Goal: Task Accomplishment & Management: Use online tool/utility

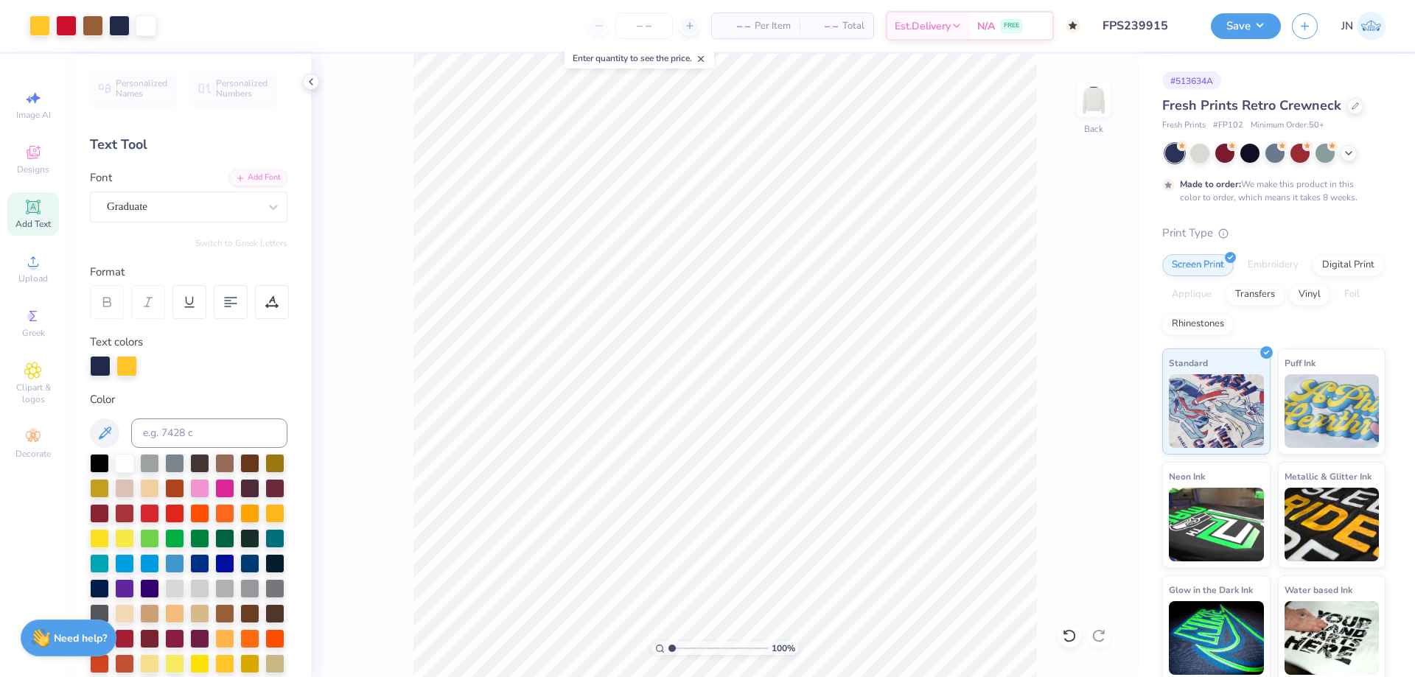
scroll to position [462, 0]
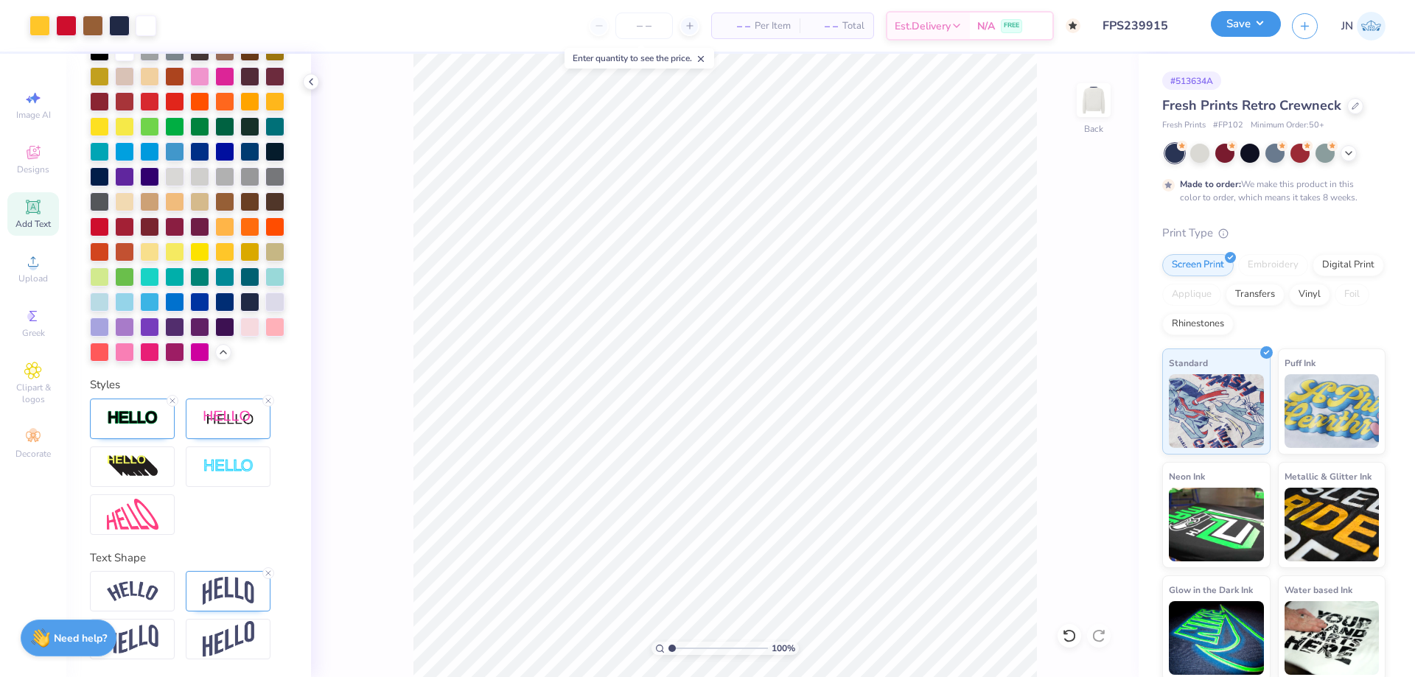
click at [1255, 17] on button "Save" at bounding box center [1246, 24] width 70 height 26
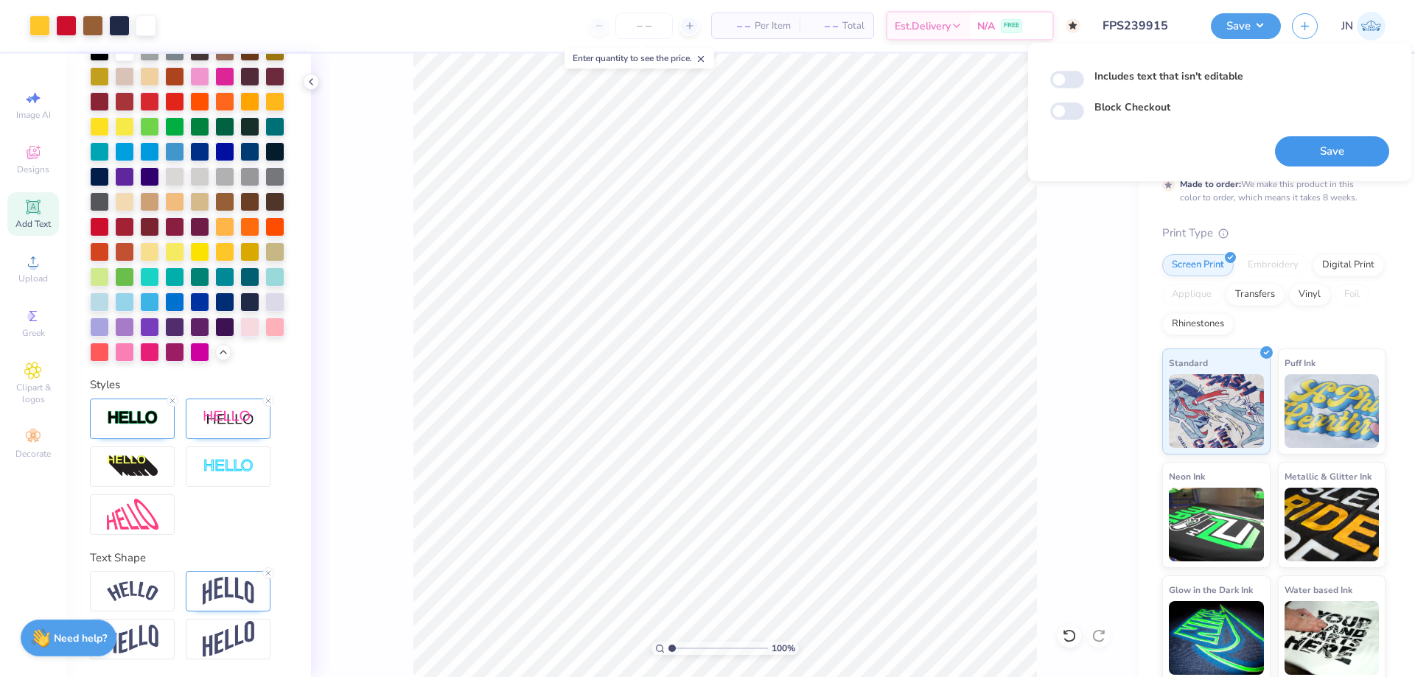
click at [1310, 142] on button "Save" at bounding box center [1332, 151] width 114 height 30
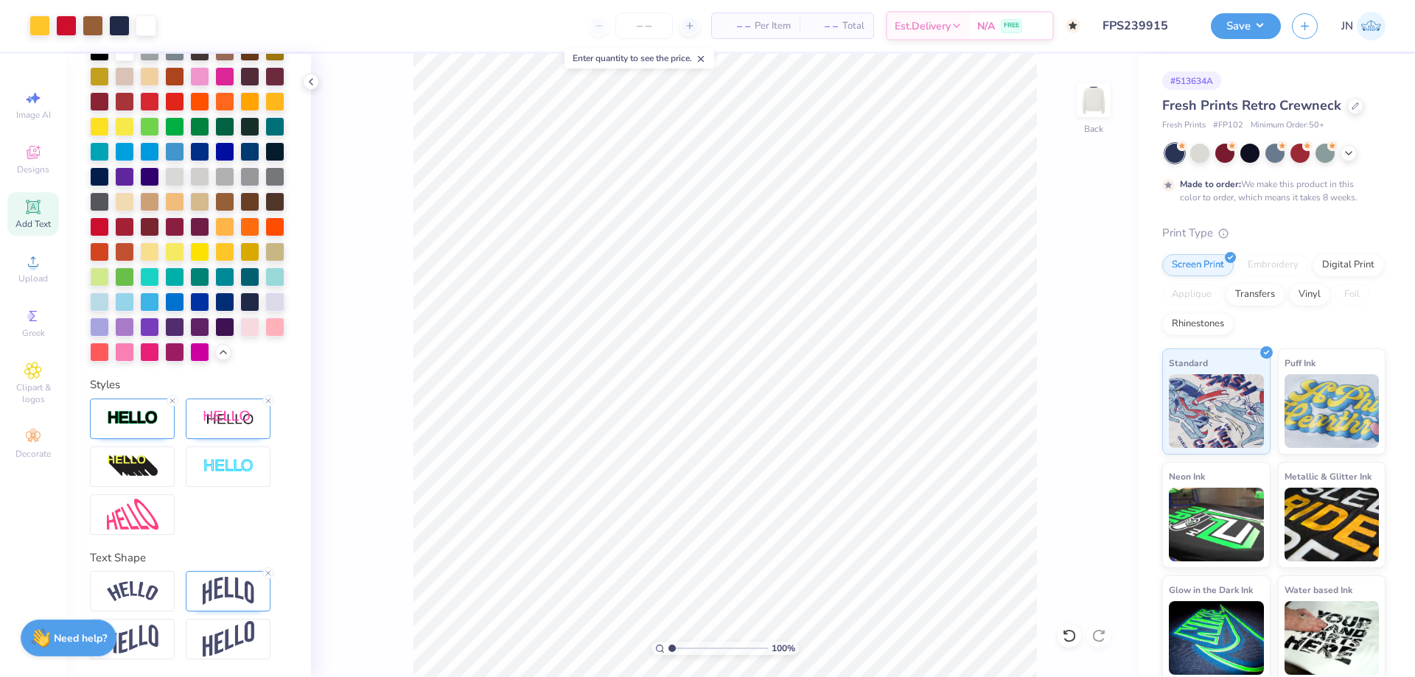
click at [1383, 40] on div "Design Saved" at bounding box center [1273, 45] width 262 height 67
click at [1240, 35] on button "Save" at bounding box center [1246, 24] width 70 height 26
click at [1258, 32] on button "Save" at bounding box center [1246, 24] width 70 height 26
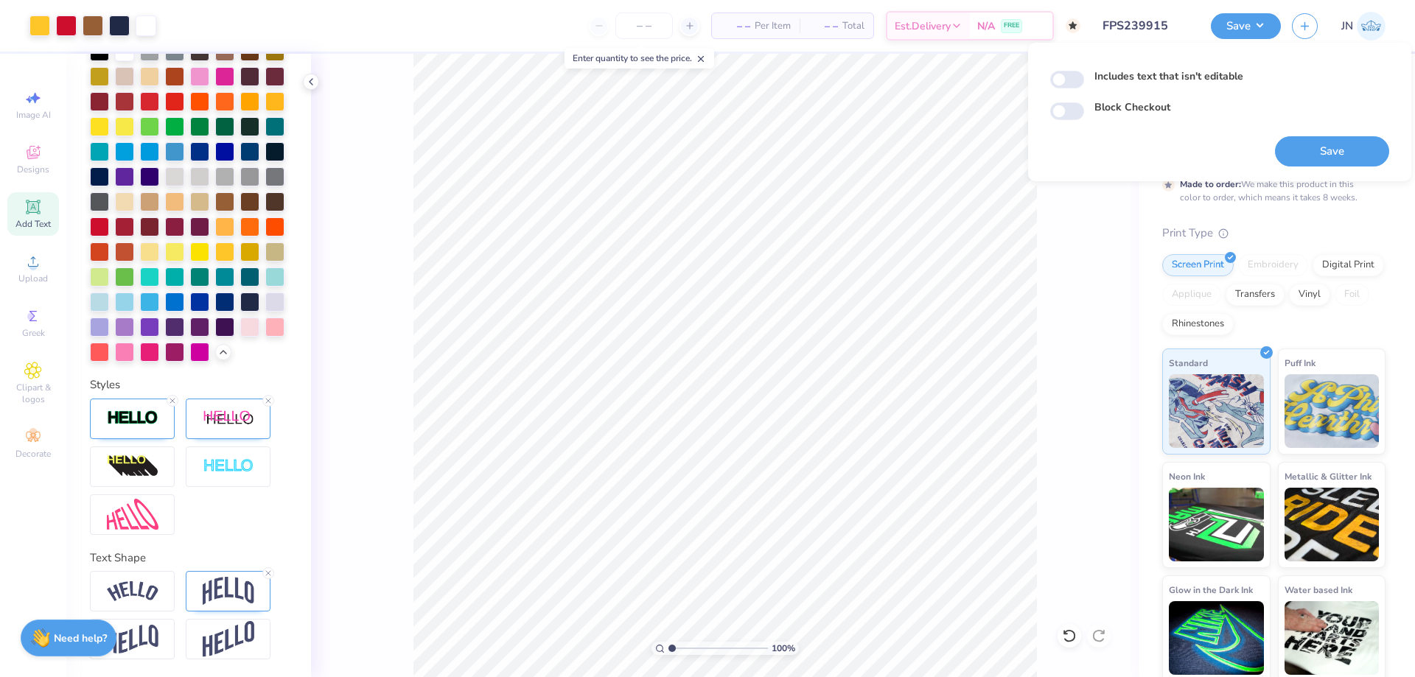
click at [1142, 72] on label "Includes text that isn't editable" at bounding box center [1168, 76] width 149 height 15
click at [1084, 72] on input "Includes text that isn't editable" at bounding box center [1067, 80] width 34 height 18
checkbox input "true"
click at [1352, 147] on button "Save" at bounding box center [1332, 151] width 114 height 30
click at [1138, 131] on div "Includes text that isn't editable Block Checkout Saving..." at bounding box center [1219, 111] width 339 height 109
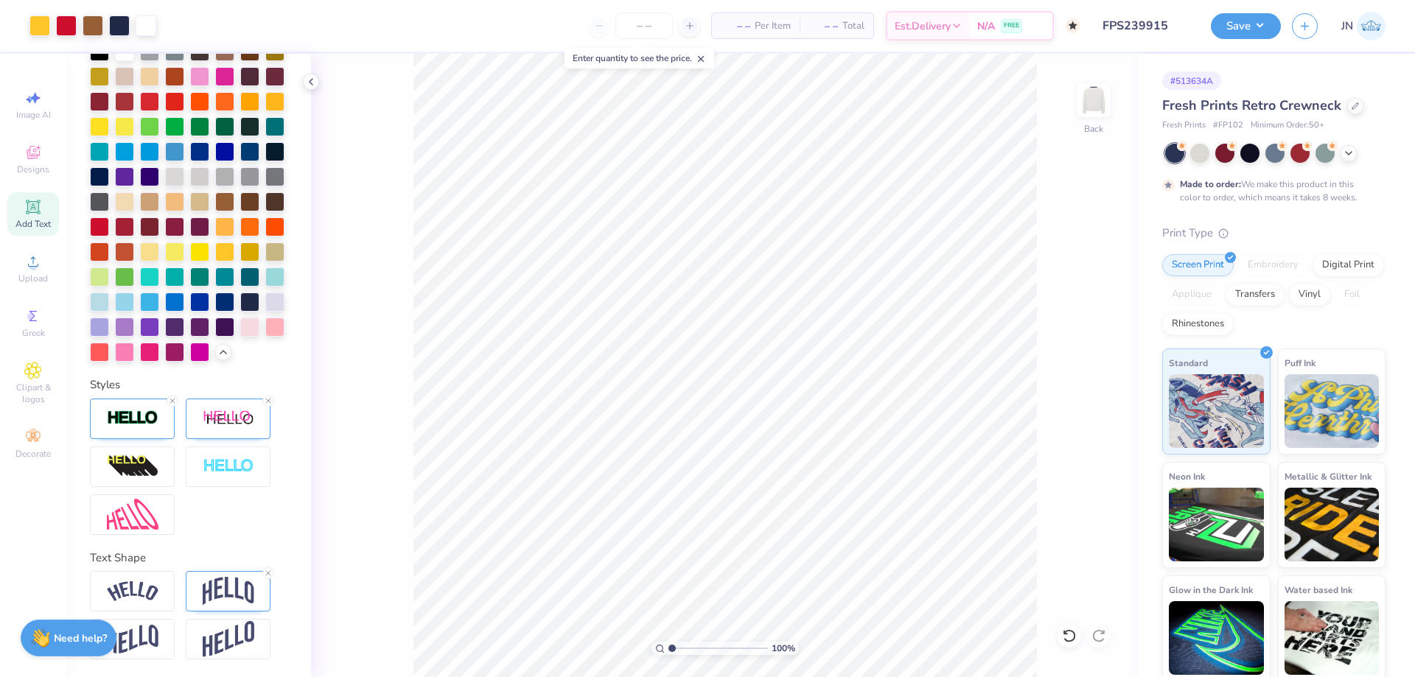
click at [380, 186] on div "100 % Back" at bounding box center [725, 366] width 828 height 624
click at [1352, 107] on icon at bounding box center [1355, 104] width 7 height 7
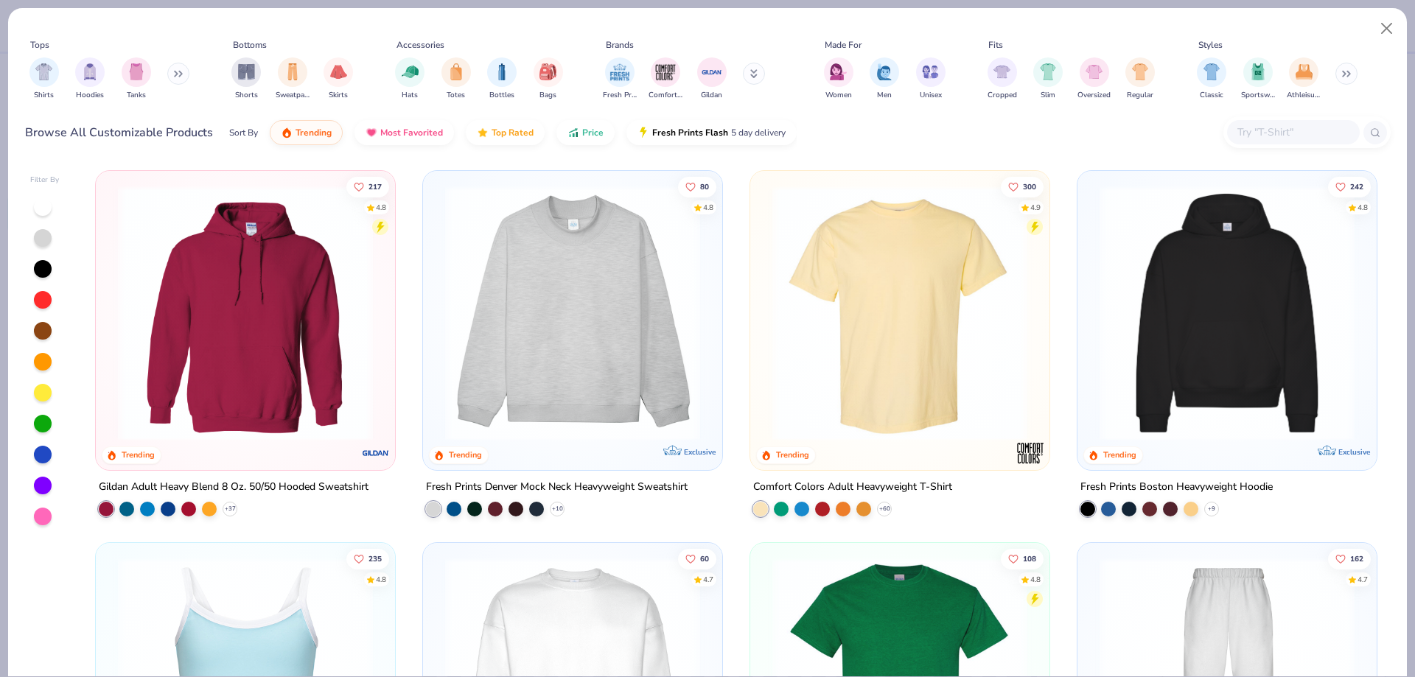
click at [598, 303] on img at bounding box center [573, 313] width 270 height 255
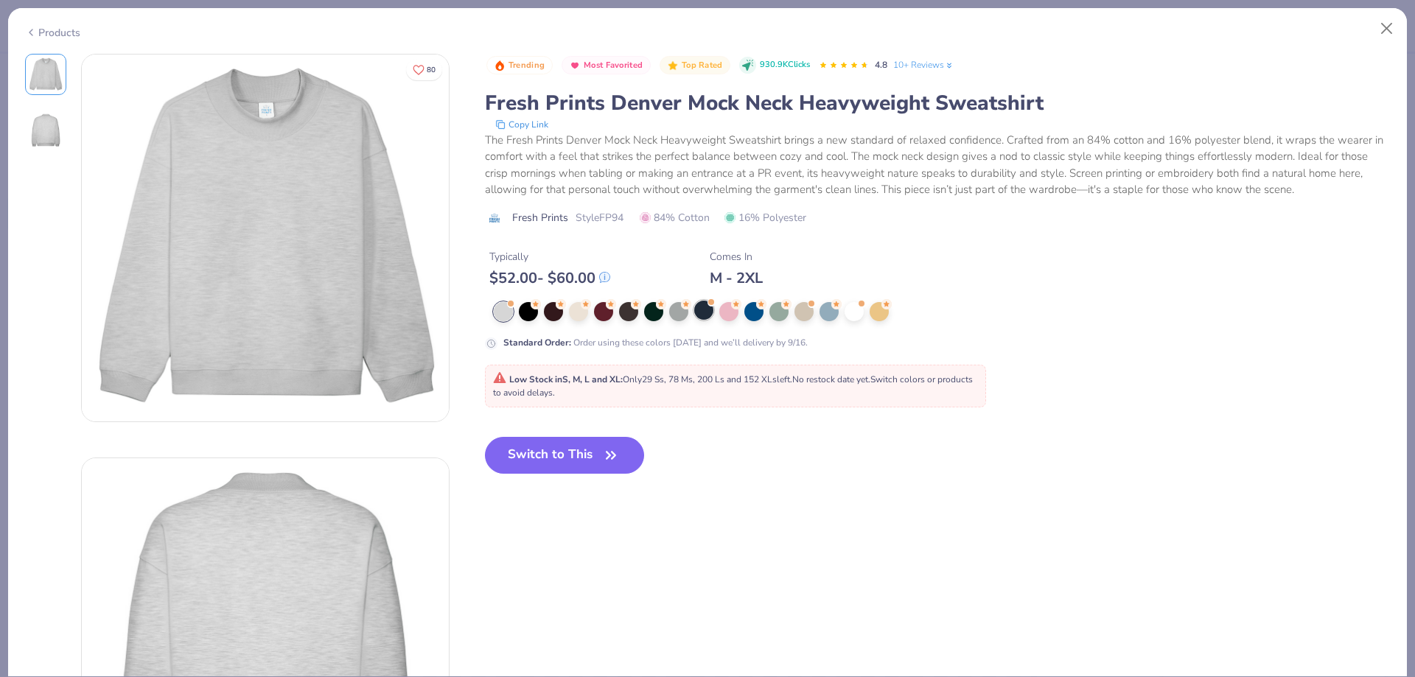
click at [710, 315] on div at bounding box center [703, 310] width 19 height 19
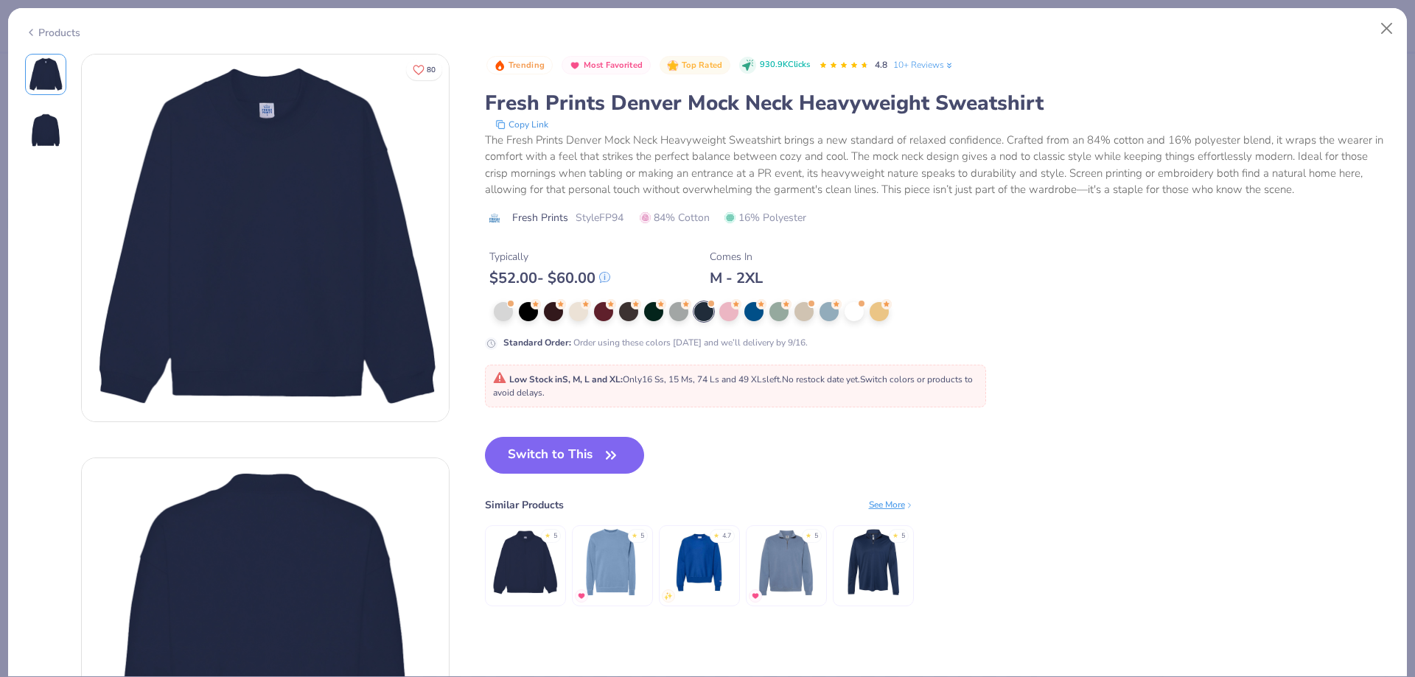
click at [579, 491] on div "Switch to This Similar Products See More ★ 5 ★ 5 ★ 4.7 ★ 5 ★ 5" at bounding box center [699, 536] width 429 height 199
click at [592, 462] on button "Switch to This" at bounding box center [565, 455] width 160 height 37
click at [556, 450] on button "Switch to This" at bounding box center [565, 455] width 160 height 37
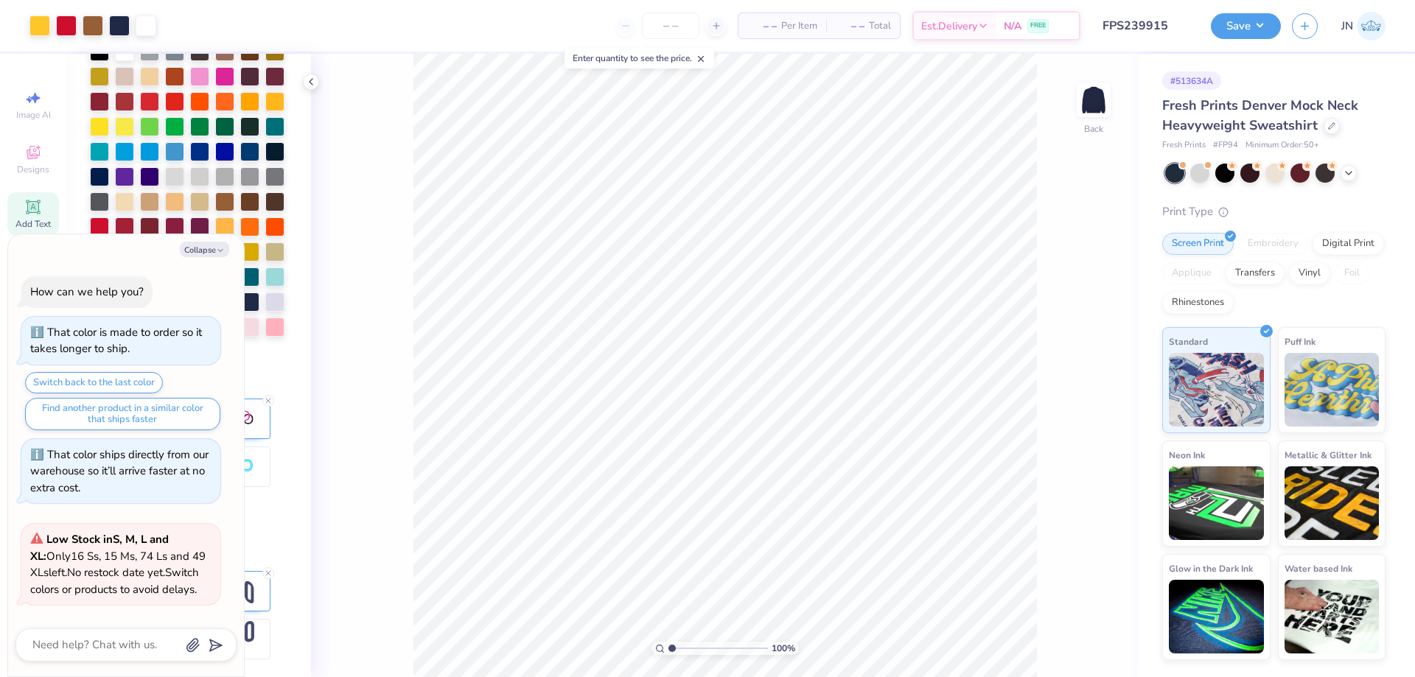
scroll to position [102, 0]
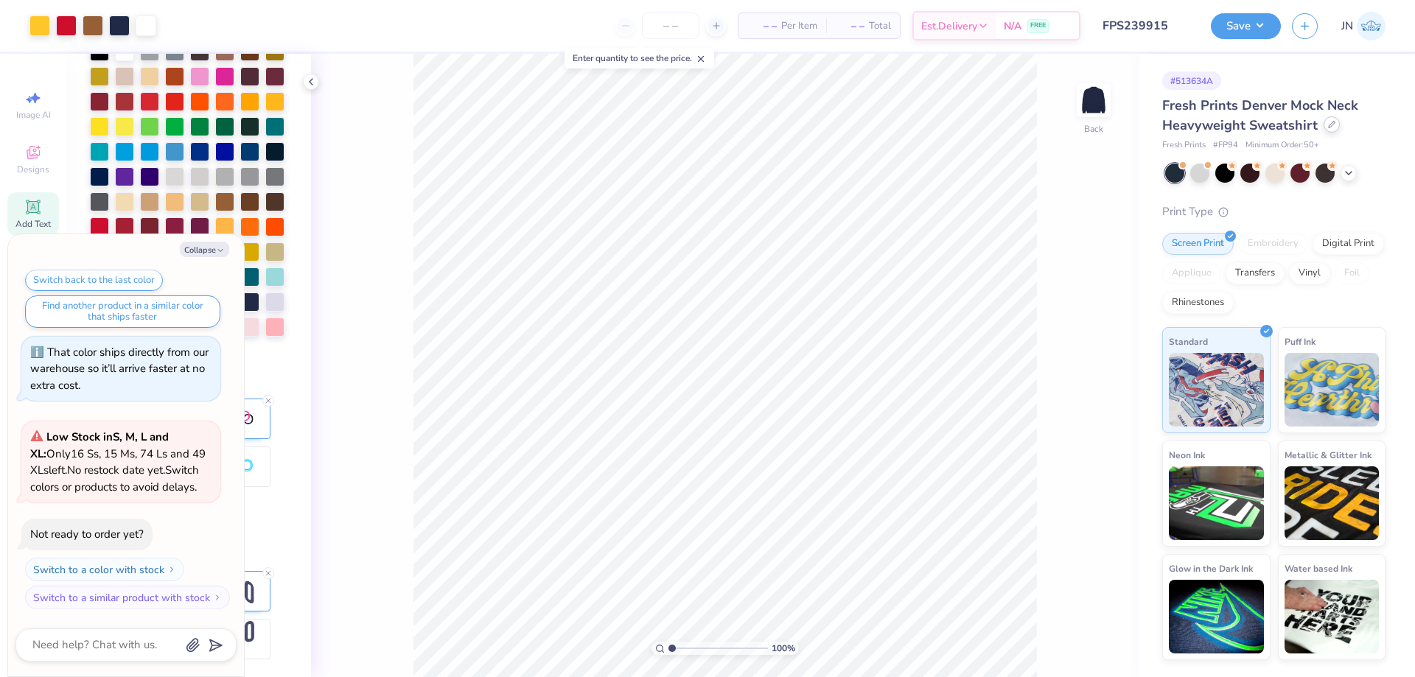
click at [1329, 127] on icon at bounding box center [1331, 124] width 7 height 7
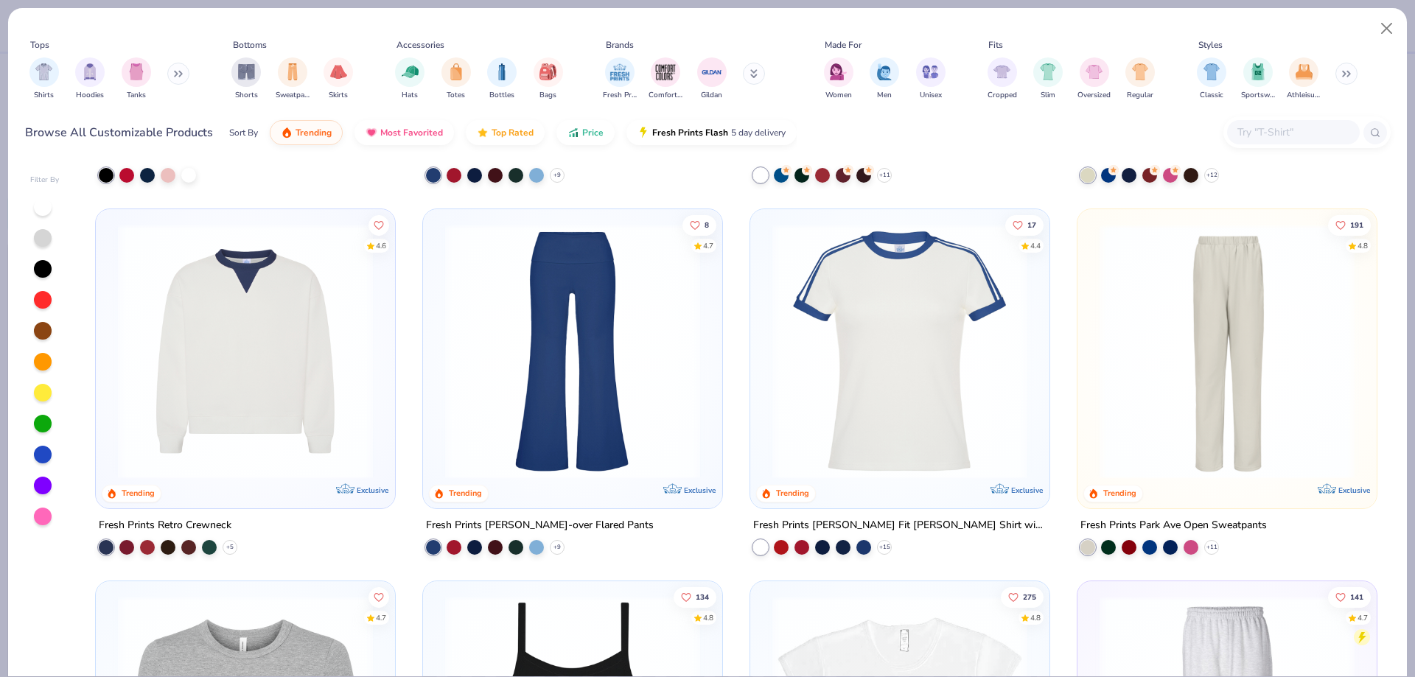
scroll to position [1474, 0]
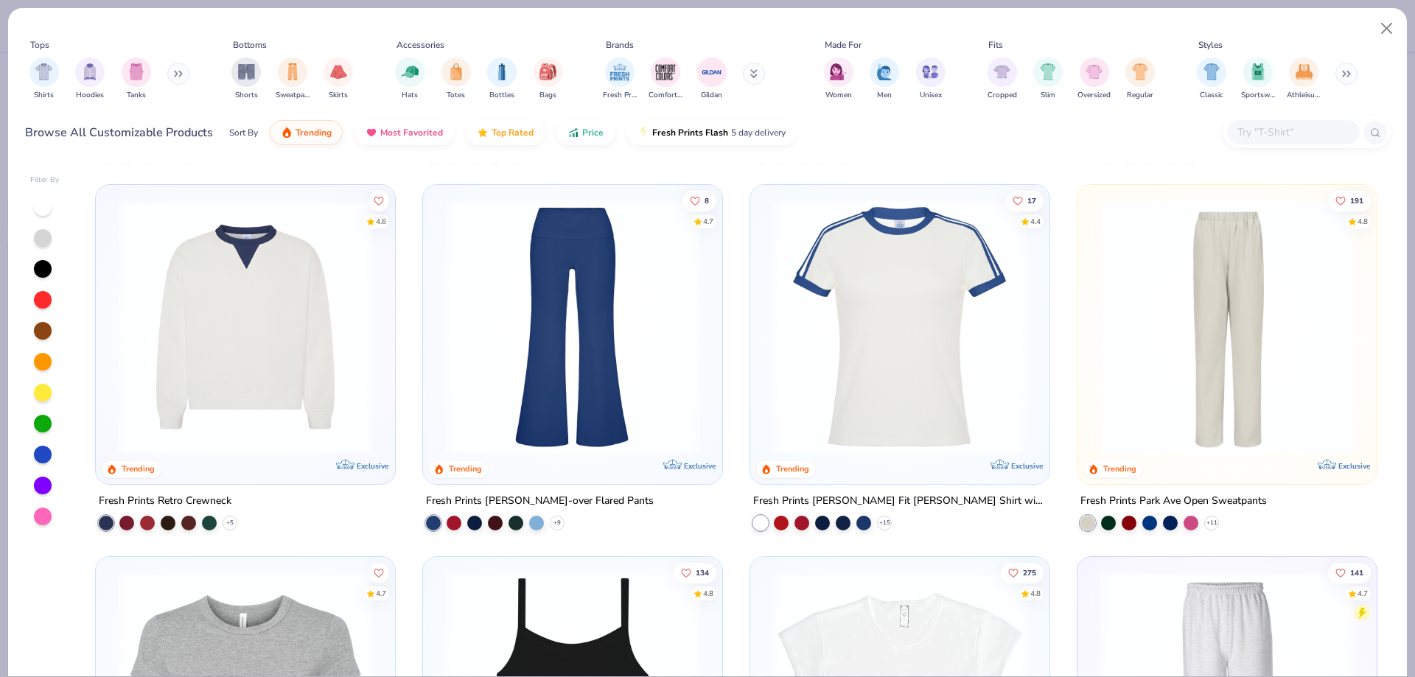
click at [279, 355] on img at bounding box center [246, 327] width 270 height 255
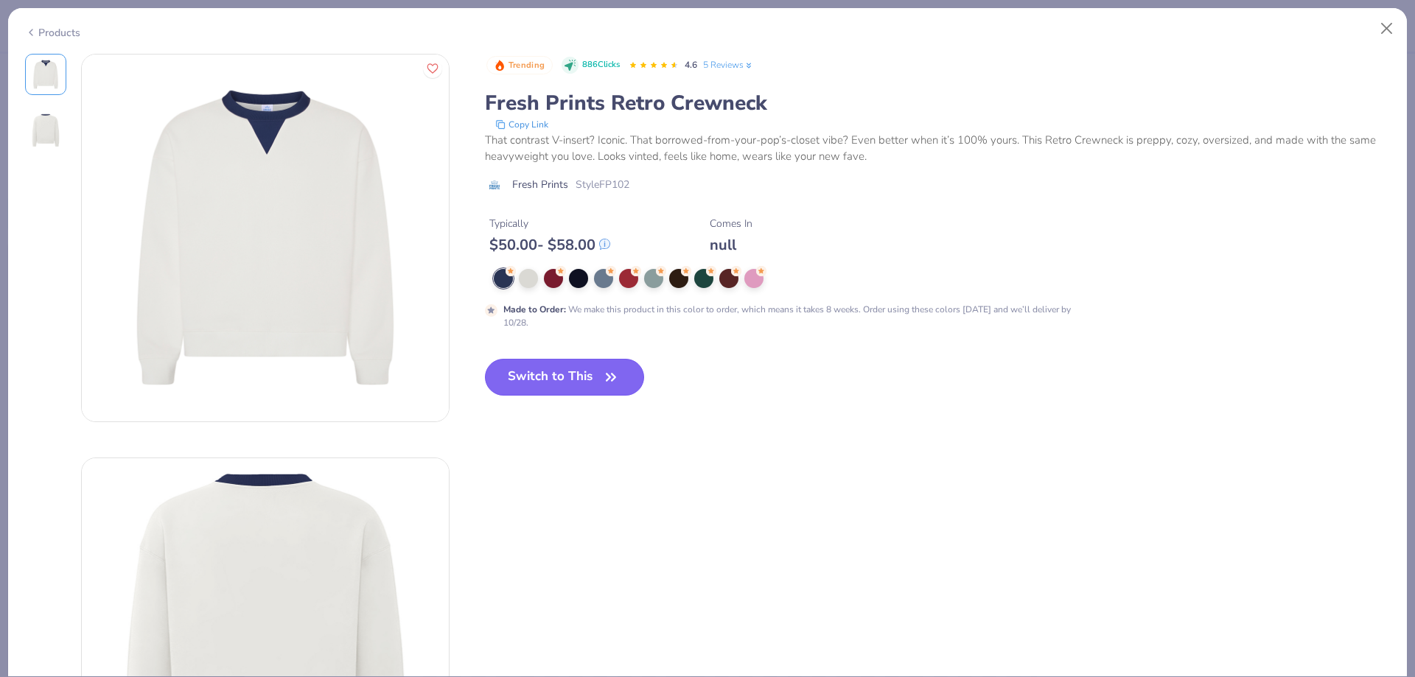
click at [559, 364] on button "Switch to This" at bounding box center [565, 377] width 160 height 37
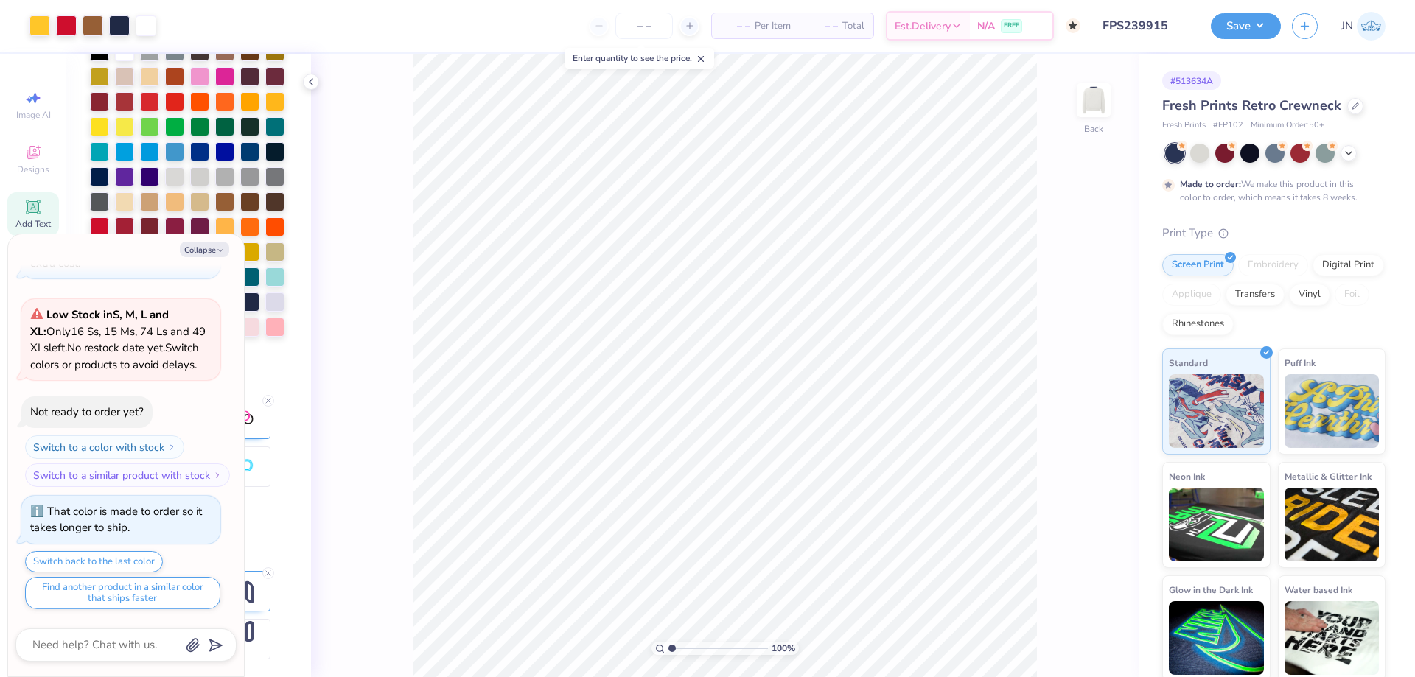
click at [3, 405] on div "Image AI Designs Add Text Upload Greek Clipart & logos Decorate" at bounding box center [33, 366] width 66 height 624
click at [1226, 20] on button "Save" at bounding box center [1246, 24] width 70 height 26
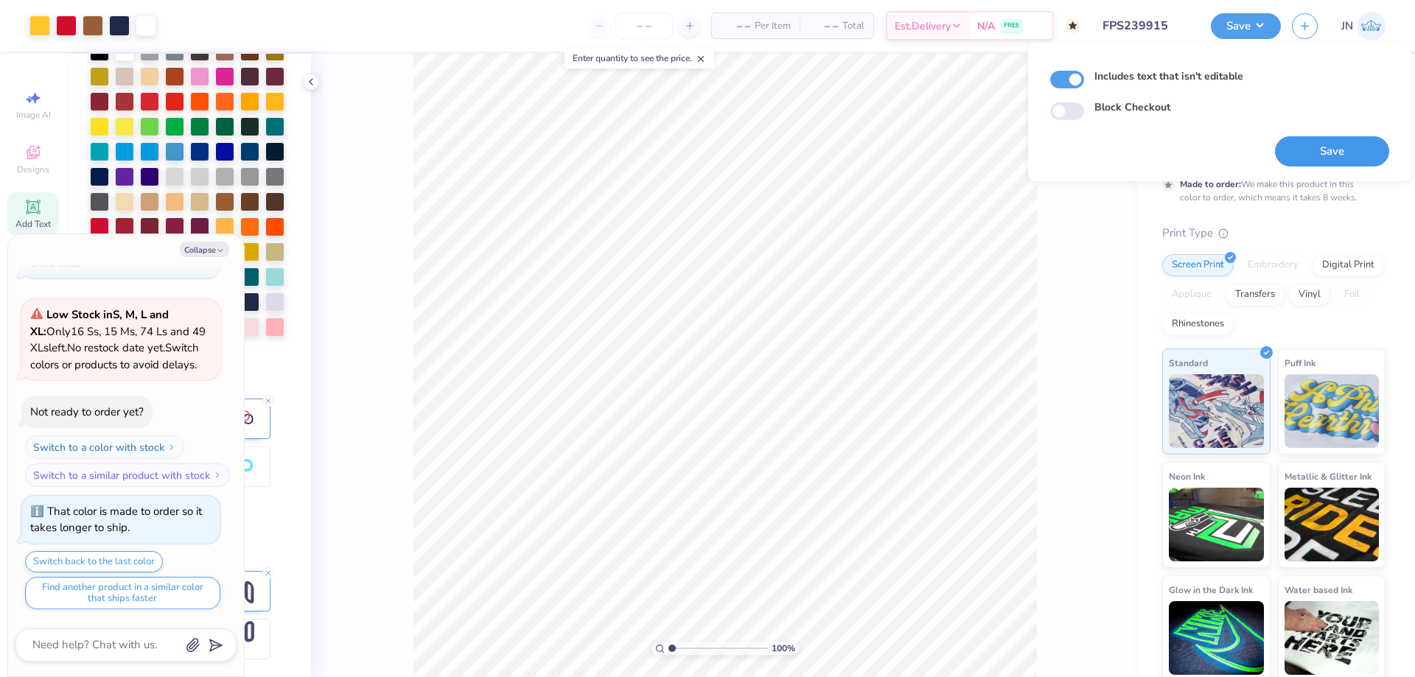
click at [1292, 138] on button "Save" at bounding box center [1332, 151] width 114 height 30
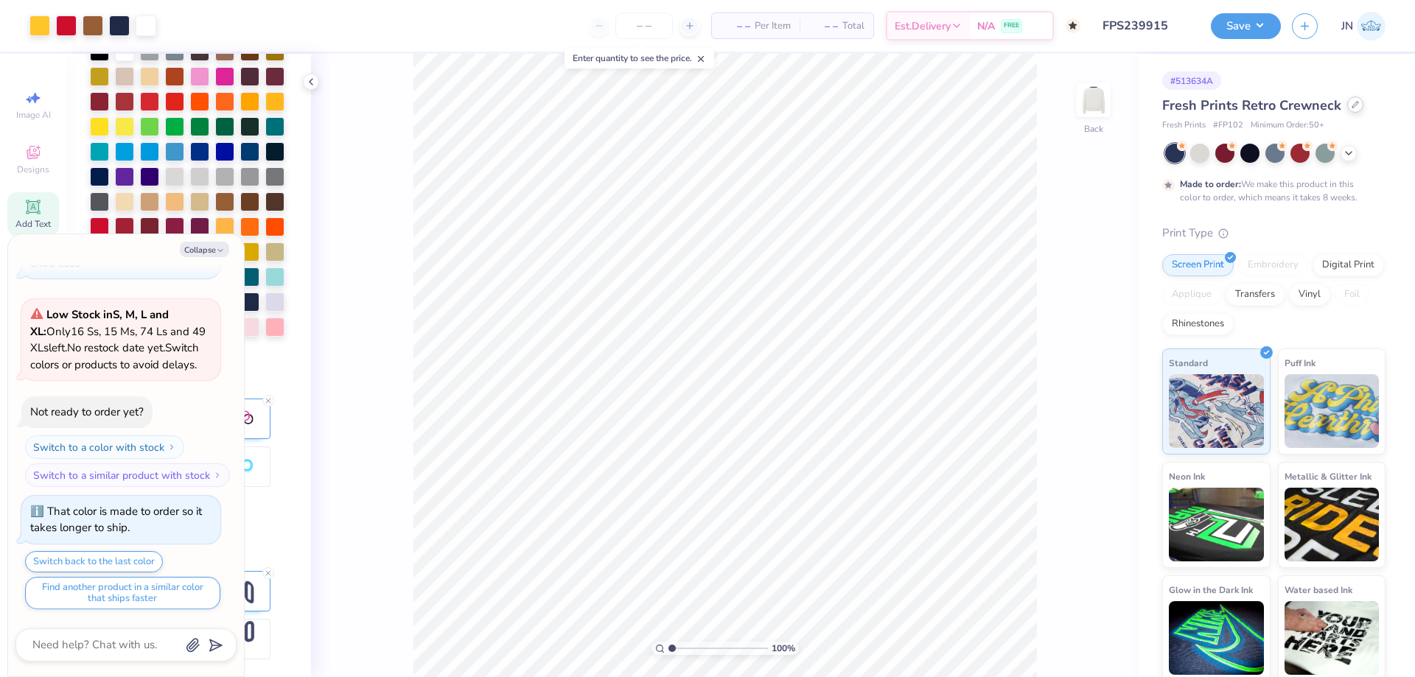
click at [1352, 103] on icon at bounding box center [1355, 104] width 7 height 7
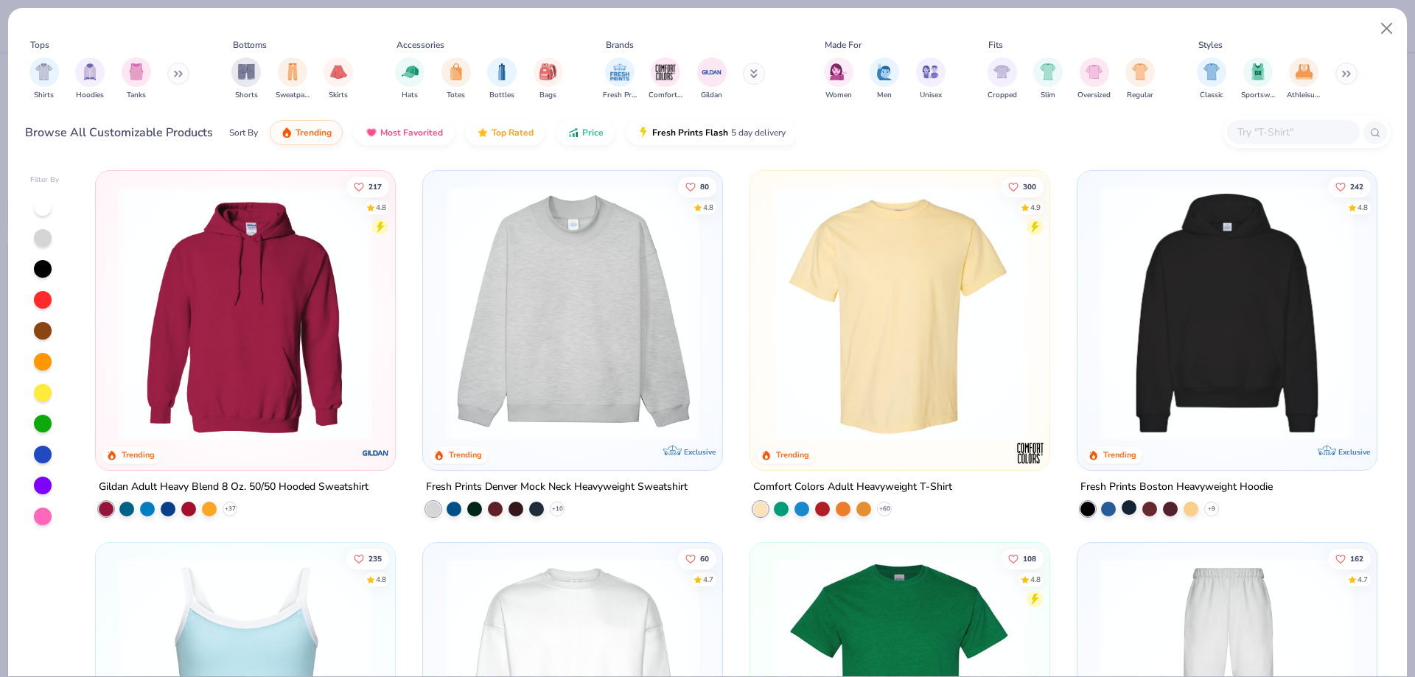
click at [1123, 509] on div at bounding box center [1129, 507] width 15 height 15
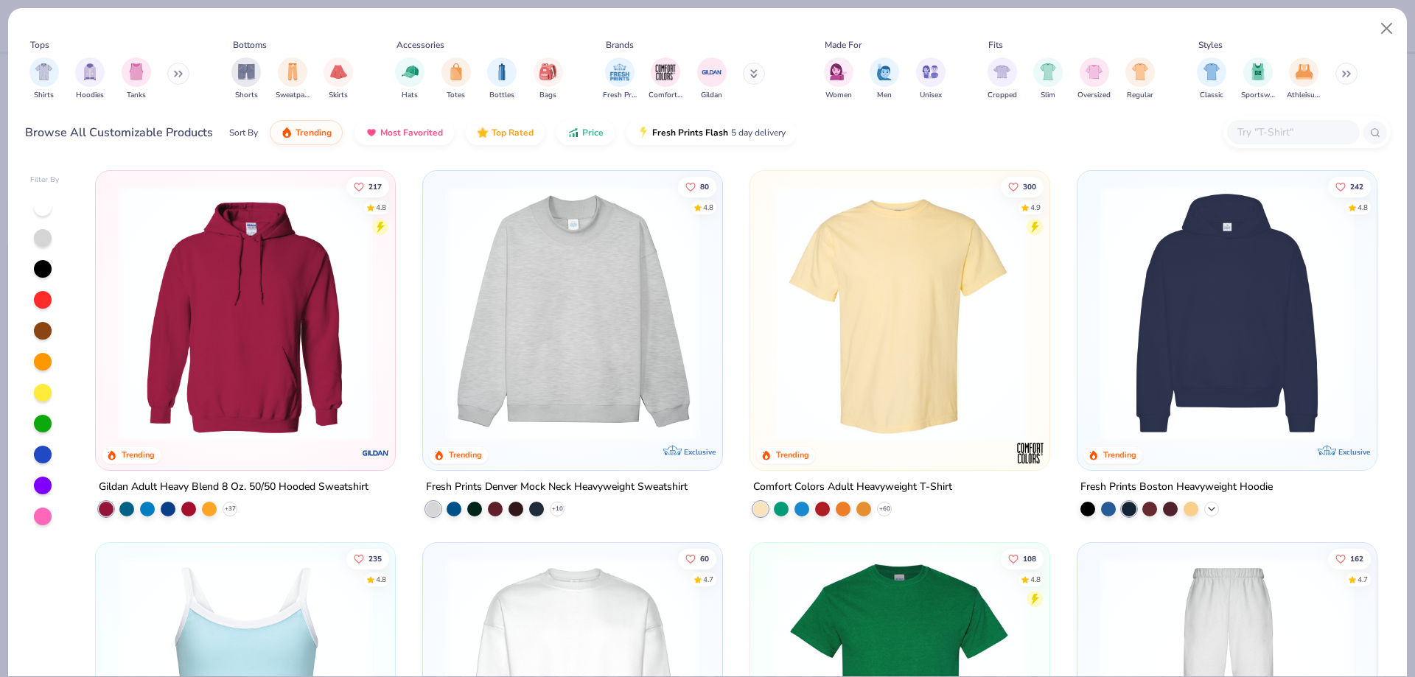
click at [1207, 506] on icon at bounding box center [1212, 509] width 12 height 12
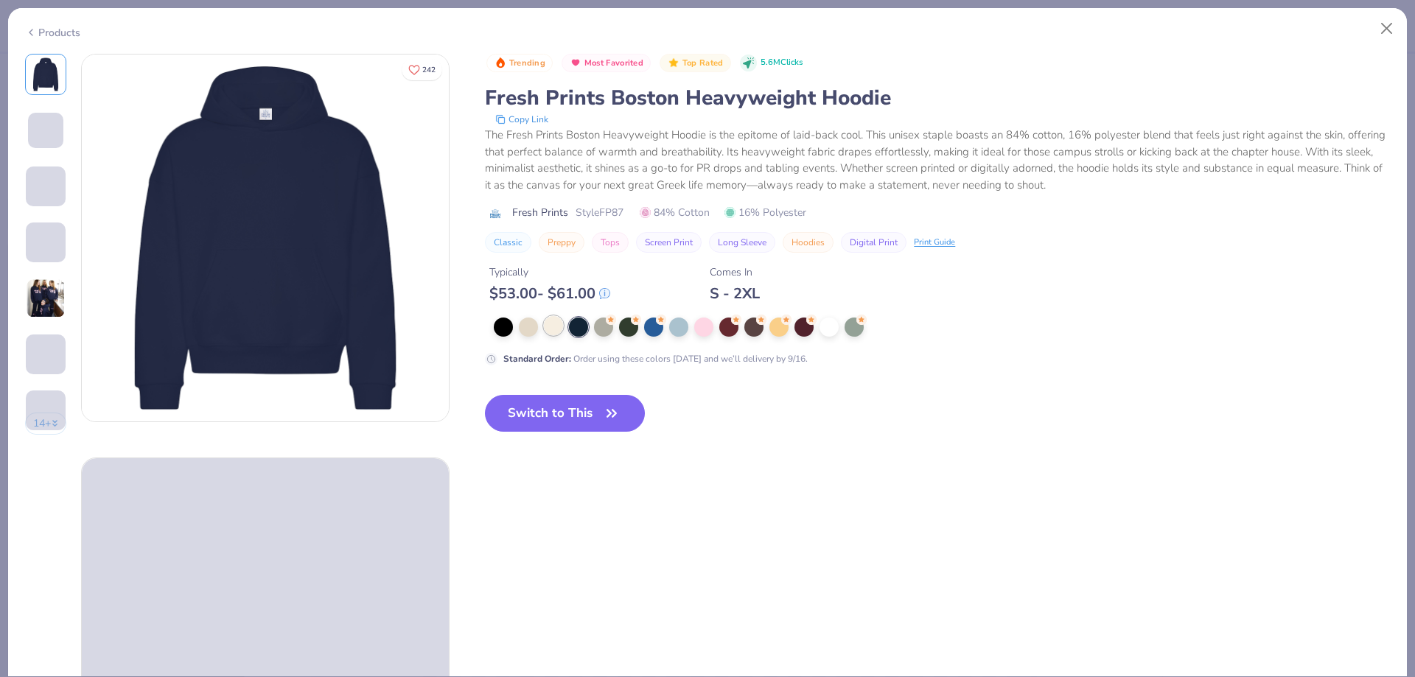
click at [556, 328] on div at bounding box center [553, 325] width 19 height 19
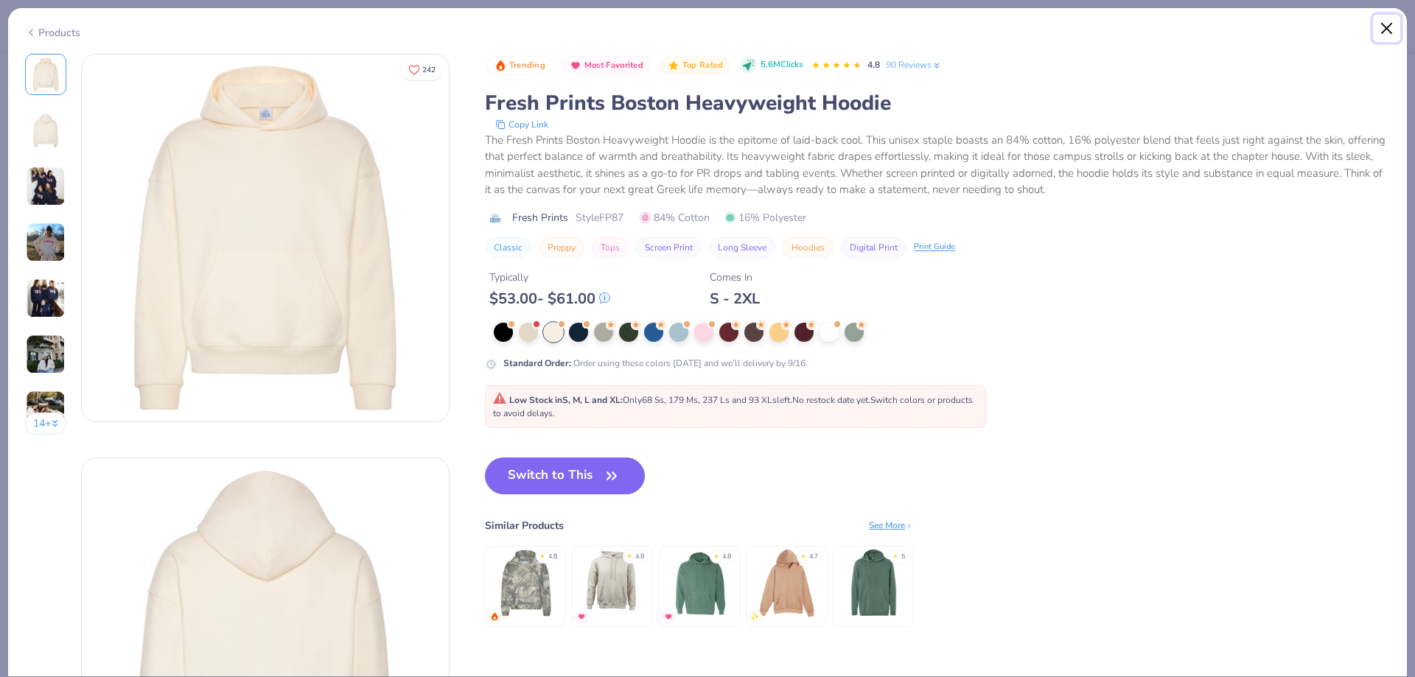
click at [1382, 26] on button "Close" at bounding box center [1387, 29] width 28 height 28
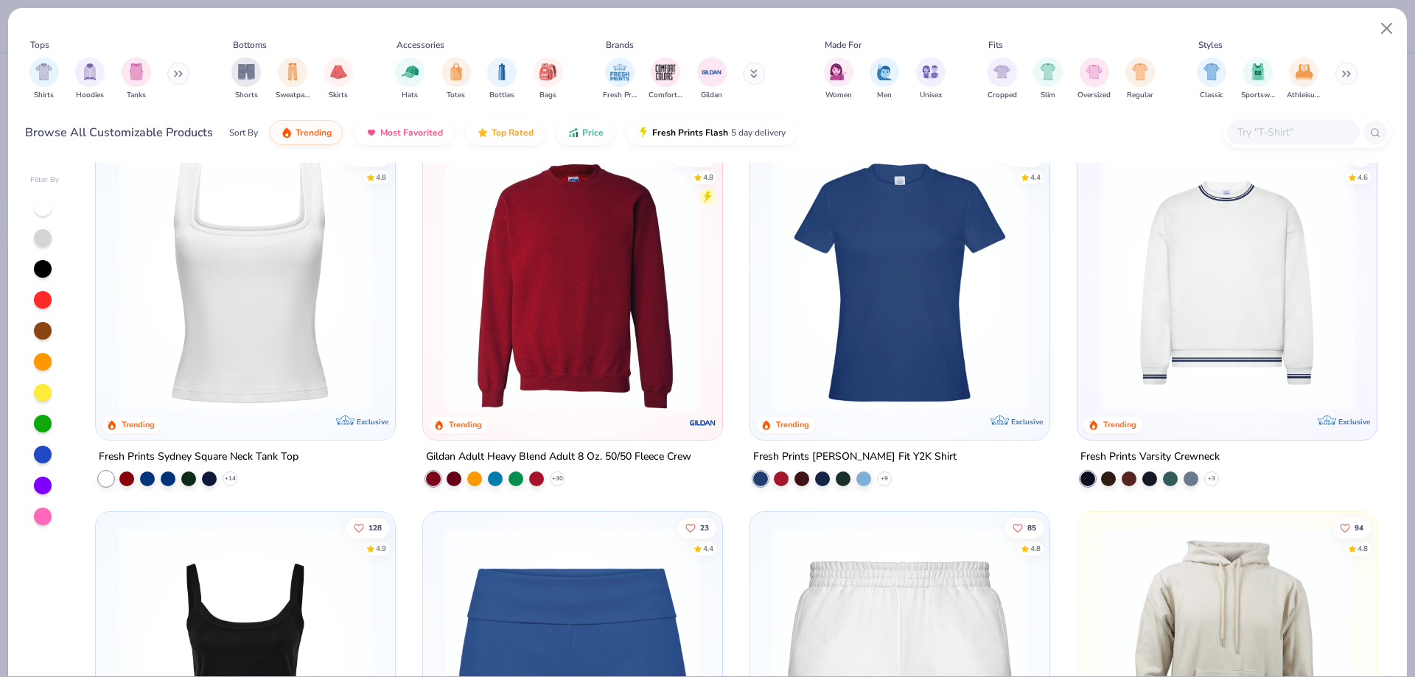
scroll to position [737, 0]
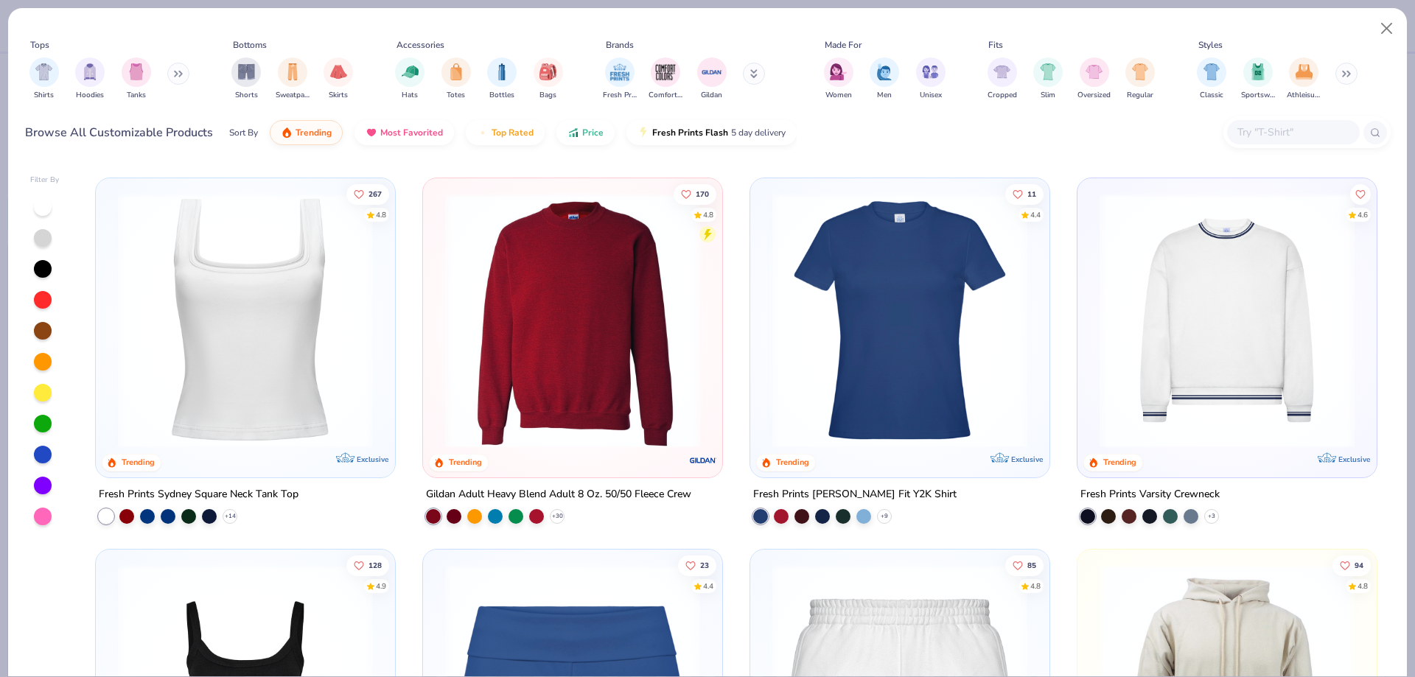
click at [1196, 394] on img at bounding box center [1227, 319] width 270 height 255
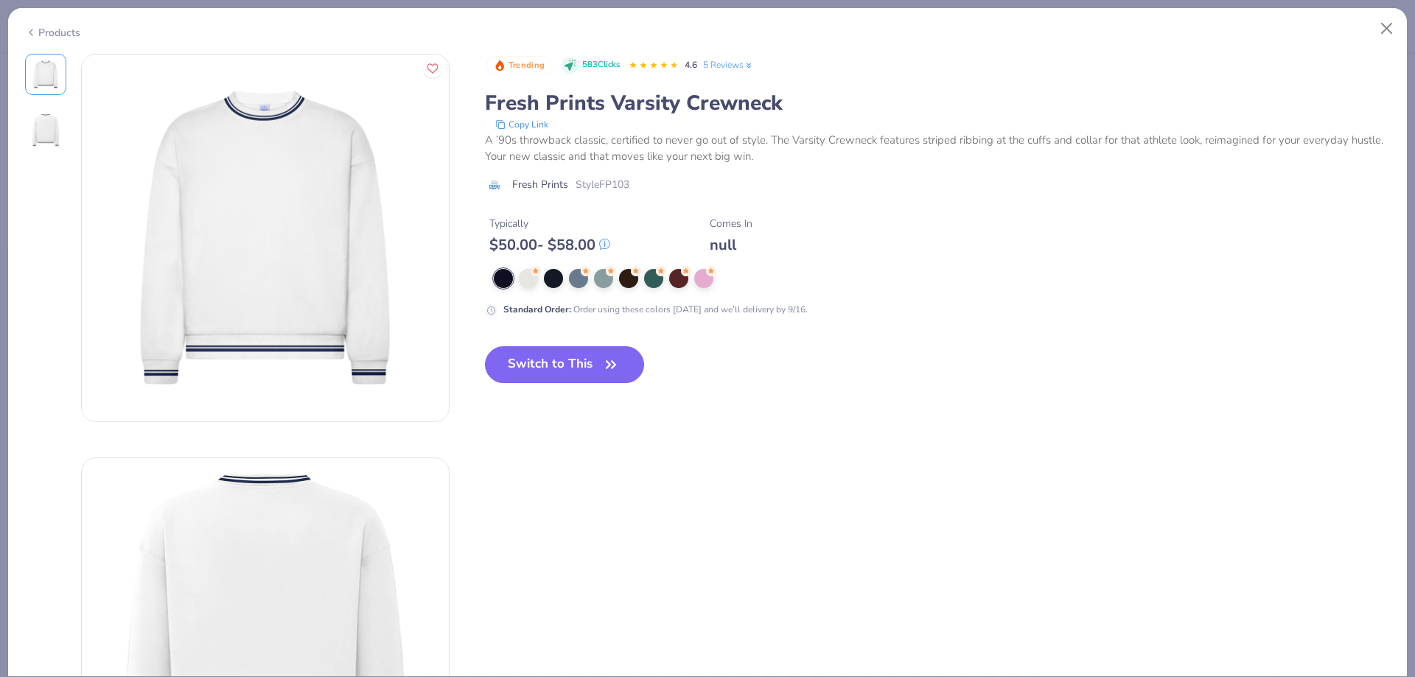
click at [514, 360] on button "Switch to This" at bounding box center [565, 364] width 160 height 37
click at [531, 355] on button "Switch to This" at bounding box center [565, 364] width 160 height 37
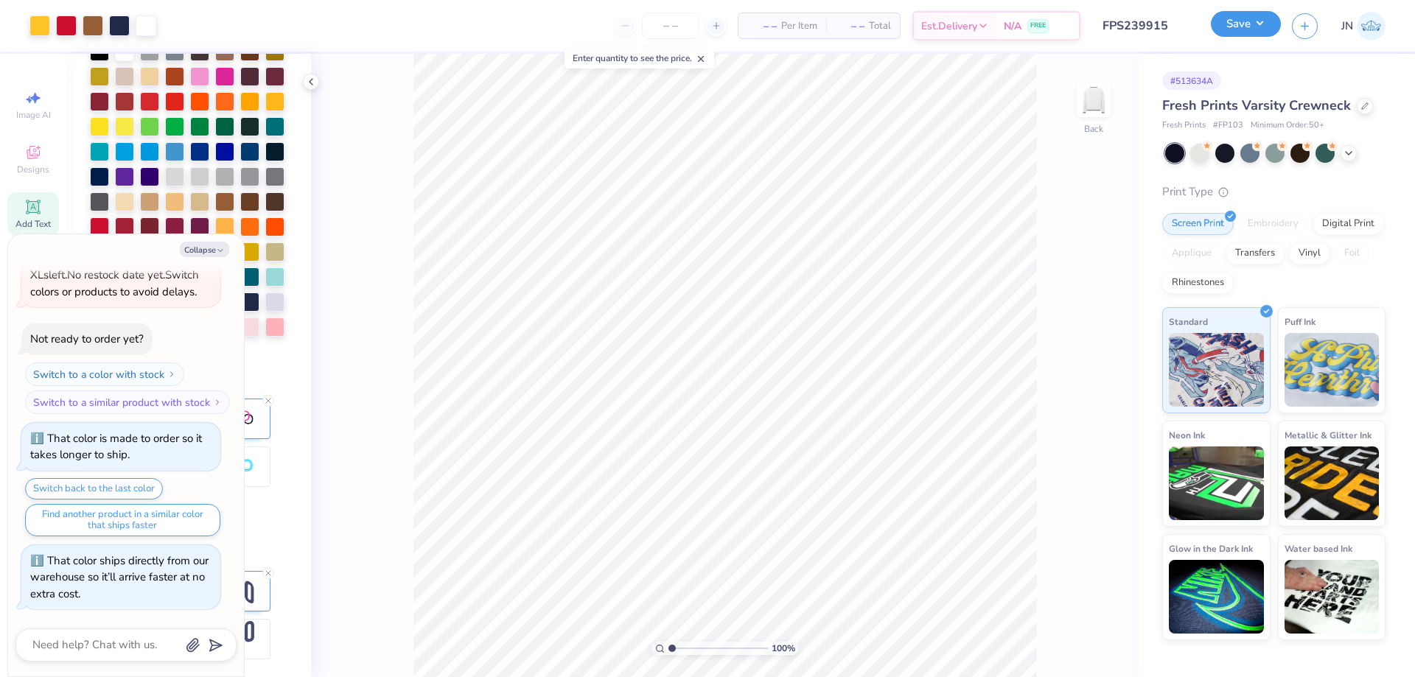
click at [1237, 24] on button "Save" at bounding box center [1246, 24] width 70 height 26
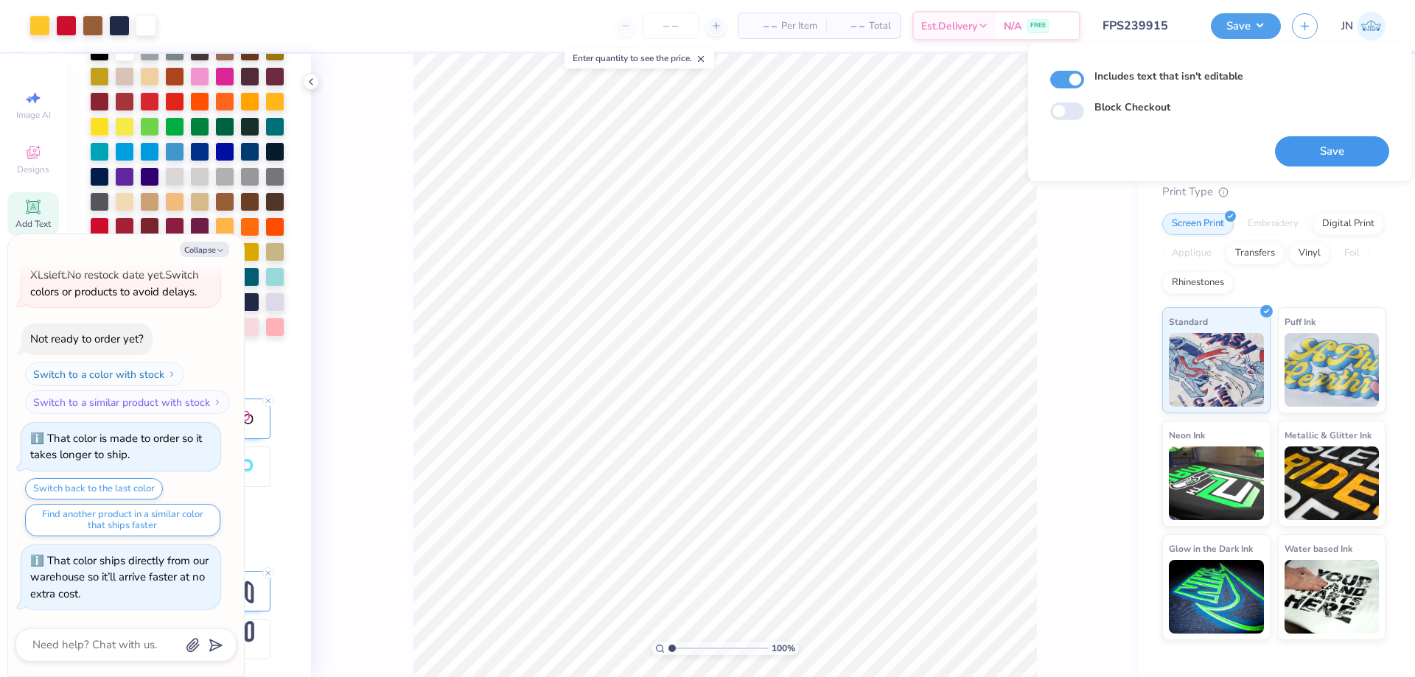
click at [1325, 144] on button "Save" at bounding box center [1332, 151] width 114 height 30
type textarea "x"
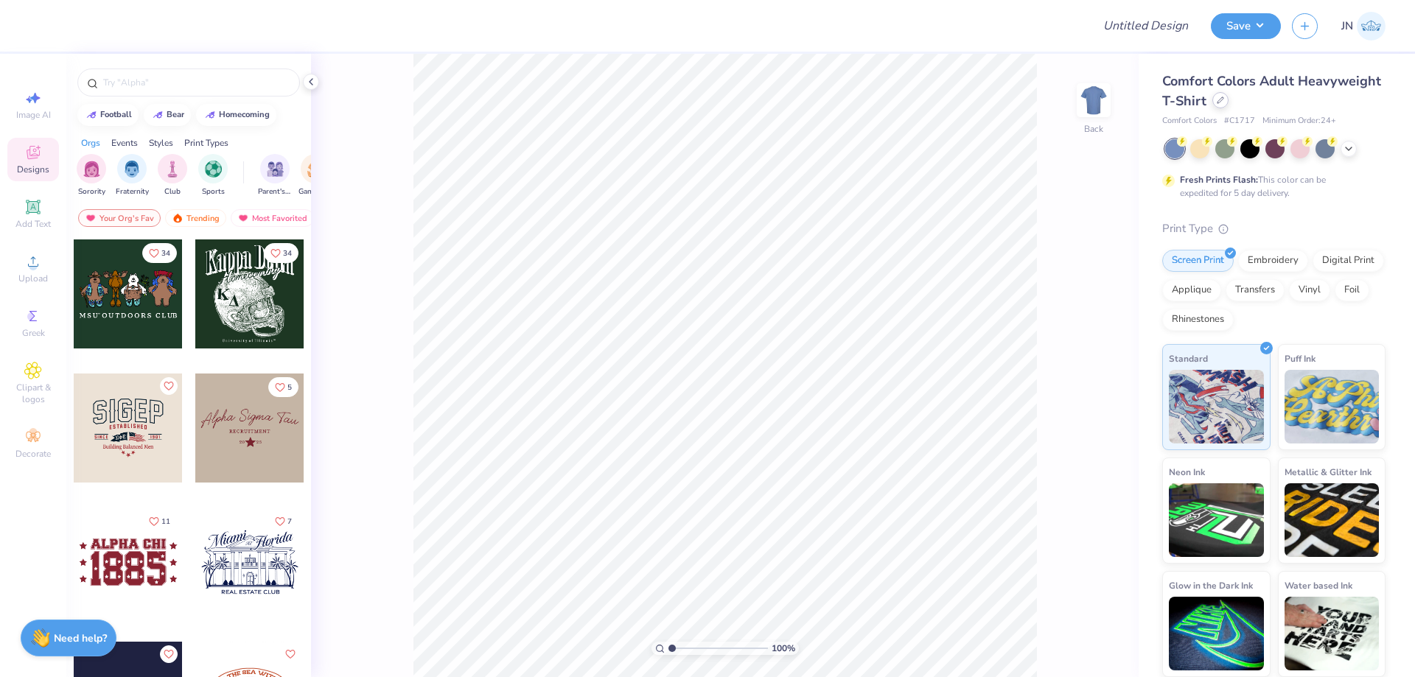
click at [1224, 104] on div at bounding box center [1220, 100] width 16 height 16
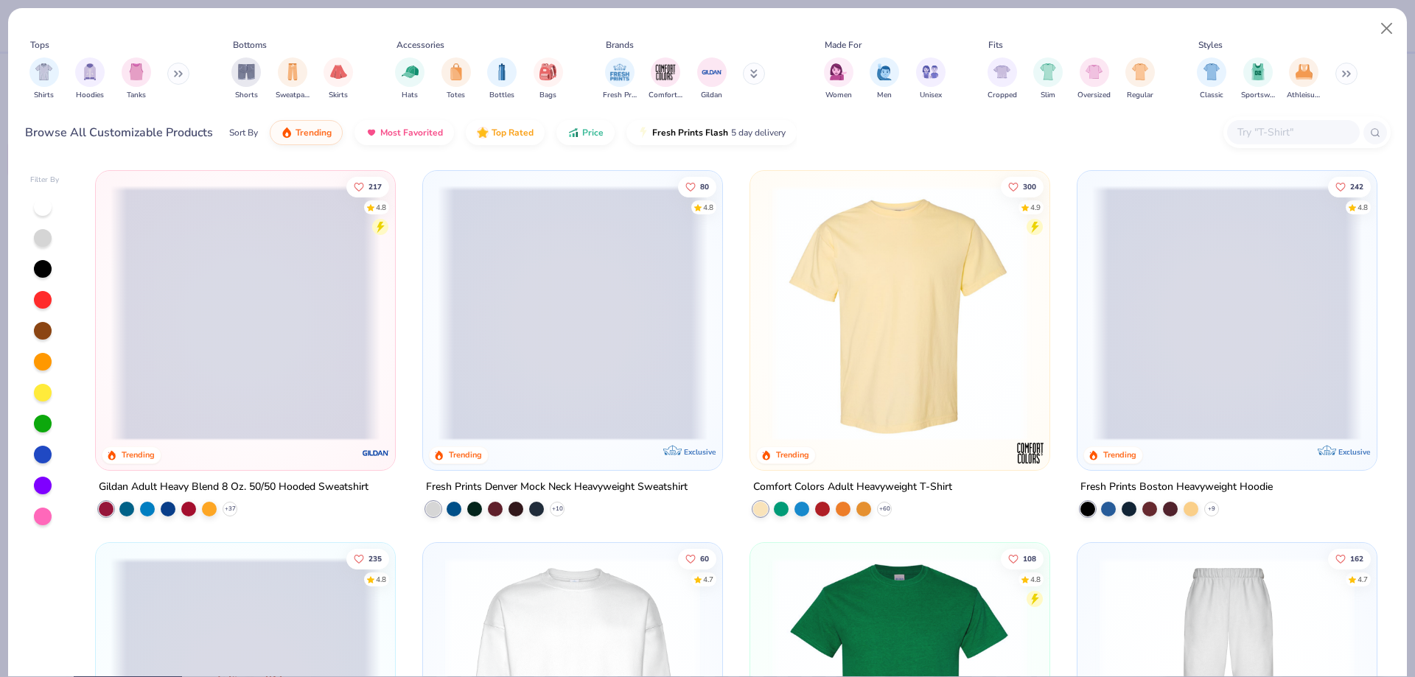
click at [534, 317] on span at bounding box center [573, 313] width 270 height 255
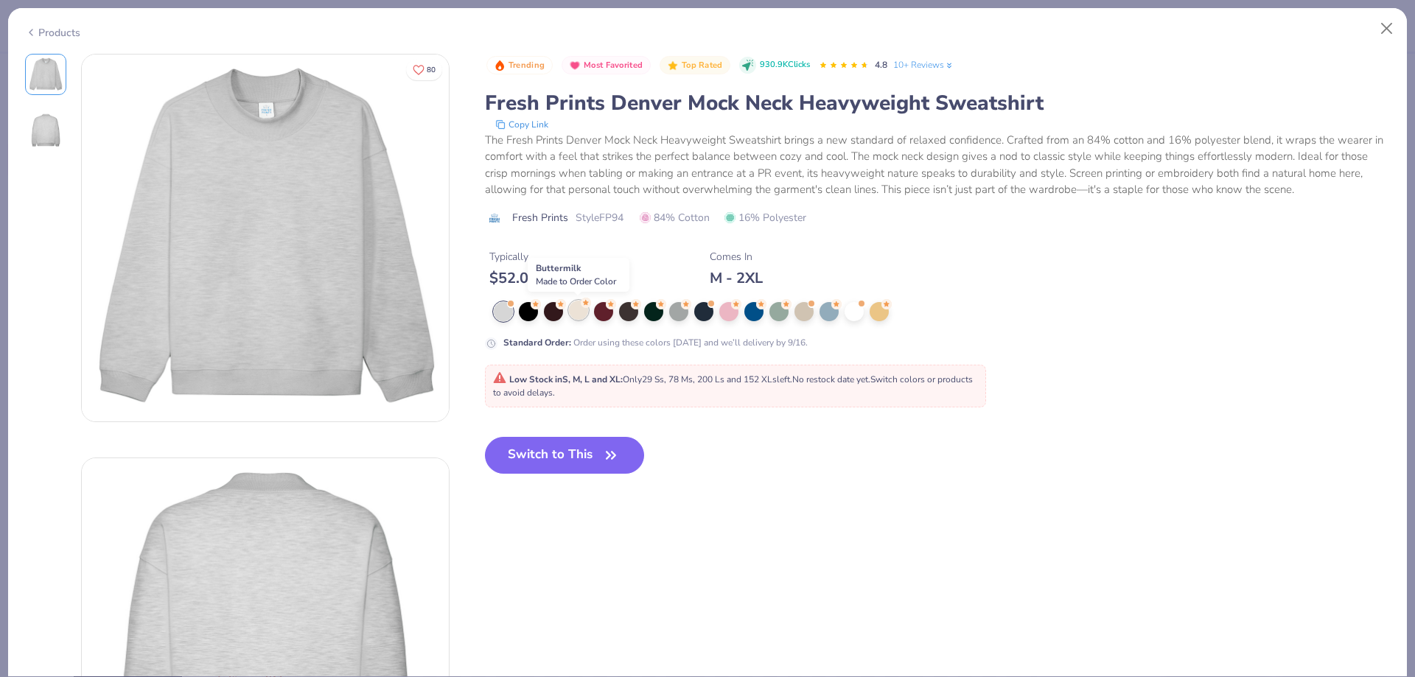
click at [575, 311] on div at bounding box center [578, 310] width 19 height 19
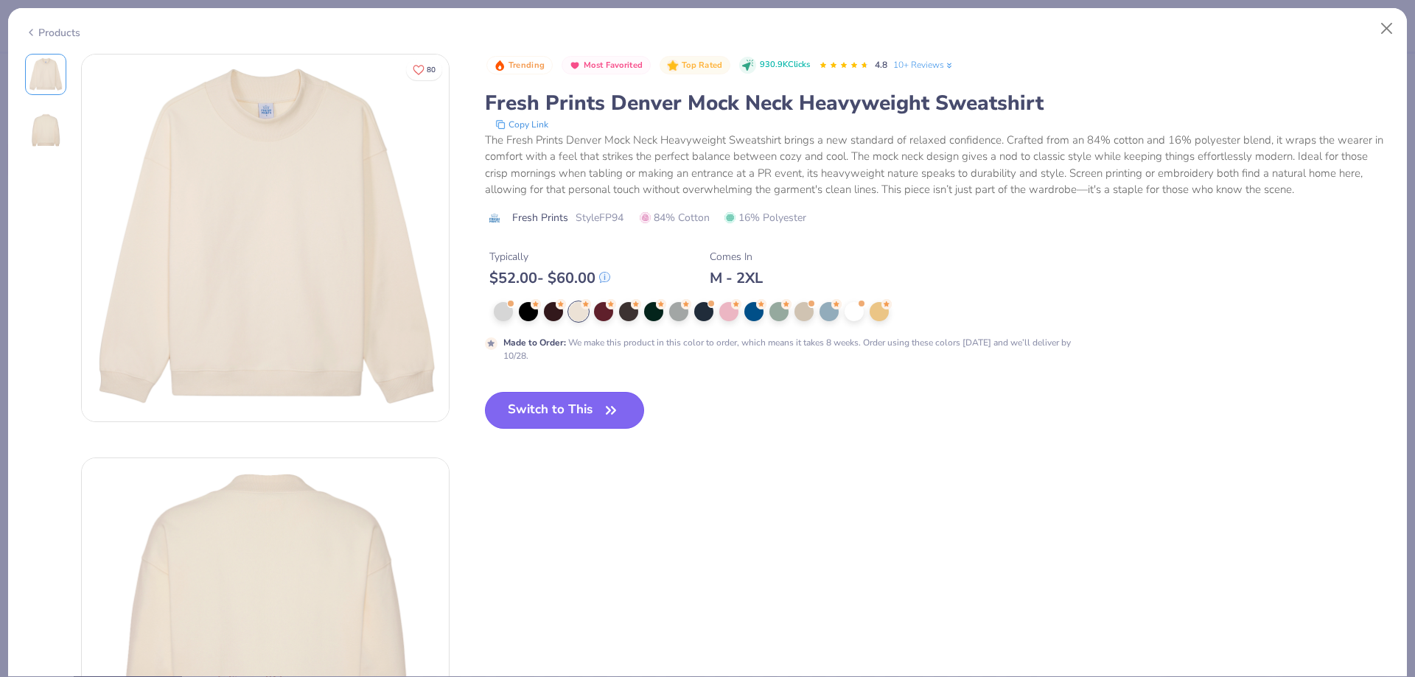
click at [576, 399] on button "Switch to This" at bounding box center [565, 410] width 160 height 37
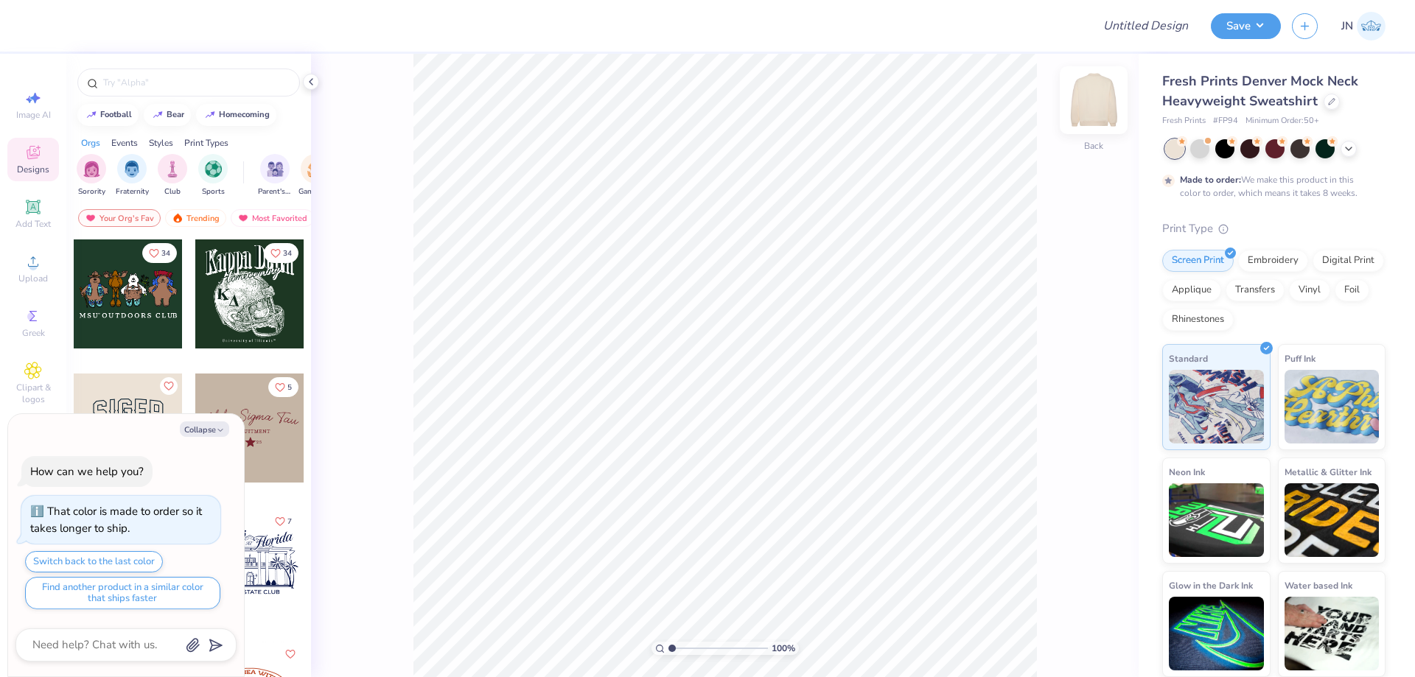
click at [1092, 99] on img at bounding box center [1093, 100] width 59 height 59
click at [1200, 145] on div at bounding box center [1199, 147] width 19 height 19
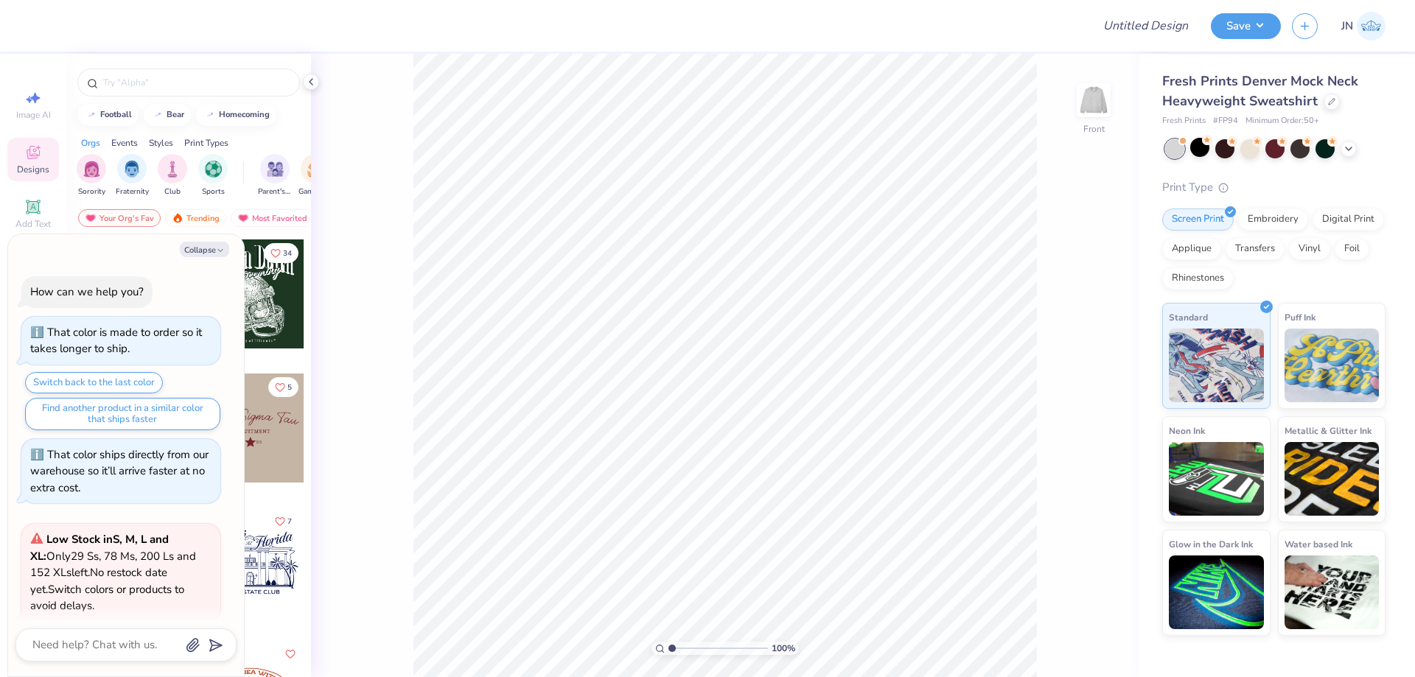
scroll to position [343, 0]
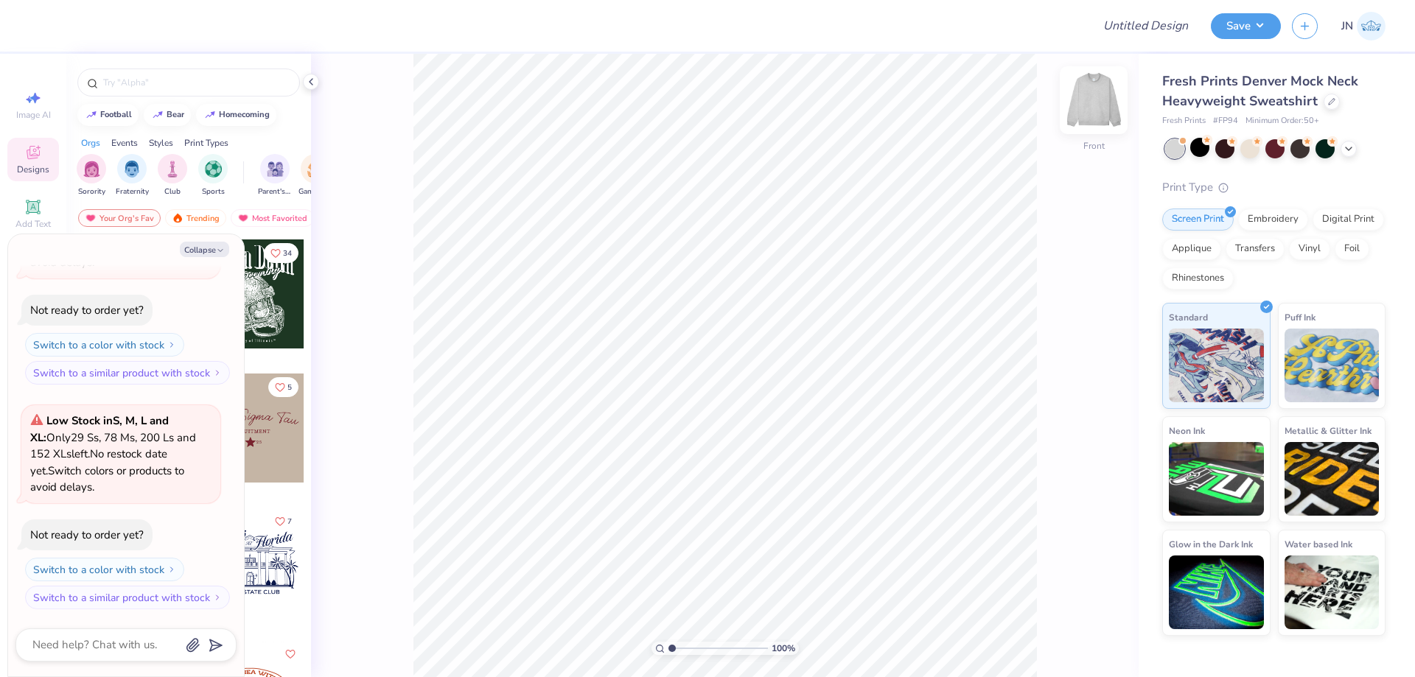
click at [1097, 91] on img at bounding box center [1093, 100] width 59 height 59
click at [195, 245] on button "Collapse" at bounding box center [204, 249] width 49 height 15
type textarea "x"
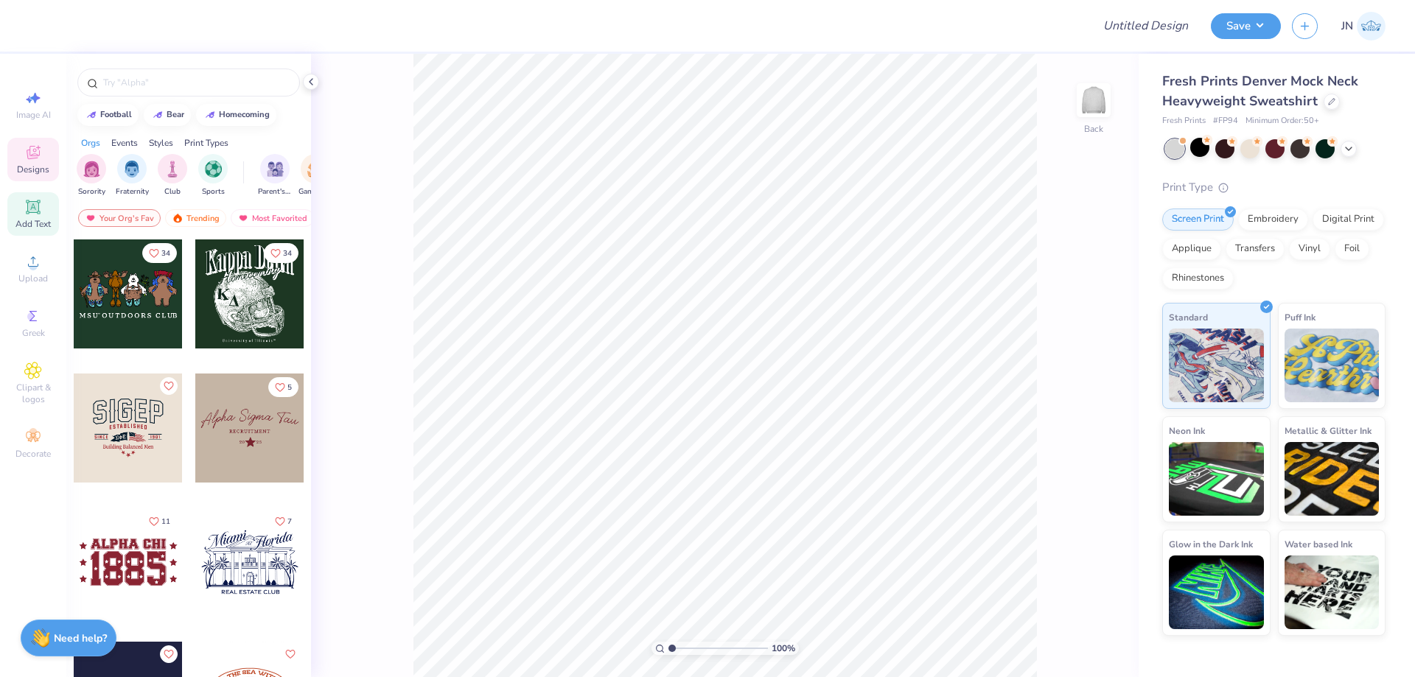
click at [31, 221] on span "Add Text" at bounding box center [32, 224] width 35 height 12
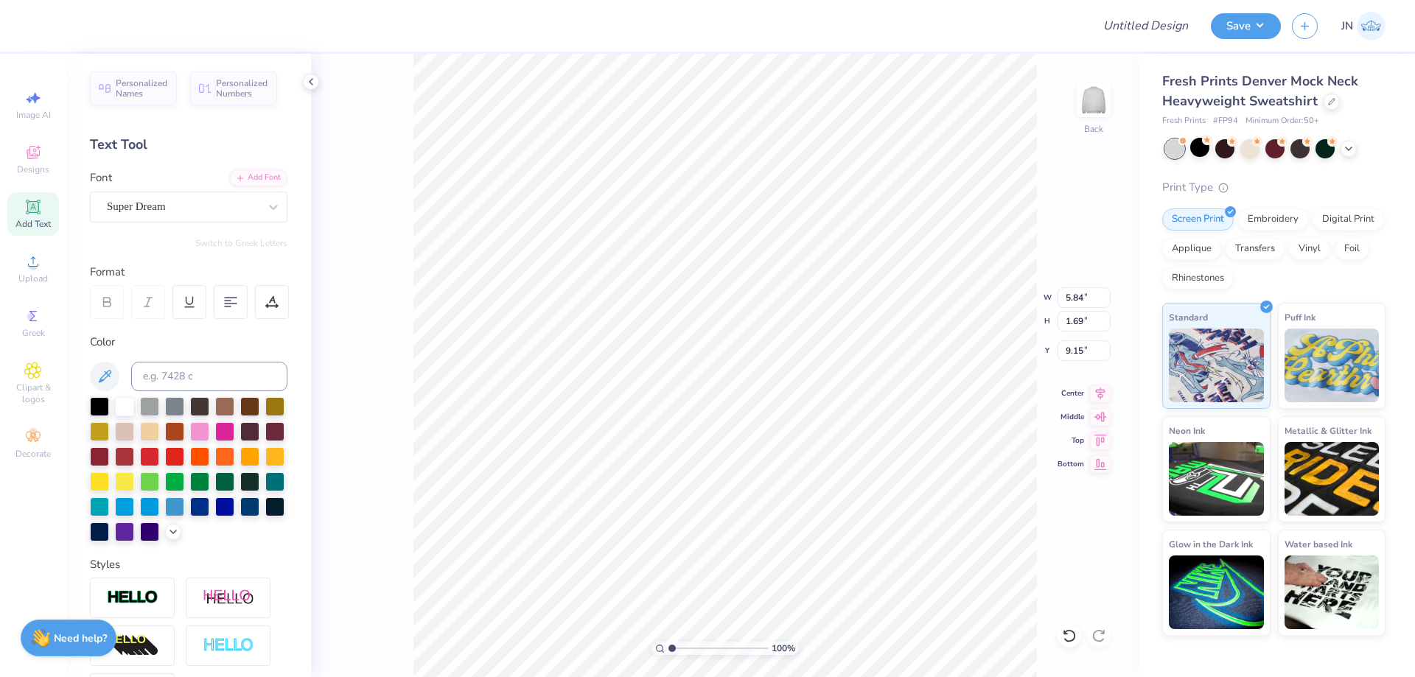
scroll to position [13, 3]
type textarea "T"
type textarea "FIJI"
type input "4.11"
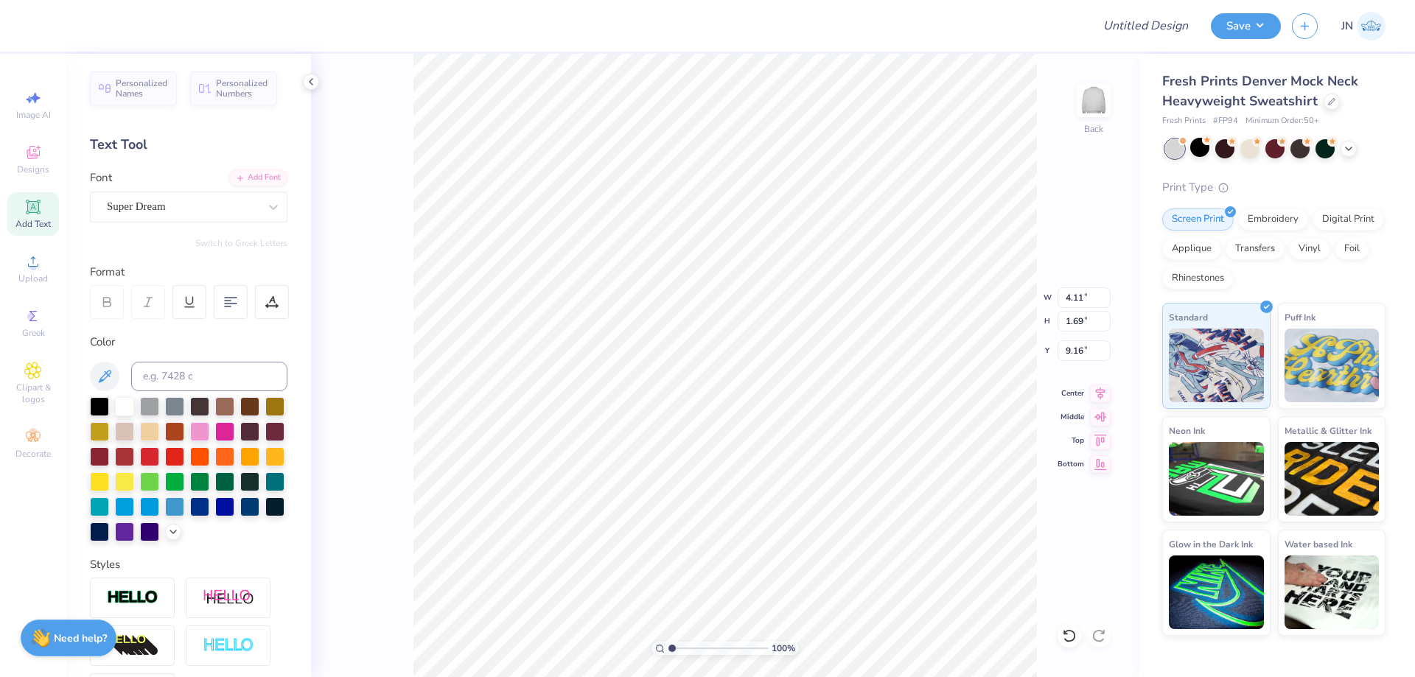
type input "9.16"
click at [220, 374] on input at bounding box center [209, 376] width 156 height 29
type input "533"
click at [243, 176] on div "Add Font" at bounding box center [258, 176] width 58 height 17
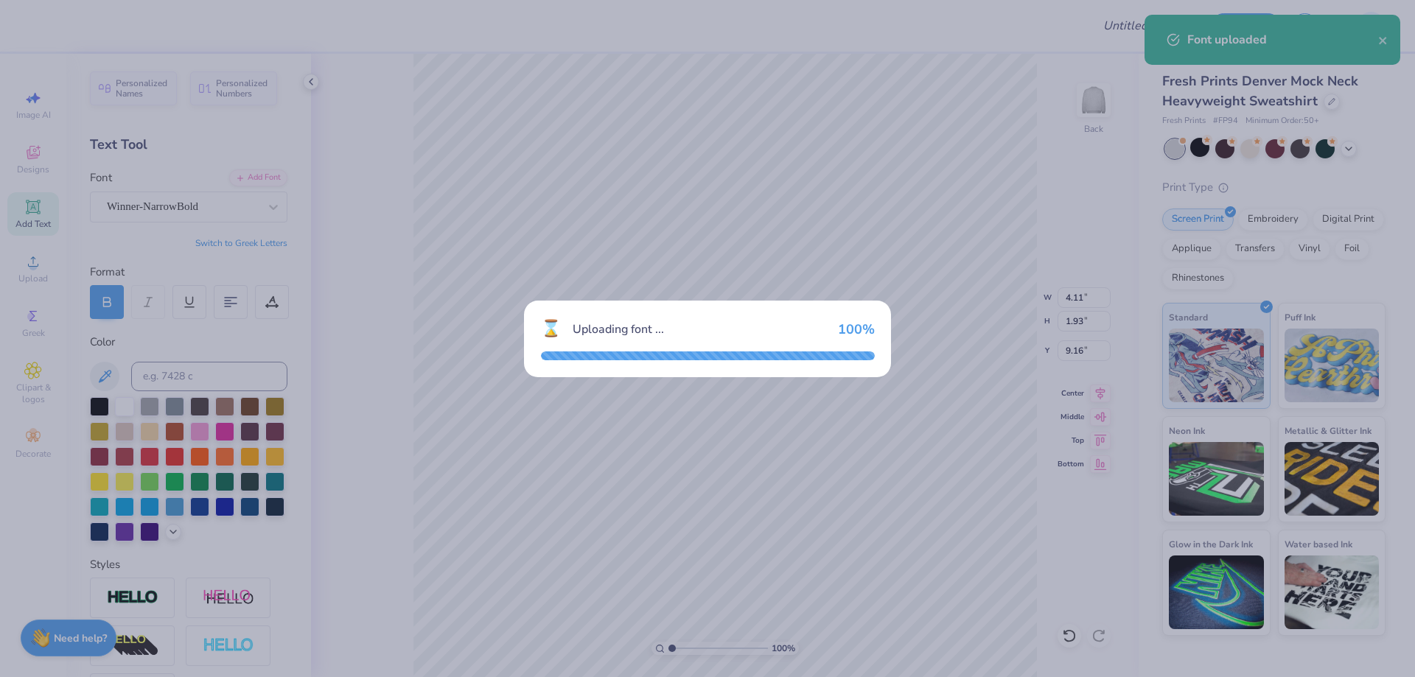
type input "4.41"
type input "1.93"
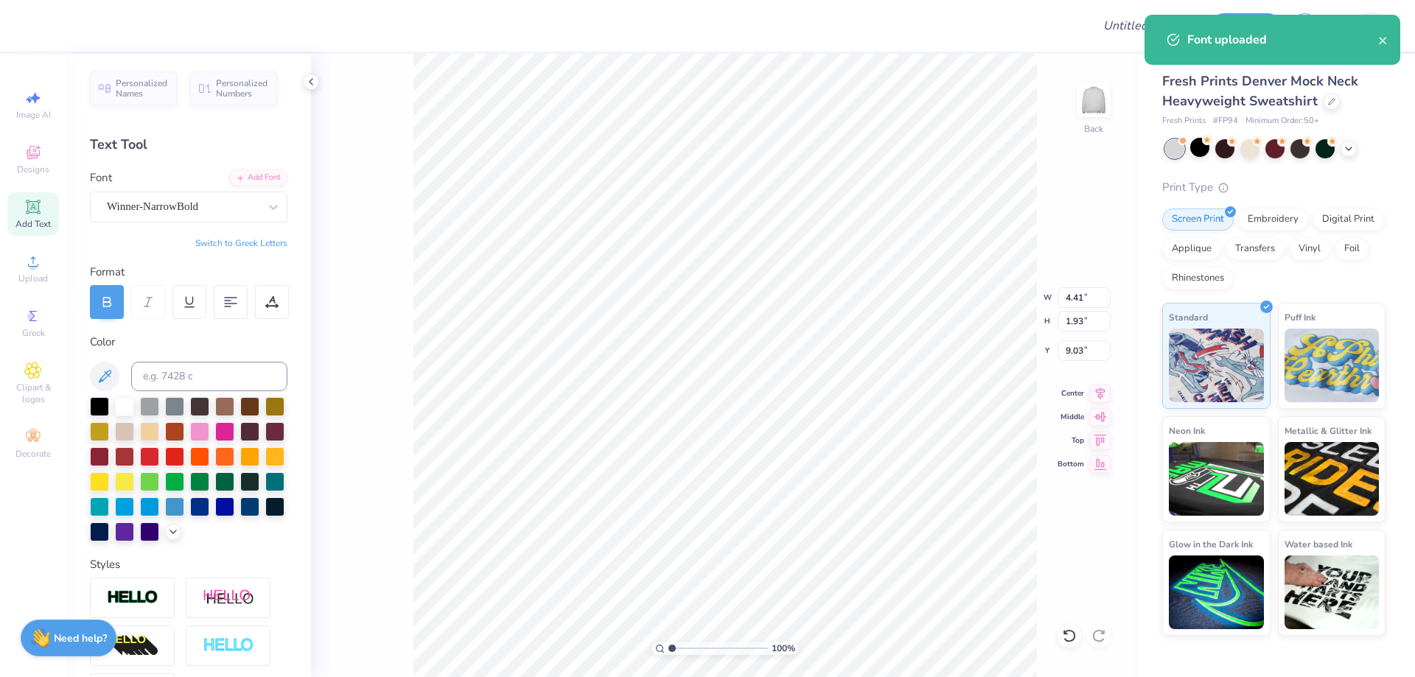
type input "4.38"
click at [276, 307] on icon at bounding box center [276, 306] width 1 height 1
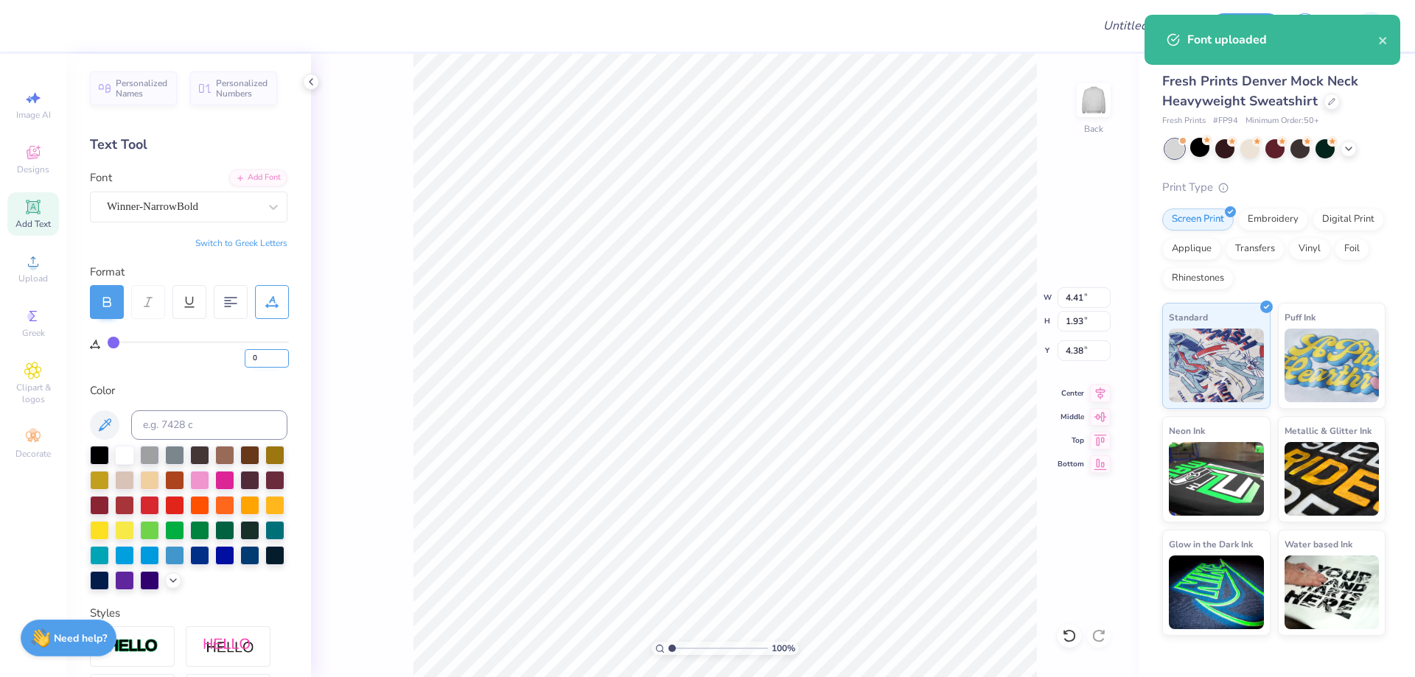
drag, startPoint x: 252, startPoint y: 355, endPoint x: 264, endPoint y: 355, distance: 11.8
click at [264, 355] on input "0" at bounding box center [267, 358] width 44 height 18
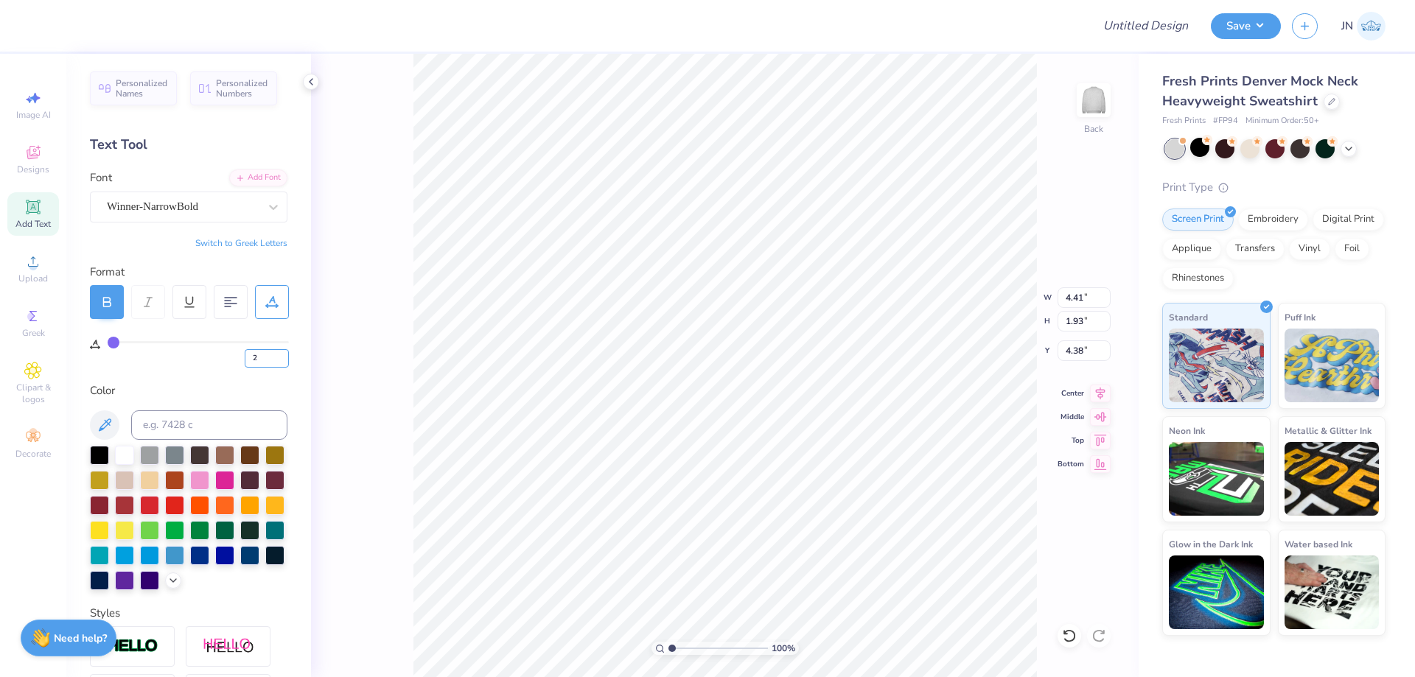
type input "2"
click at [403, 369] on div "100 % Back W 4.41 4.41 " H 1.93 1.93 " Y 4.38 4.38 " Center Middle Top Bottom" at bounding box center [725, 366] width 828 height 624
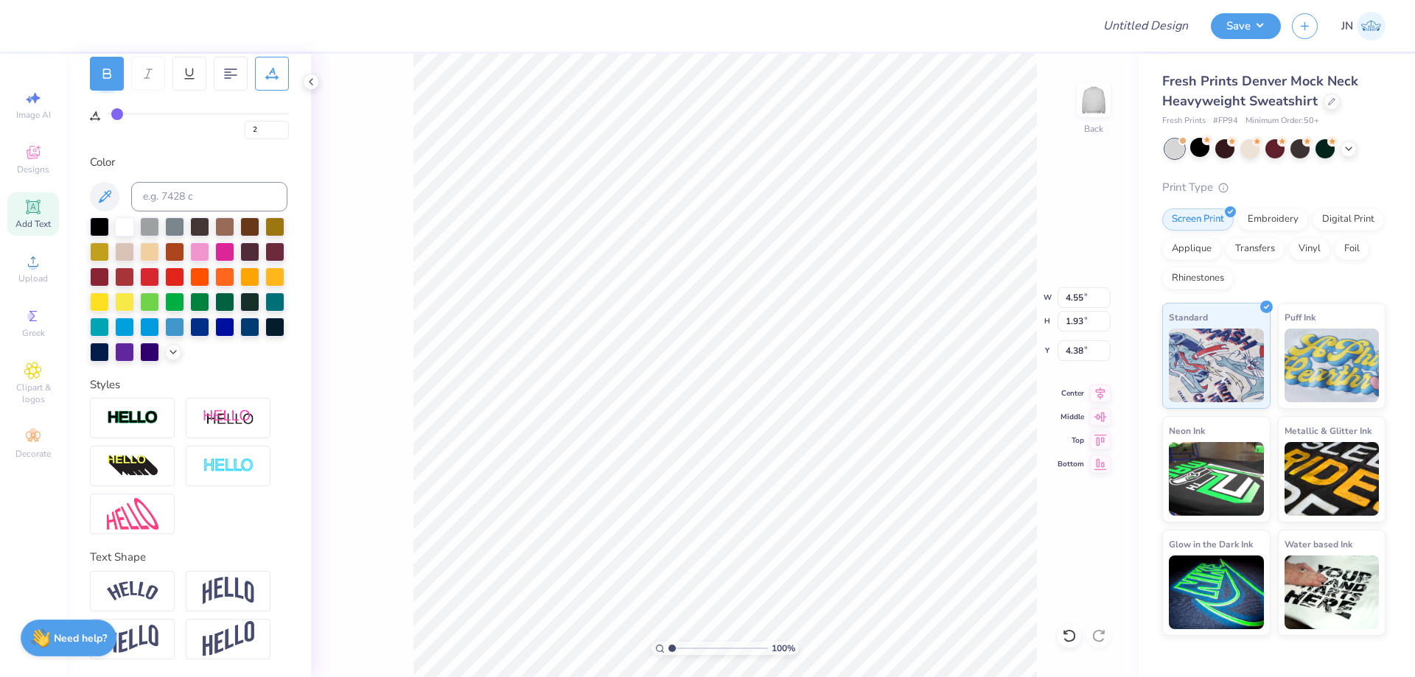
scroll to position [254, 0]
type input "10.00"
click at [1103, 385] on icon at bounding box center [1100, 392] width 21 height 18
click at [237, 594] on img at bounding box center [229, 591] width 52 height 28
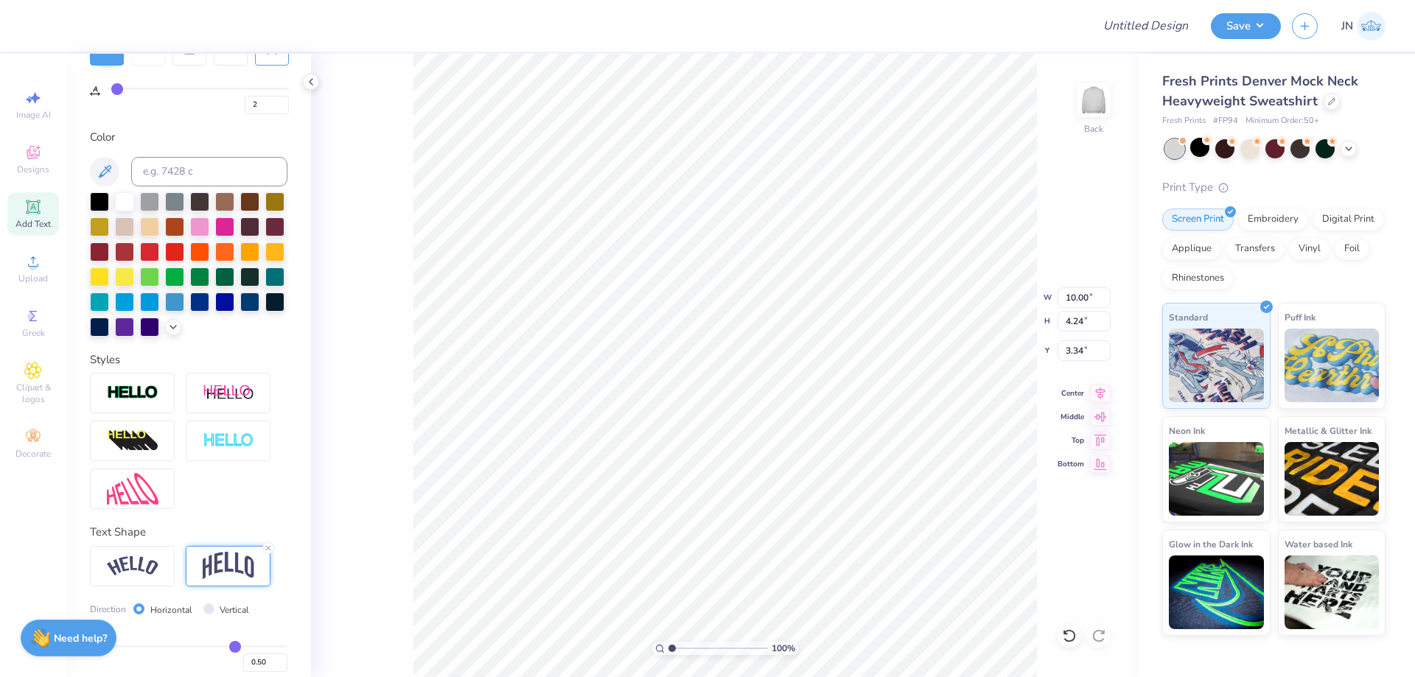
type input "6.31"
type input "3.34"
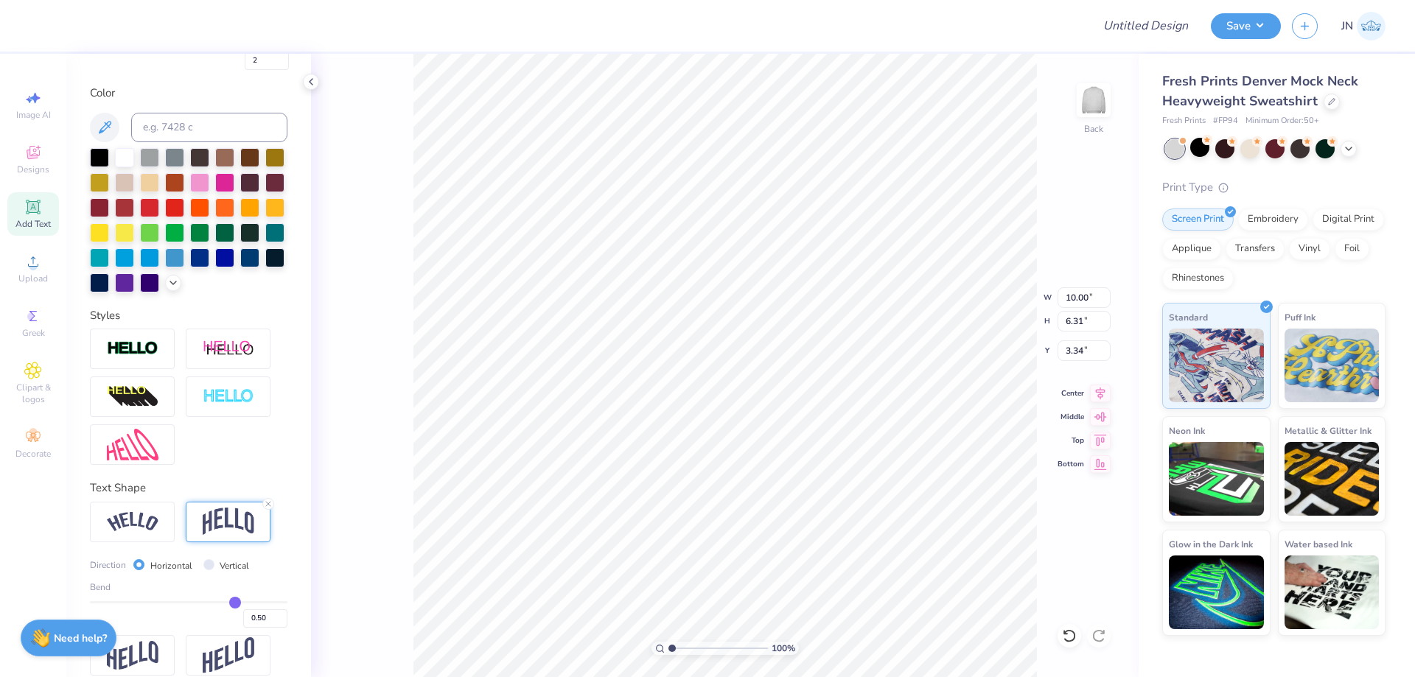
scroll to position [339, 0]
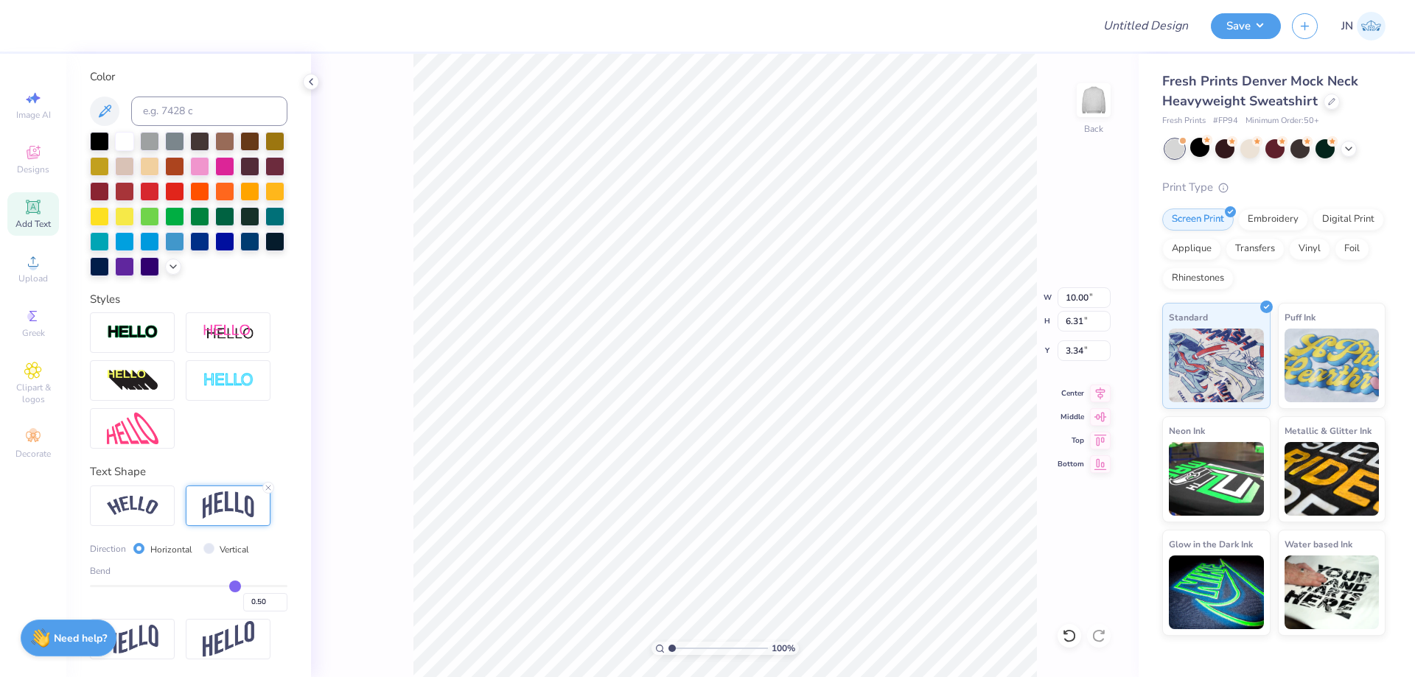
type input "0.46"
type input "0.45"
type input "0.42"
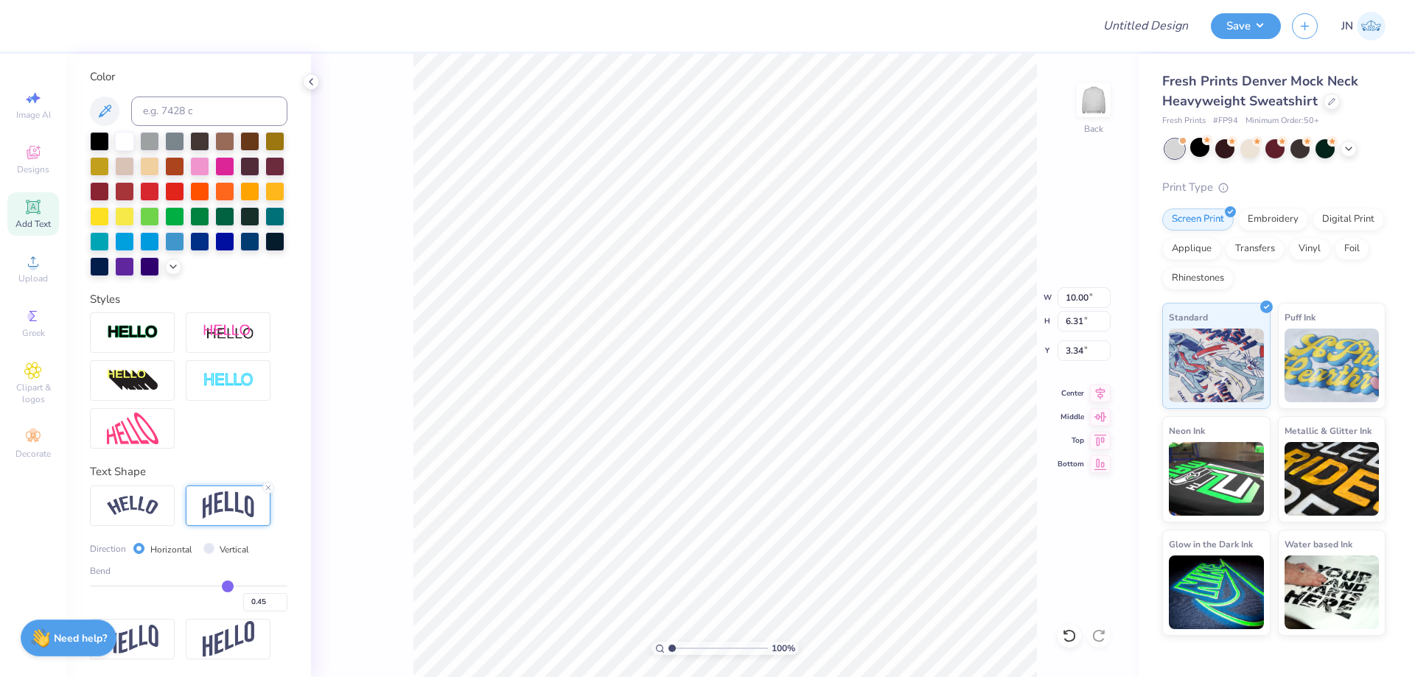
type input "0.42"
type input "0.39"
type input "0.37"
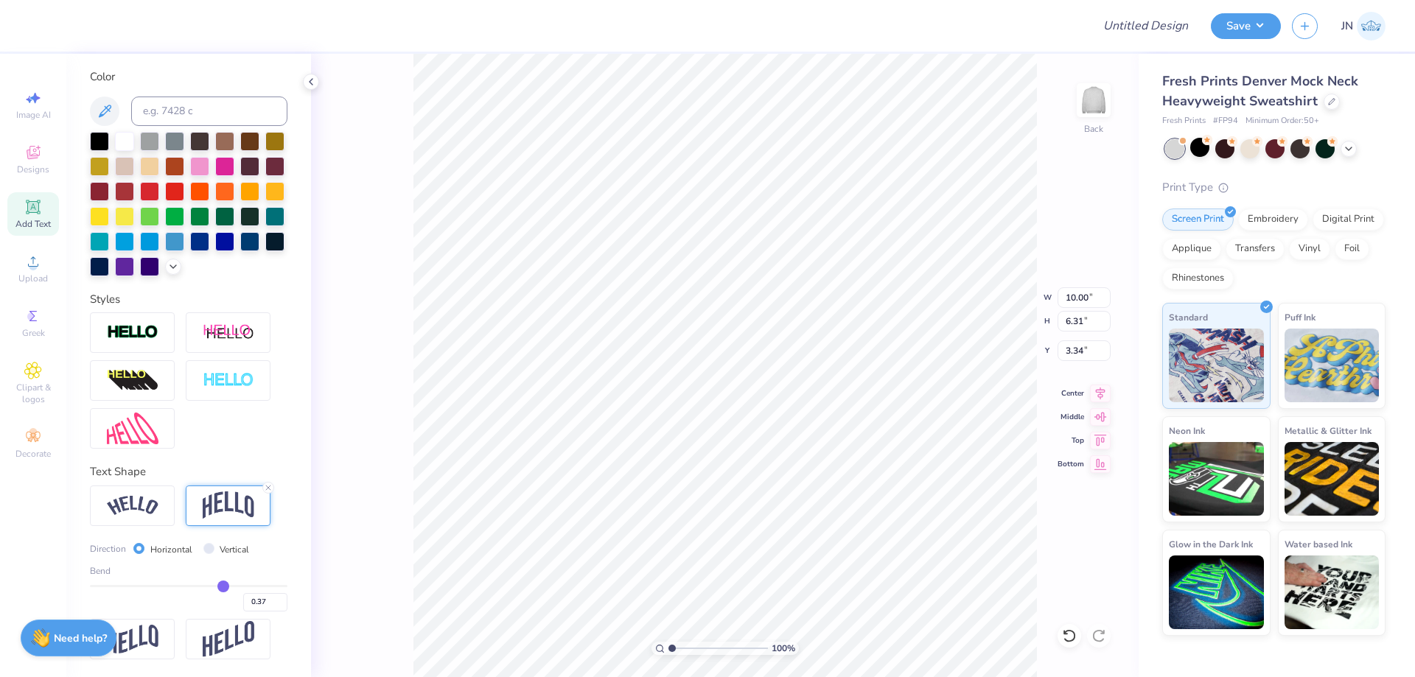
type input "0.36"
type input "0.35"
type input "0.34"
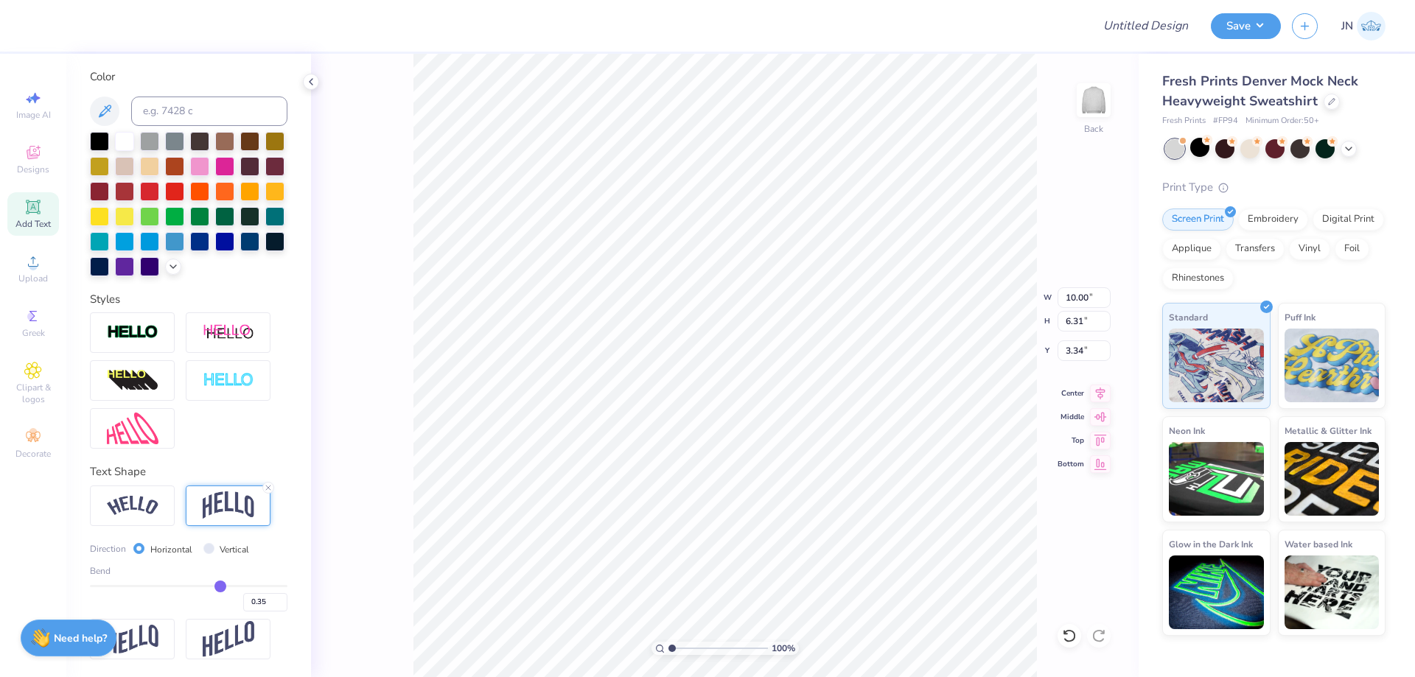
type input "0.34"
type input "0.33"
type input "0.32"
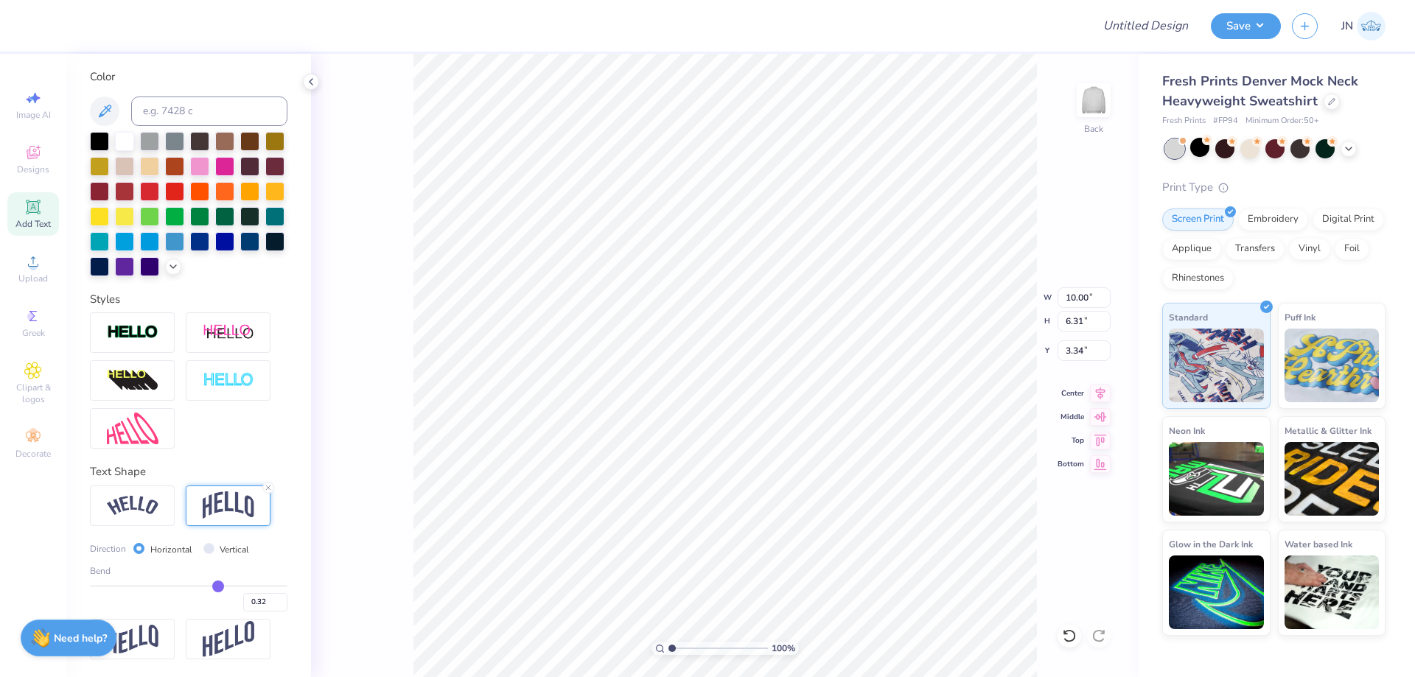
drag, startPoint x: 224, startPoint y: 585, endPoint x: 210, endPoint y: 587, distance: 14.1
type input "0.31"
click at [210, 587] on input "range" at bounding box center [189, 586] width 198 height 2
type input "0.31"
type input "5.48"
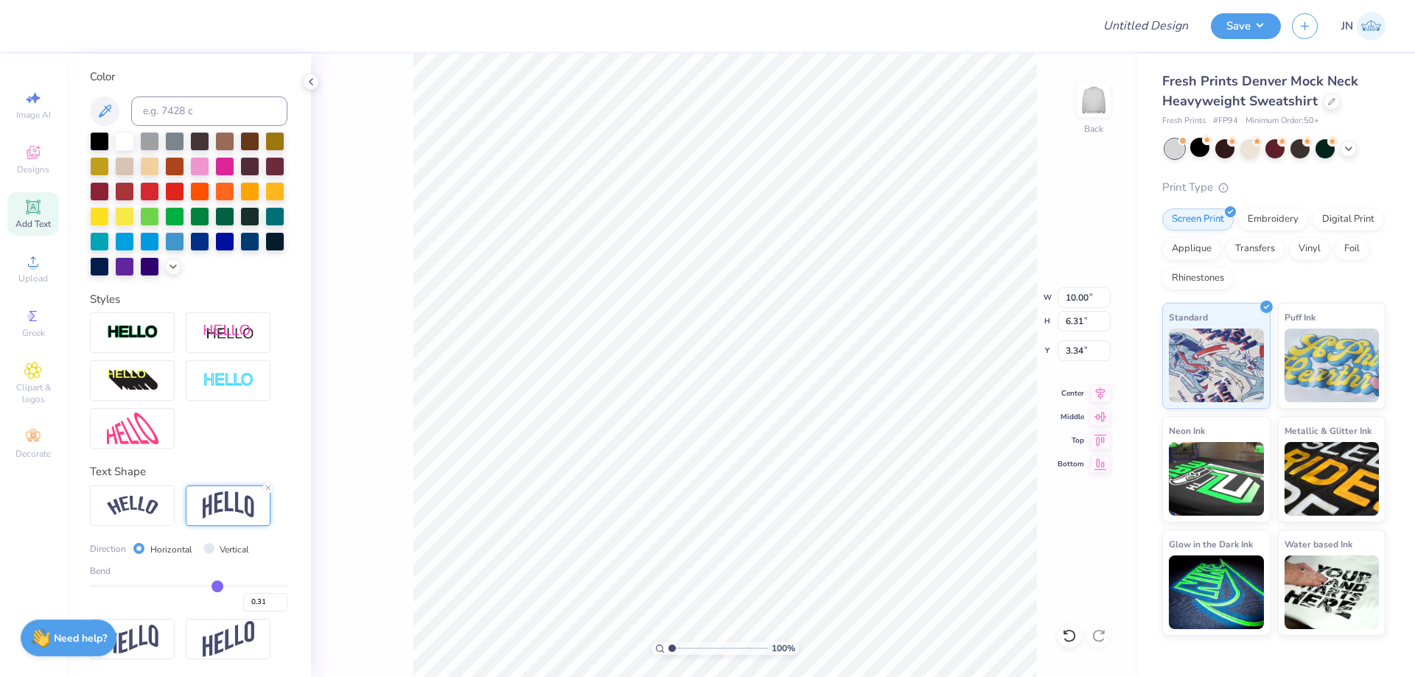
type input "3.76"
type input "0.3"
type input "0.30"
type input "0.28"
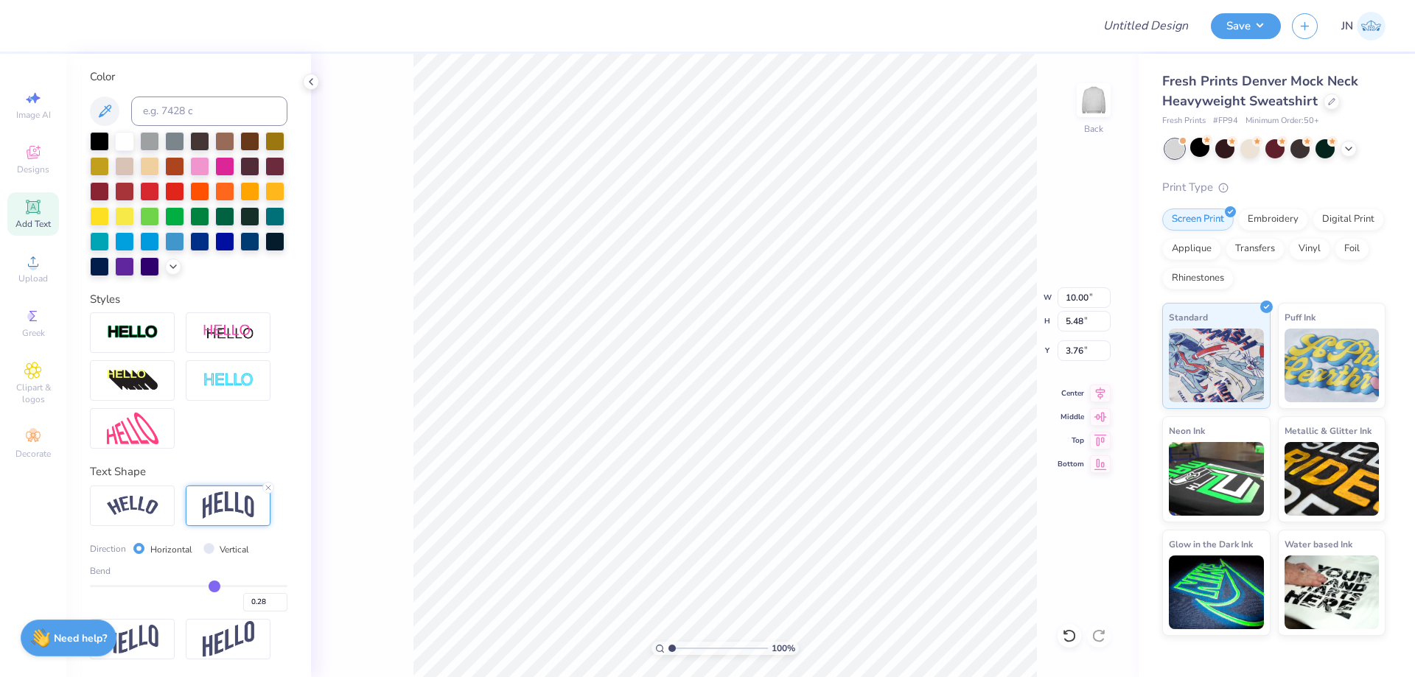
type input "0.27"
type input "0.24"
type input "0.22"
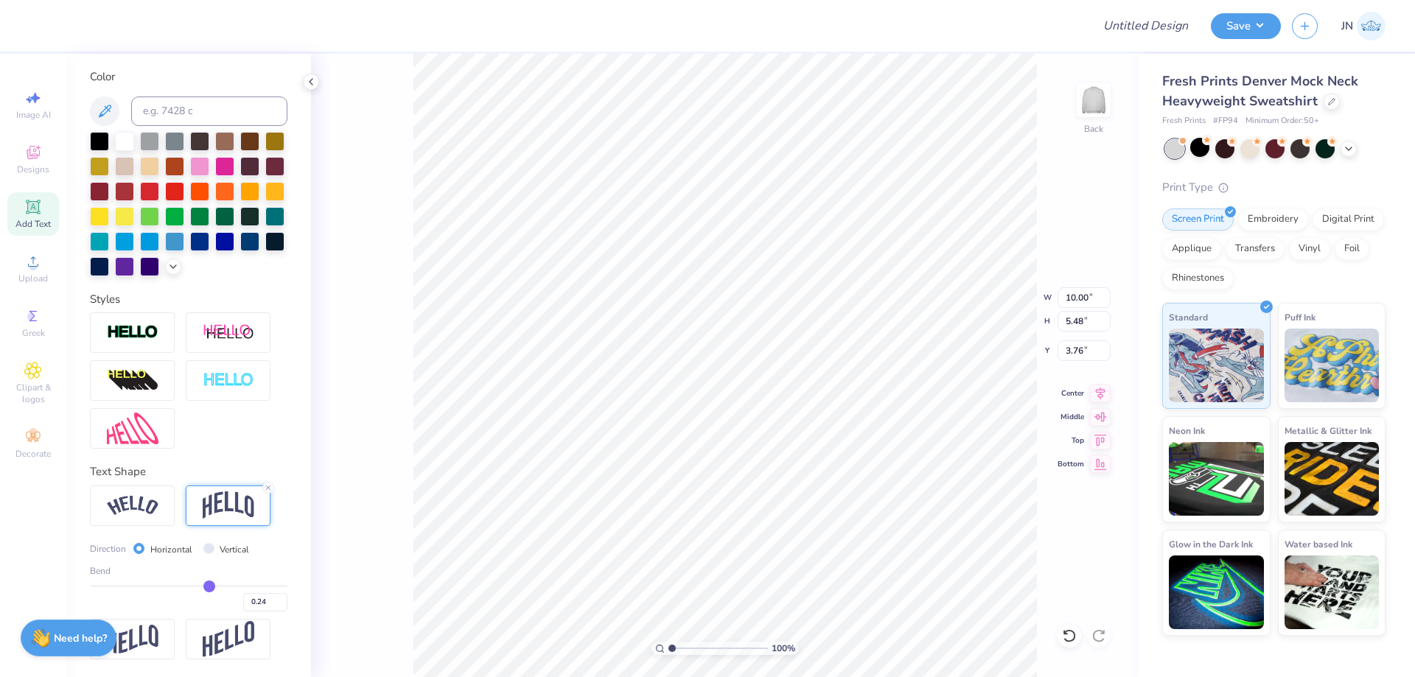
type input "0.22"
type input "0.2"
type input "0.20"
type input "0.2"
click at [200, 585] on input "range" at bounding box center [189, 586] width 198 height 2
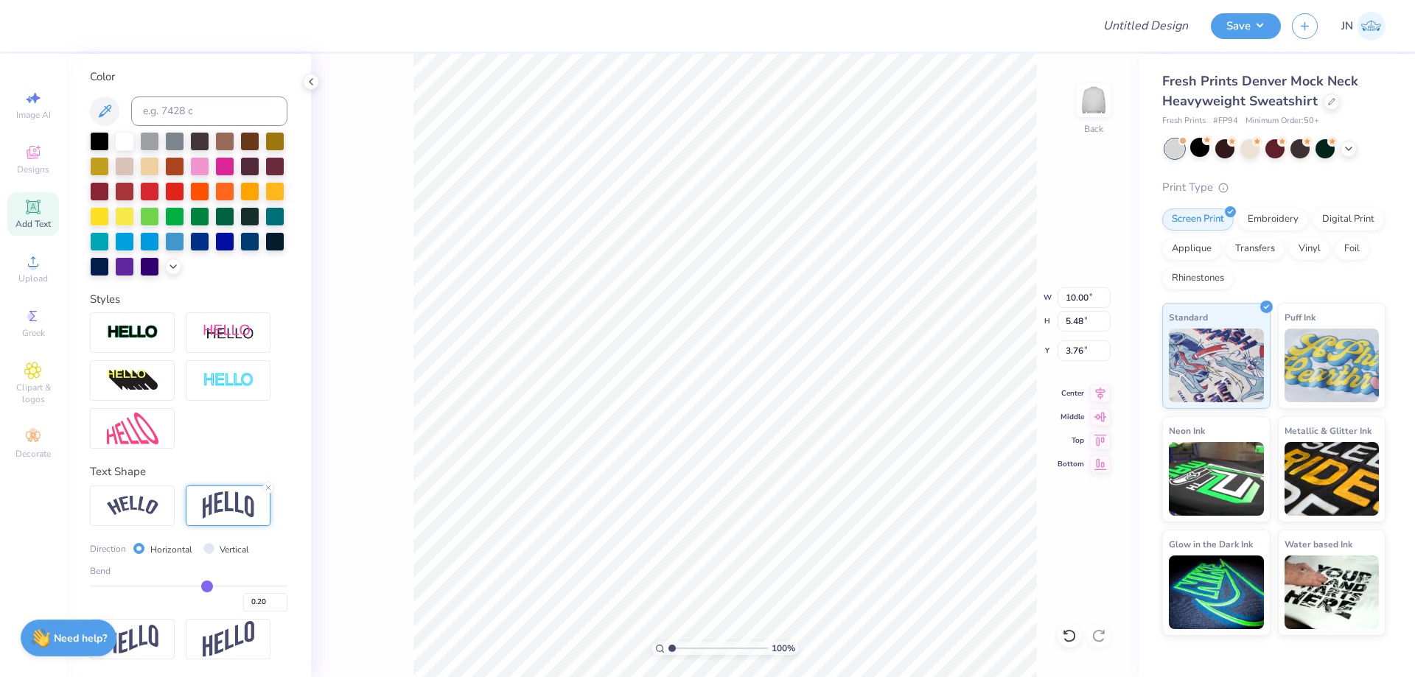
type input "5.03"
type input "3.98"
click at [252, 603] on input "0.20" at bounding box center [265, 602] width 44 height 18
type input "0.25"
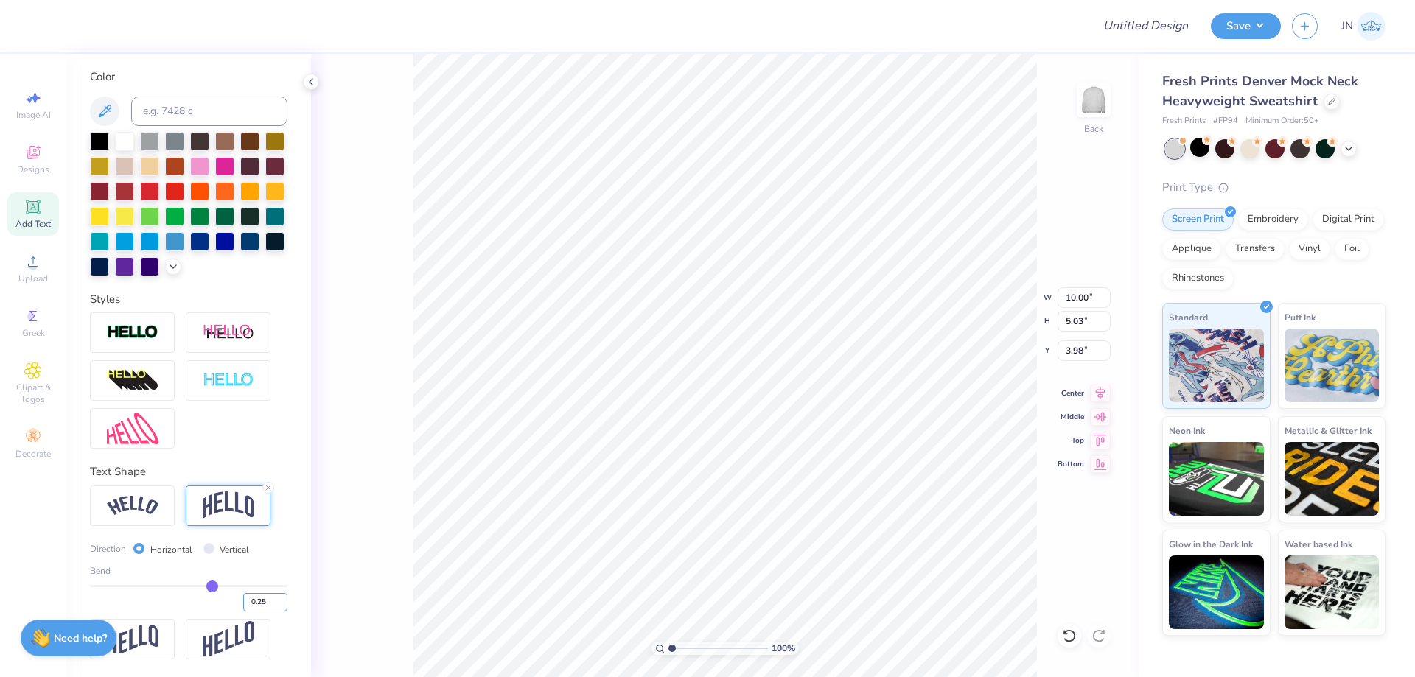
type input "5.24"
type input "3.88"
drag, startPoint x: 153, startPoint y: 433, endPoint x: 402, endPoint y: 458, distance: 250.4
click at [153, 434] on img at bounding box center [133, 429] width 52 height 32
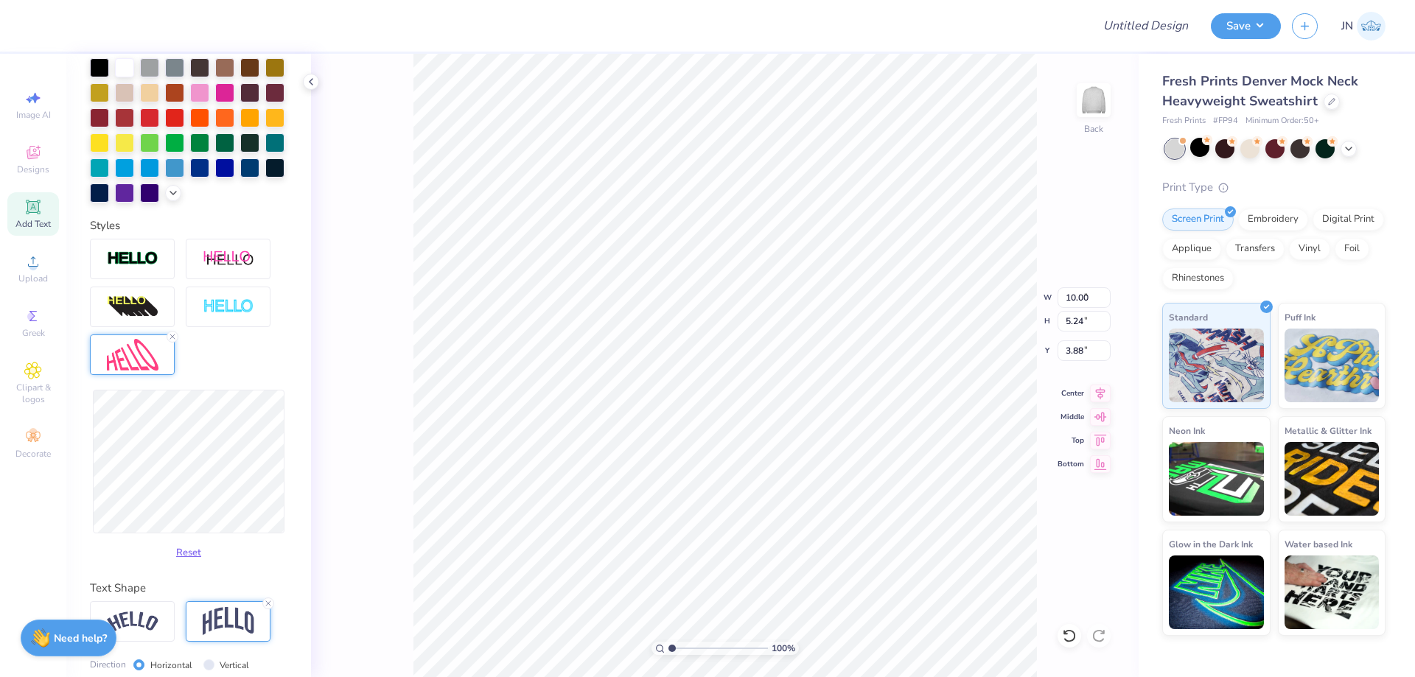
type input "9.68"
type input "5.20"
type input "3.90"
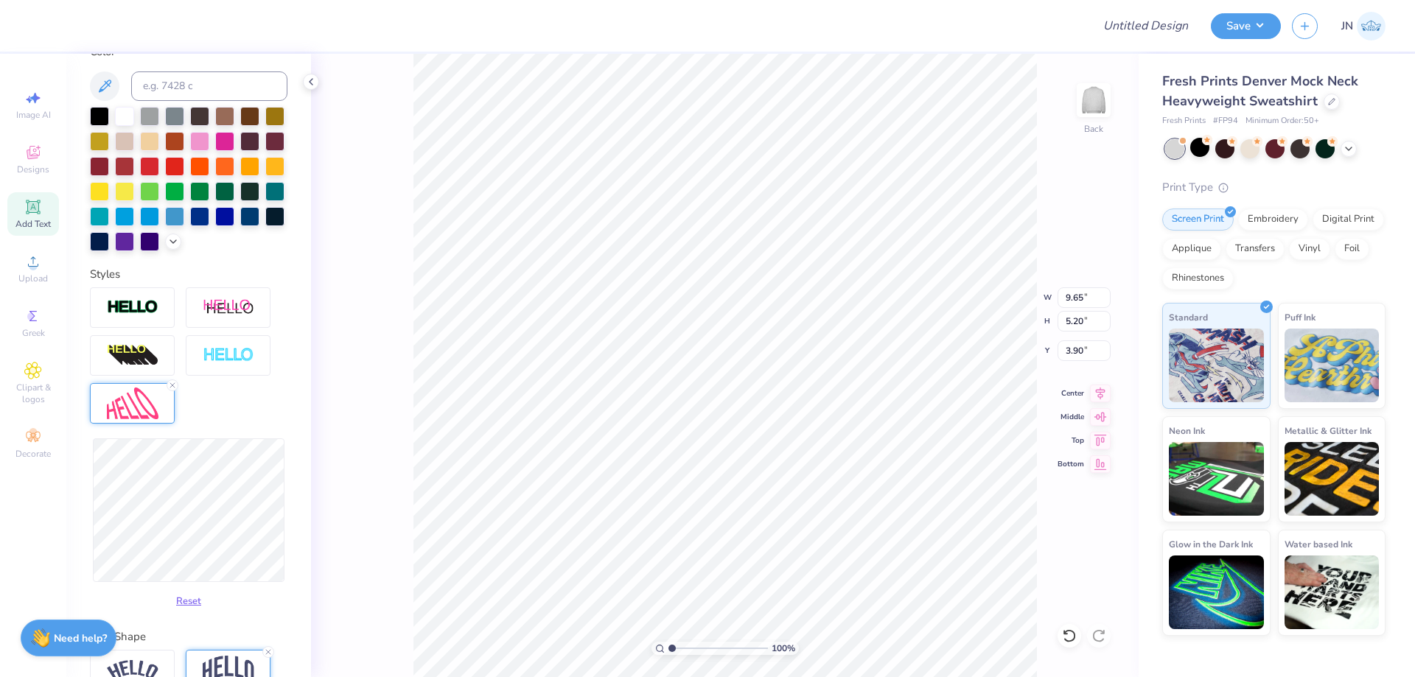
type input "9.68"
type input "4.35"
type input "4.32"
type input "4.43"
type input "4.28"
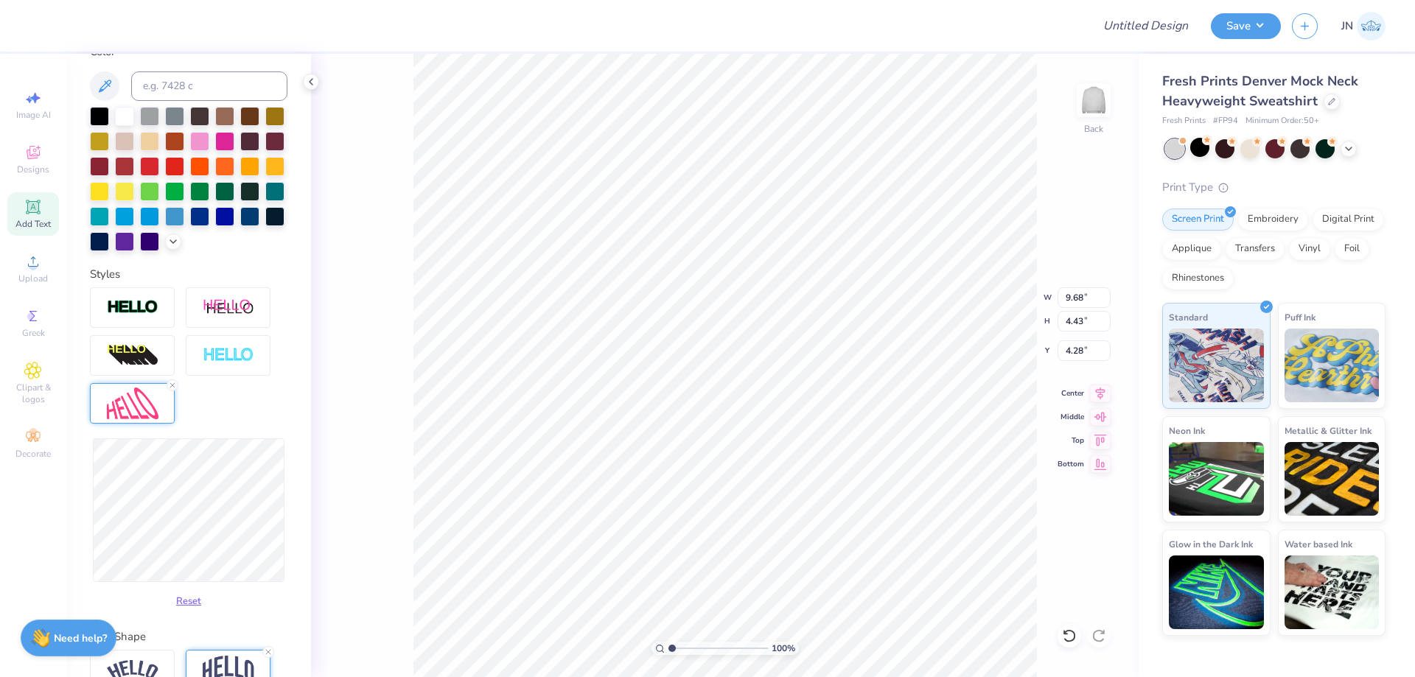
type input "9.64"
type input "4.35"
type input "4.32"
type input "9.67"
type input "3.83"
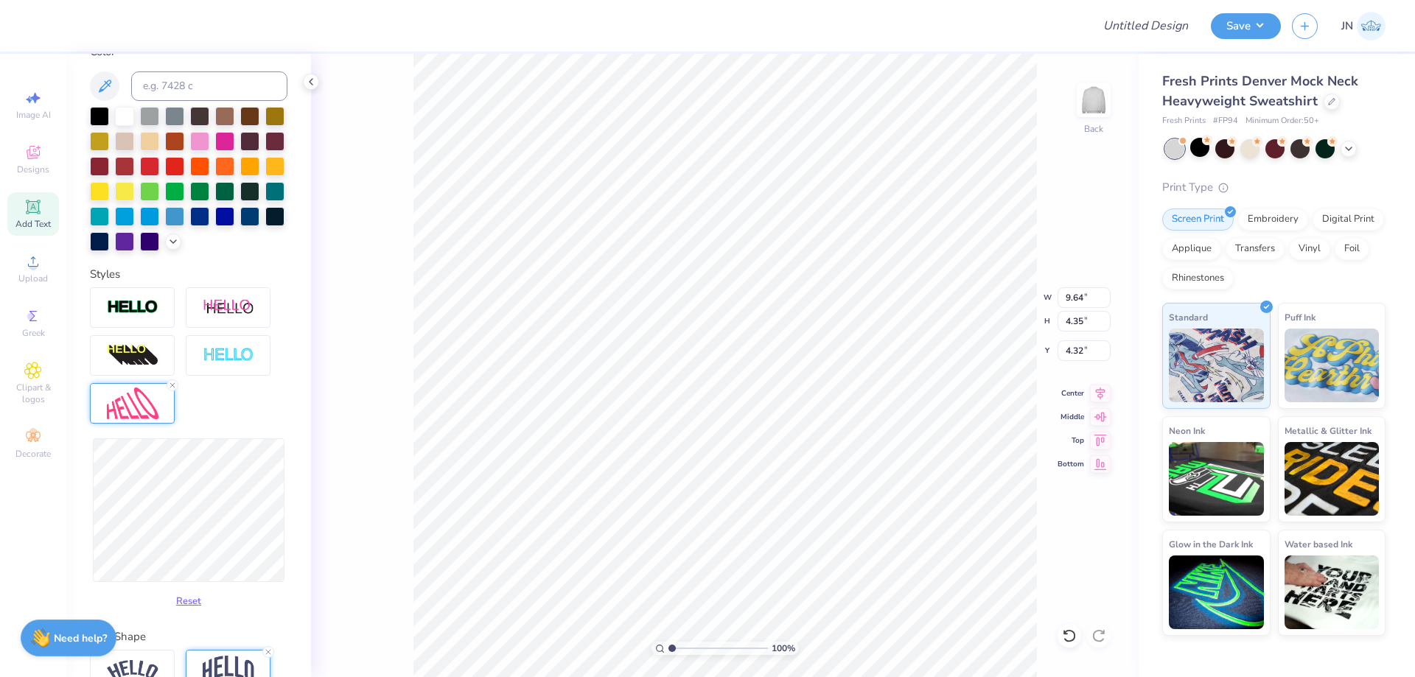
type input "4.58"
type input "9.65"
type input "3.49"
click at [1077, 293] on input "9.65" at bounding box center [1084, 297] width 53 height 21
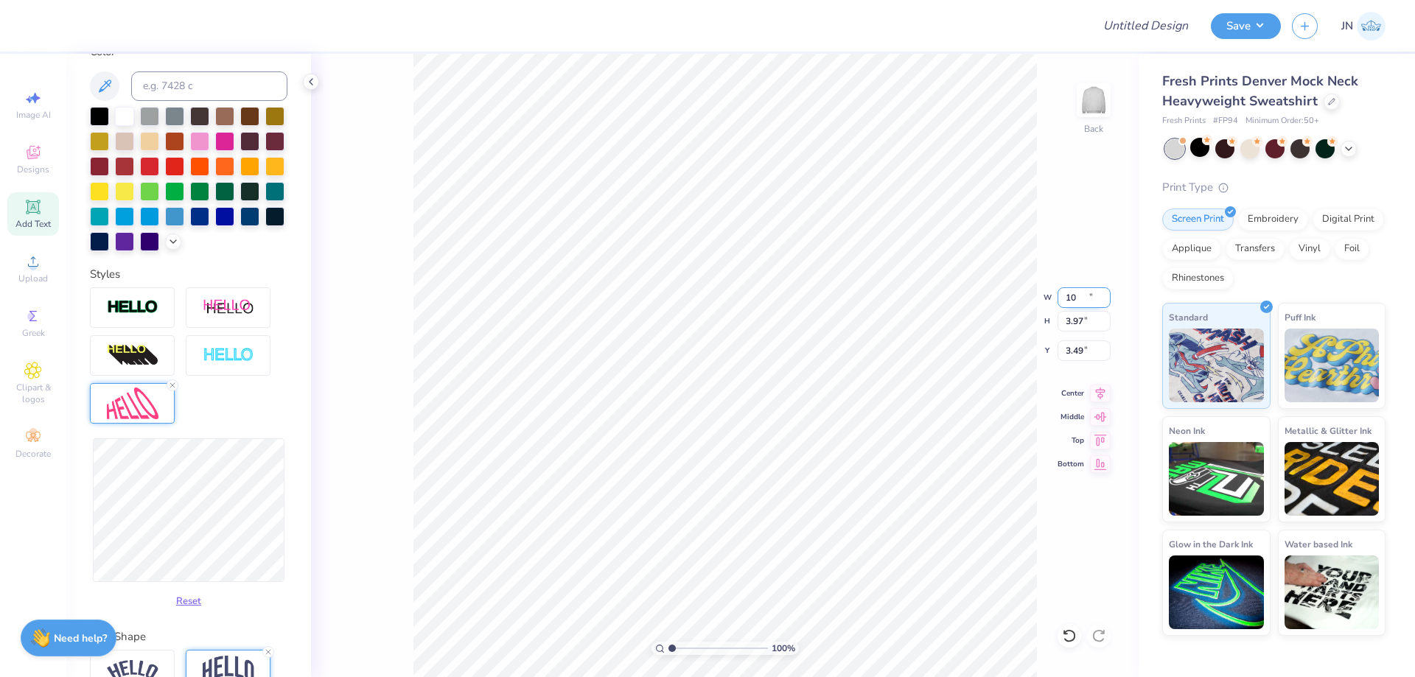
type input "10.00"
type input "3.97"
type input "3.42"
click at [1085, 291] on input "10.00" at bounding box center [1084, 297] width 53 height 21
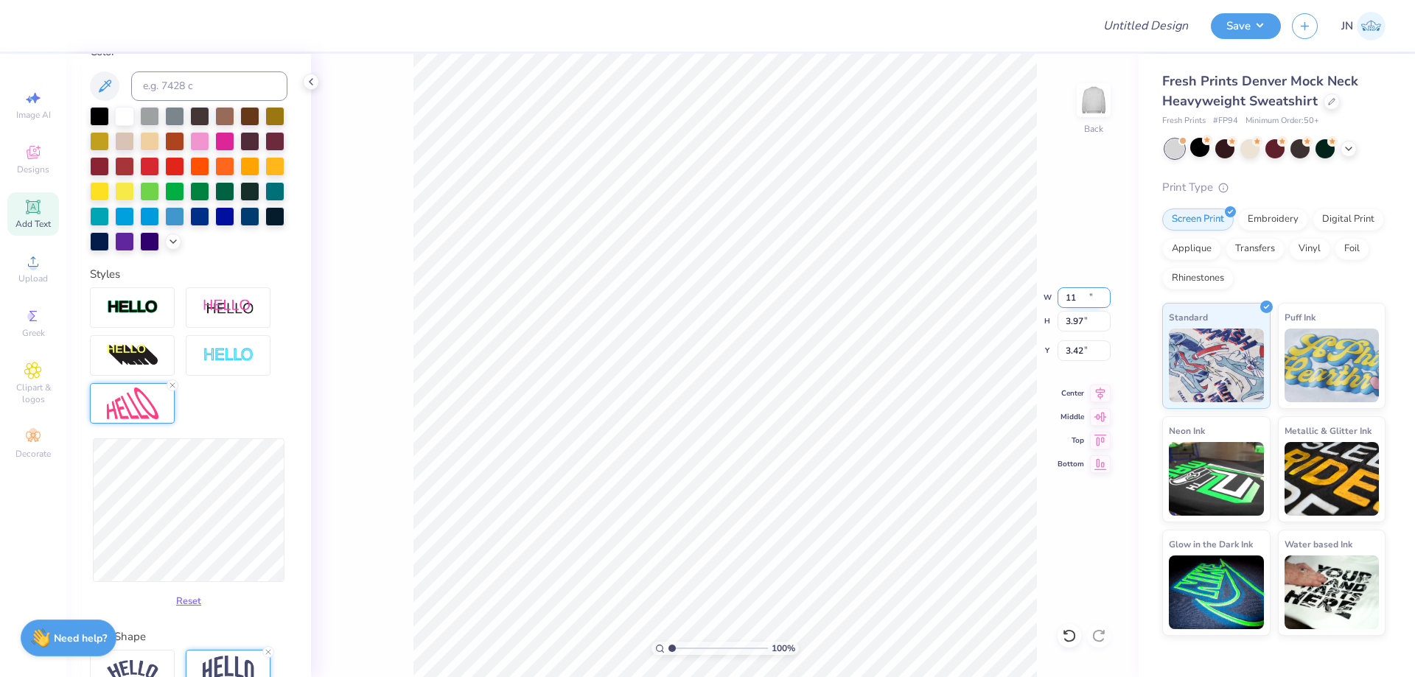
type input "11.00"
type input "4.36"
type input "3.23"
click at [1076, 293] on input "11.00" at bounding box center [1084, 297] width 53 height 21
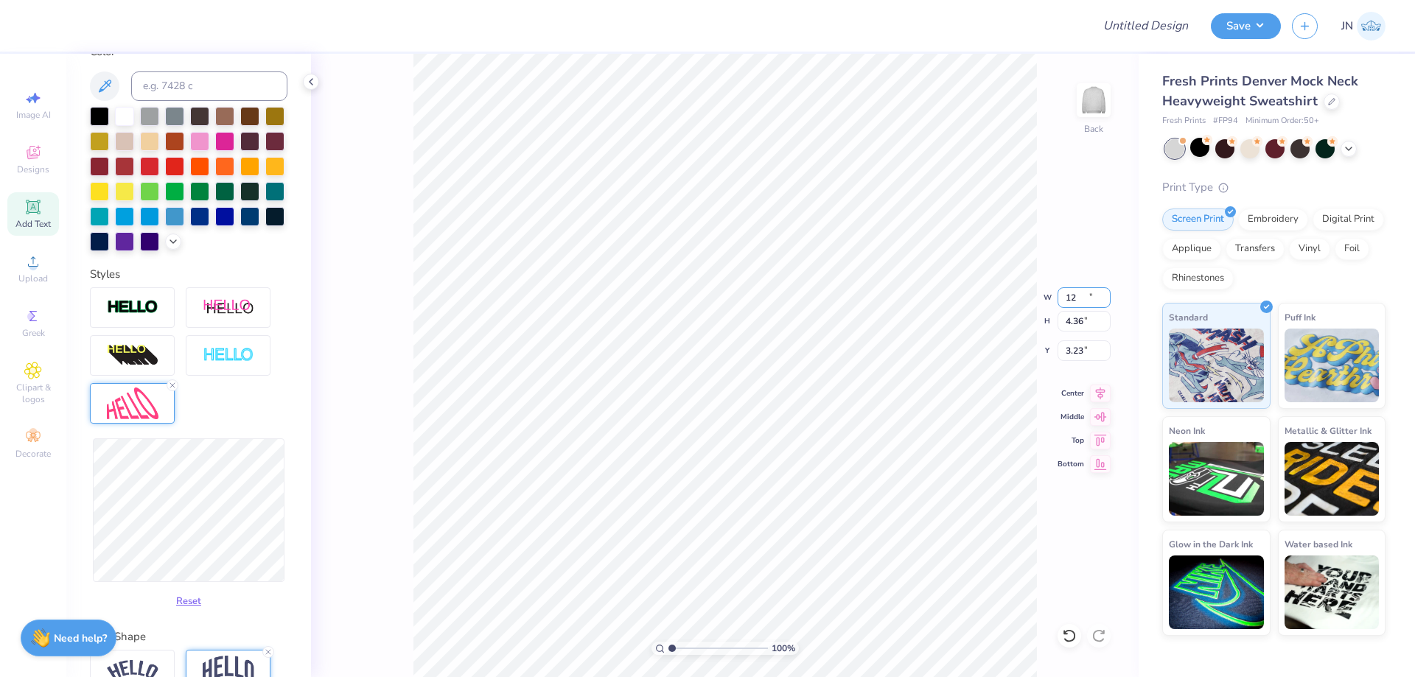
type input "12.00"
type input "4.76"
type input "3.03"
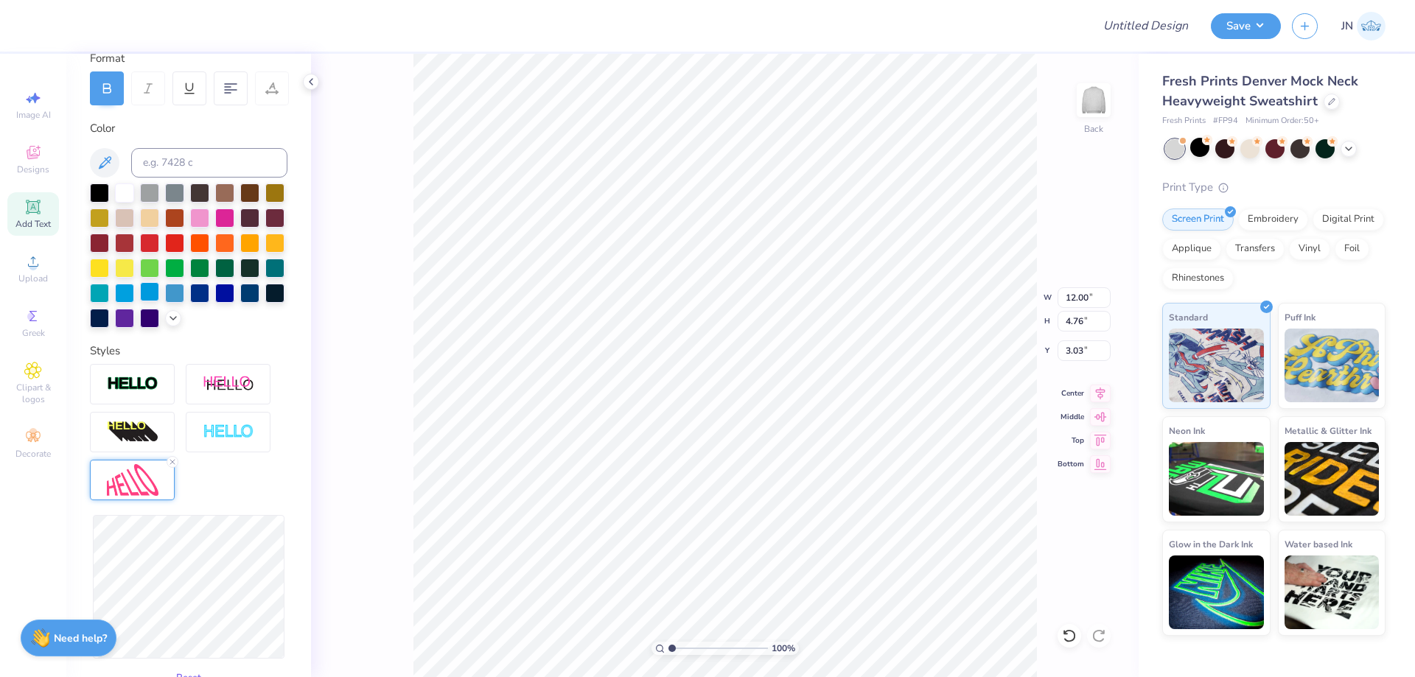
scroll to position [69, 0]
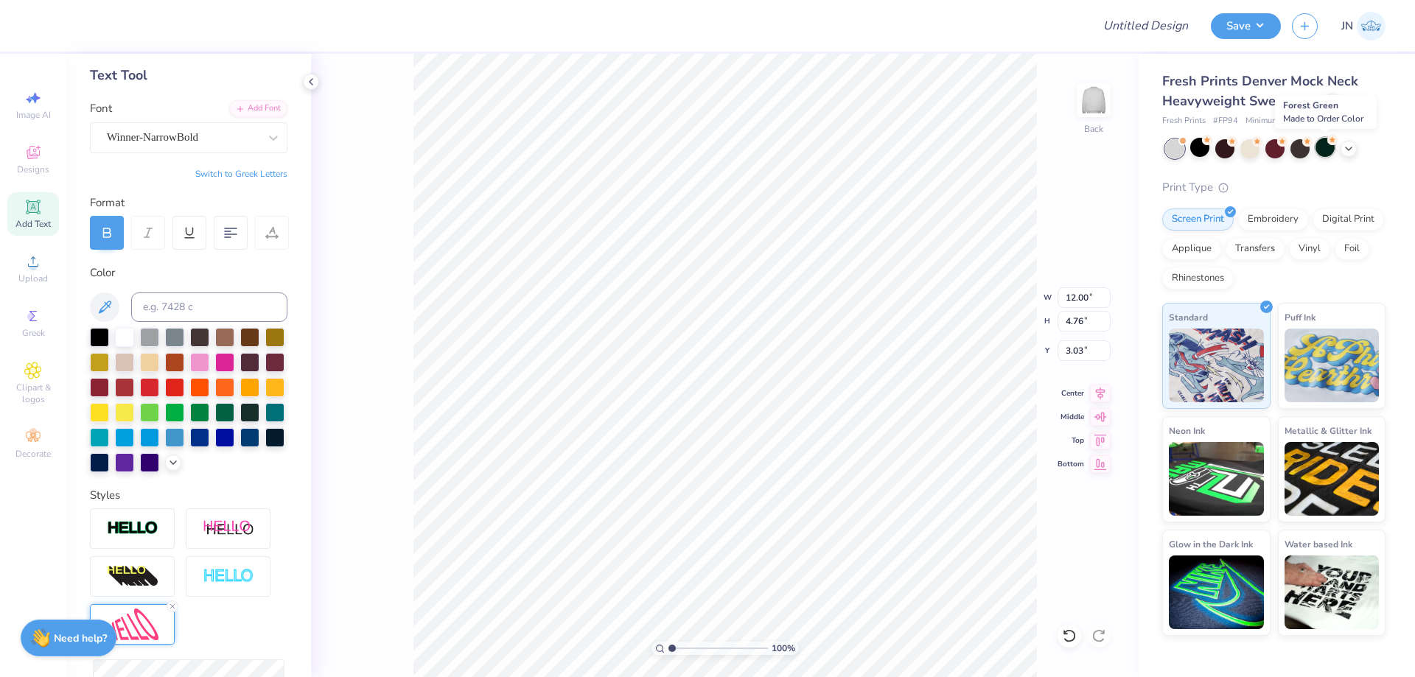
click at [1212, 143] on circle at bounding box center [1207, 140] width 10 height 10
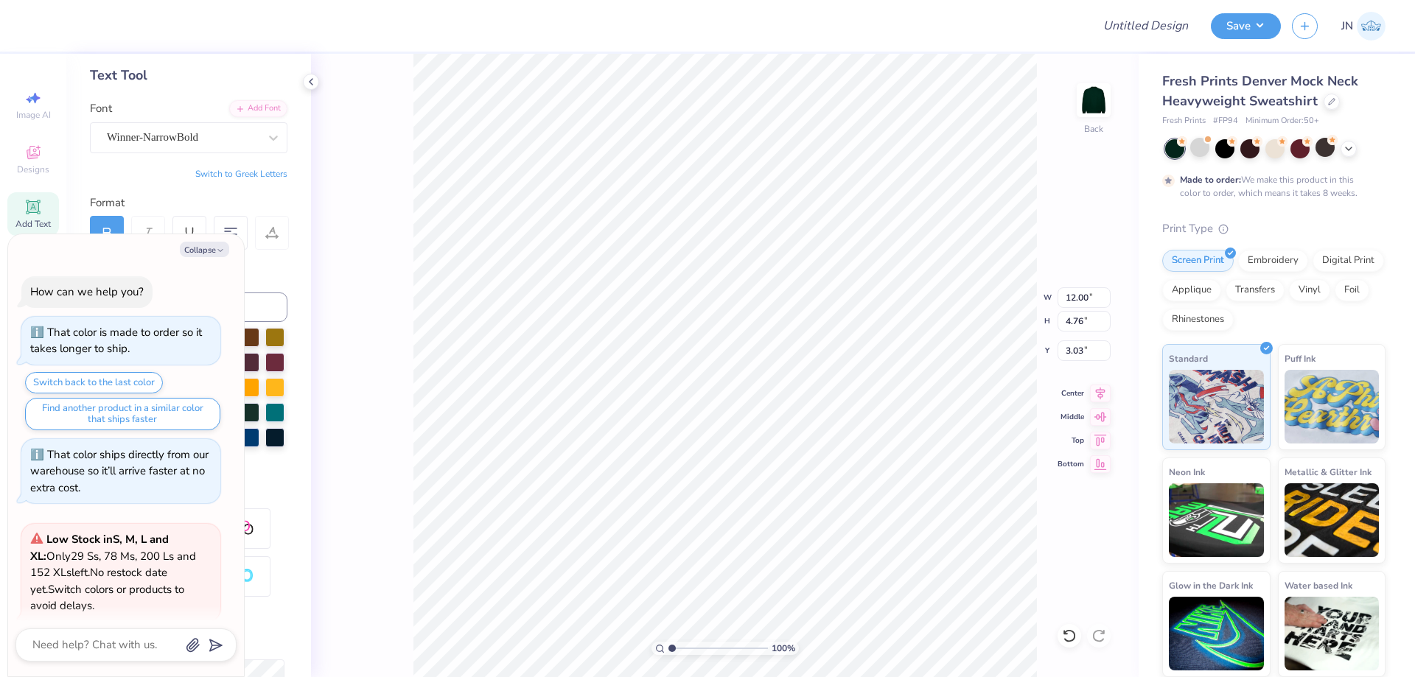
scroll to position [466, 0]
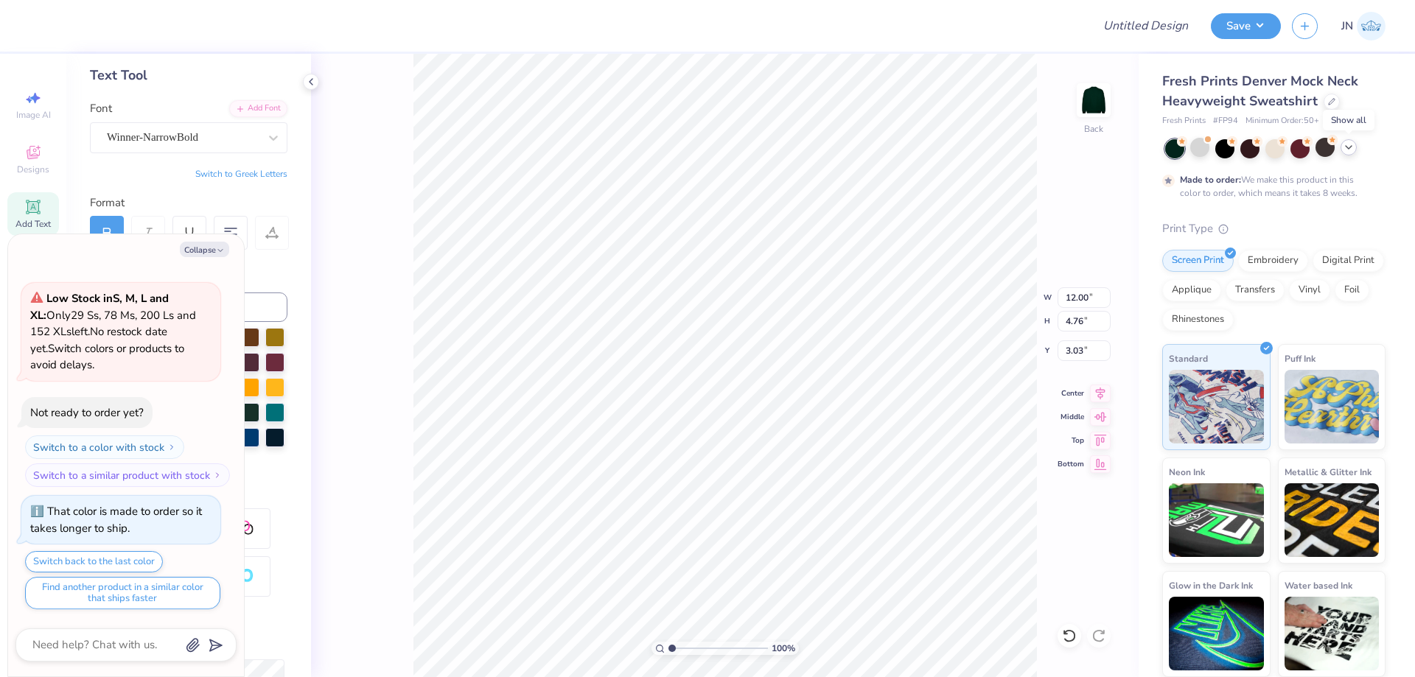
click at [1347, 148] on icon at bounding box center [1349, 148] width 12 height 12
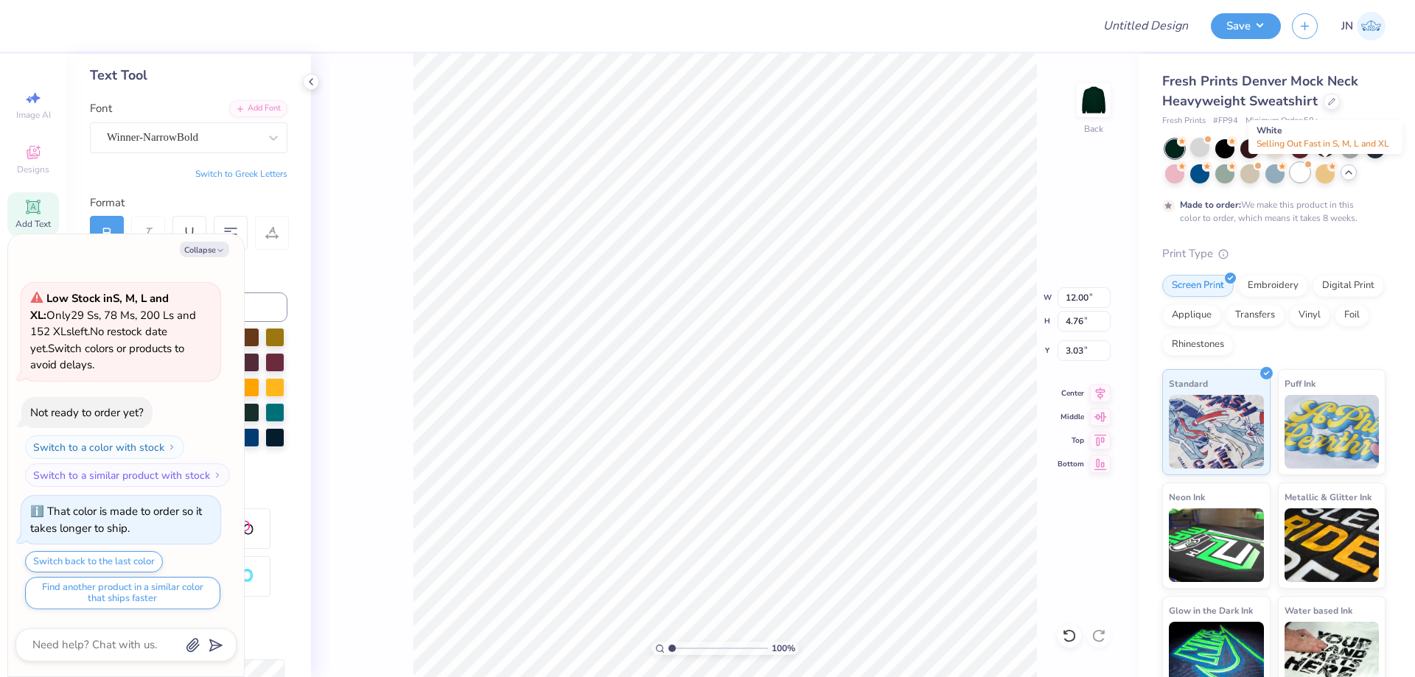
click at [1310, 178] on div at bounding box center [1300, 172] width 19 height 19
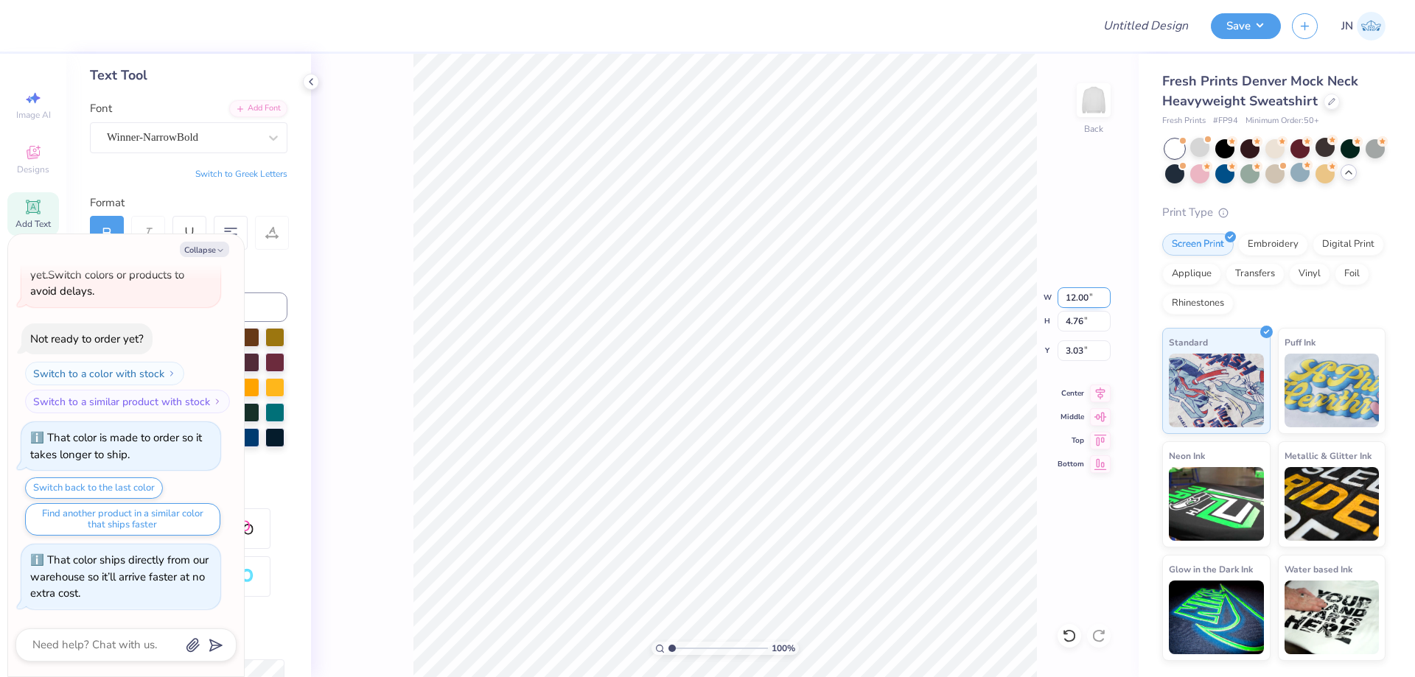
scroll to position [764, 0]
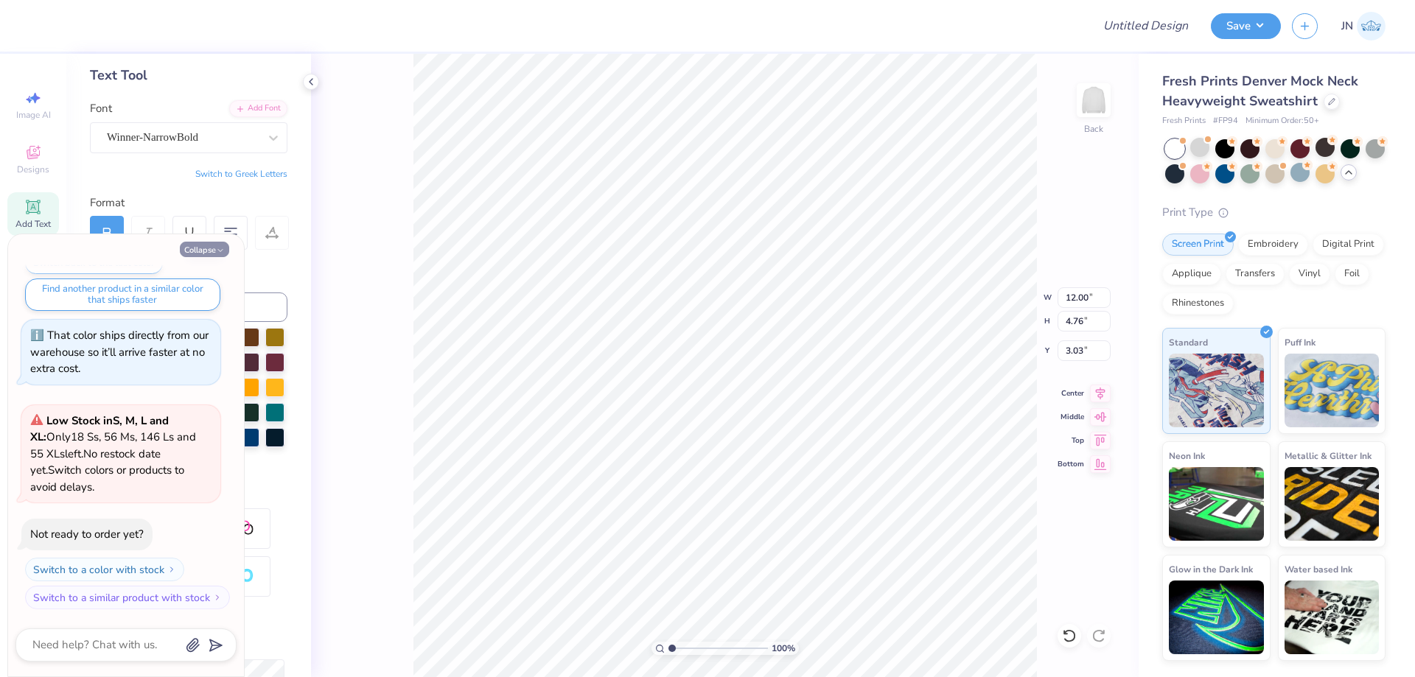
click at [206, 256] on button "Collapse" at bounding box center [204, 249] width 49 height 15
type textarea "x"
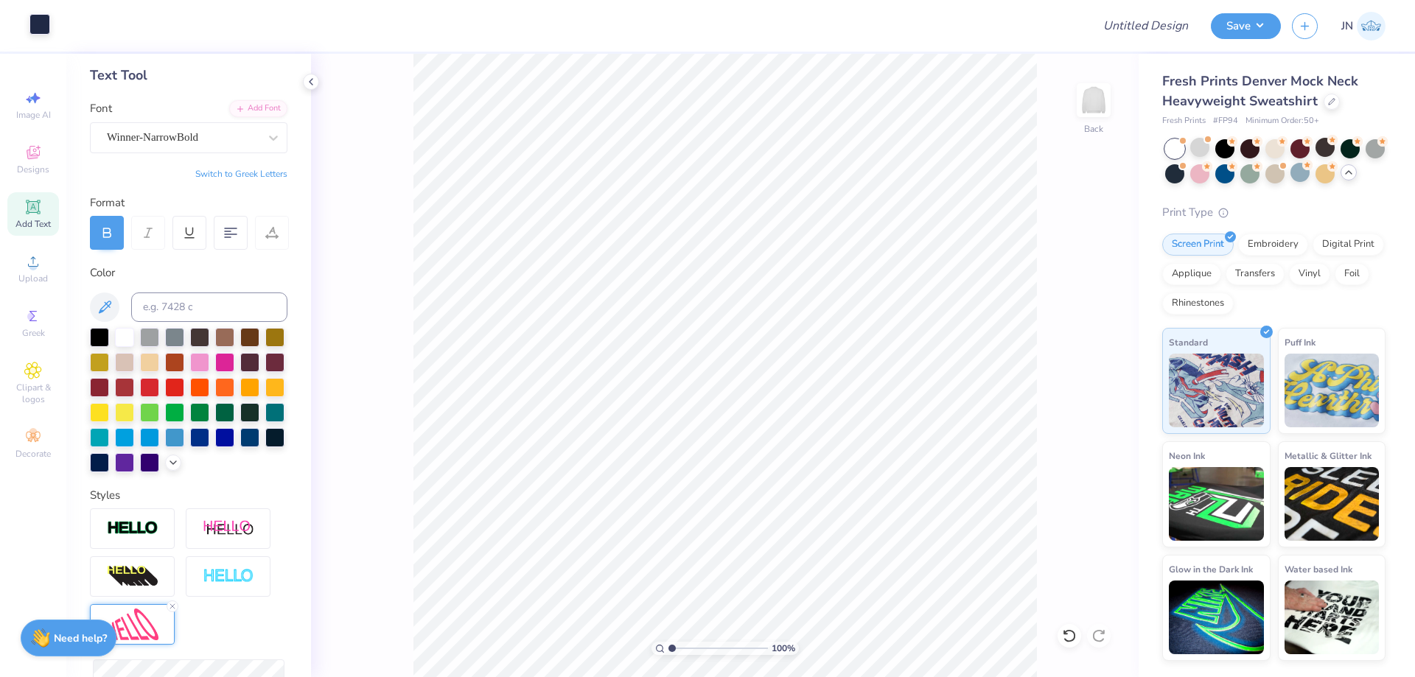
click at [34, 27] on div at bounding box center [39, 24] width 21 height 21
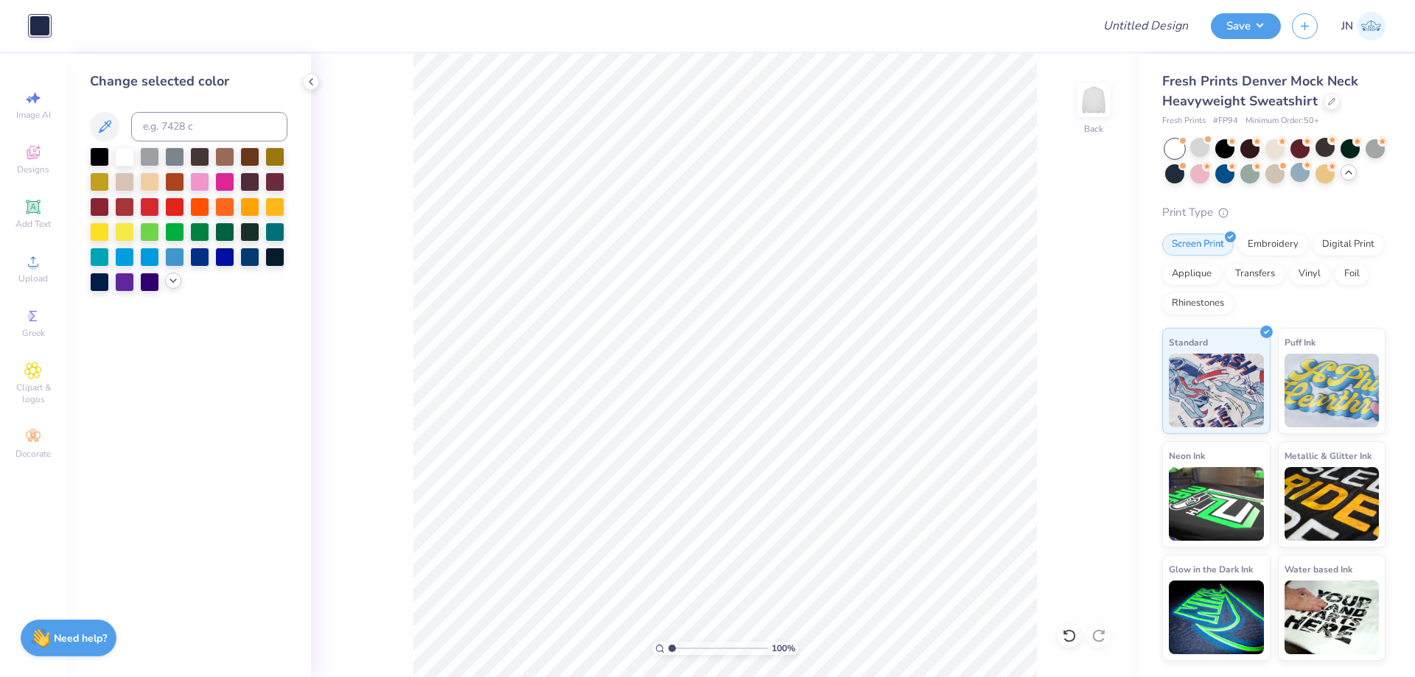
click at [167, 284] on icon at bounding box center [173, 281] width 12 height 12
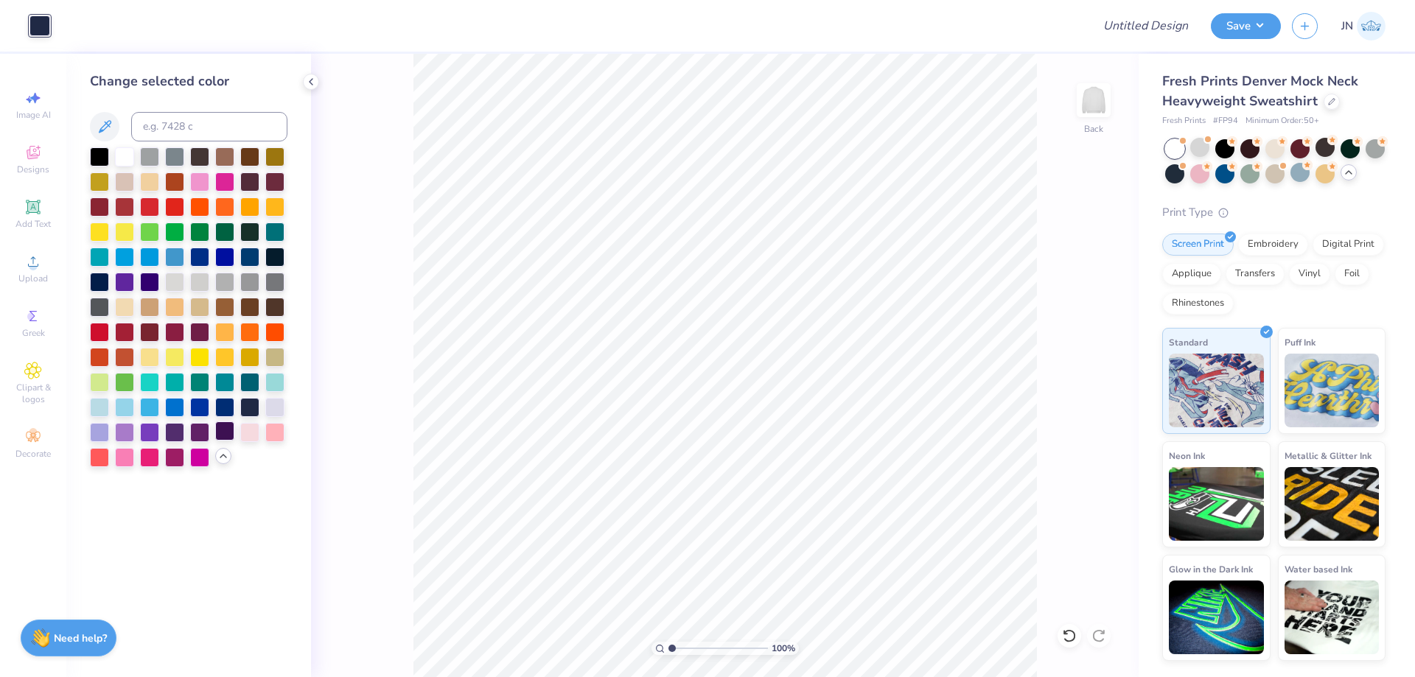
click at [223, 433] on div at bounding box center [224, 431] width 19 height 19
click at [245, 357] on div at bounding box center [249, 355] width 19 height 19
click at [231, 357] on div at bounding box center [224, 355] width 19 height 19
click at [250, 357] on div at bounding box center [249, 355] width 19 height 19
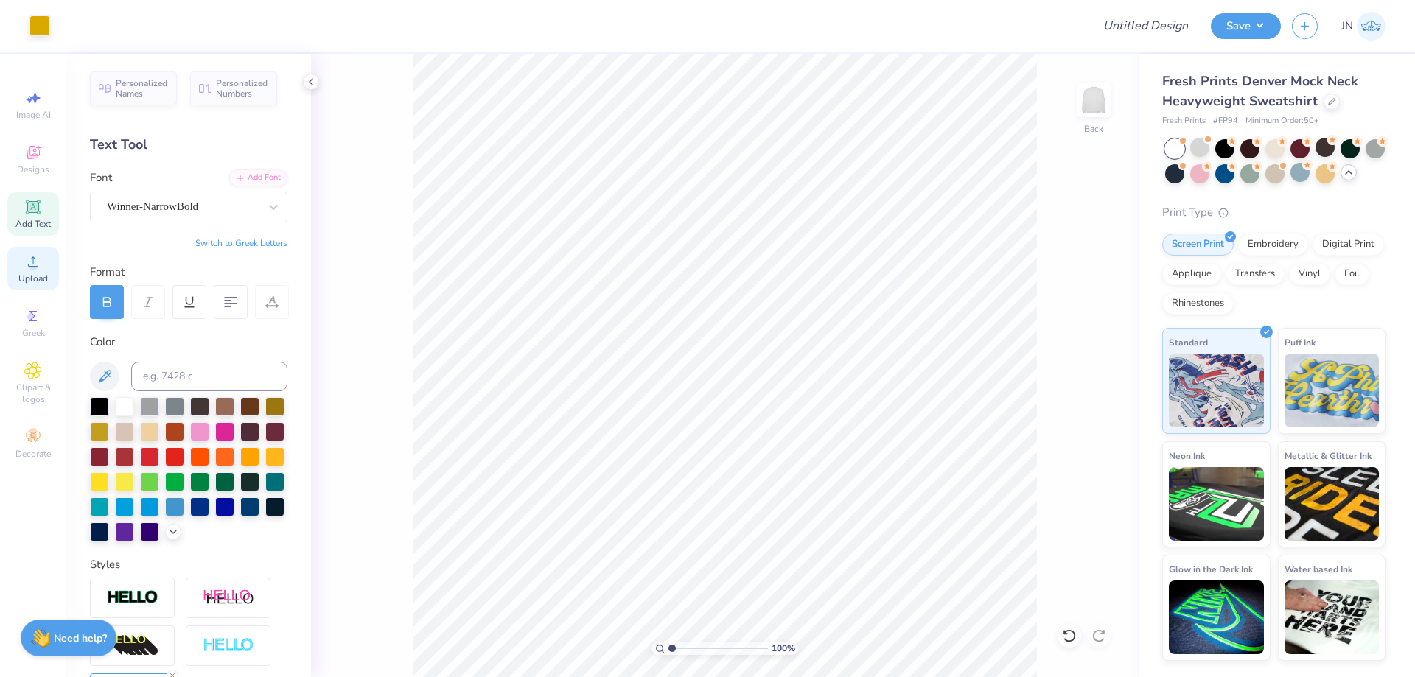
click at [23, 254] on div "Upload" at bounding box center [33, 268] width 52 height 43
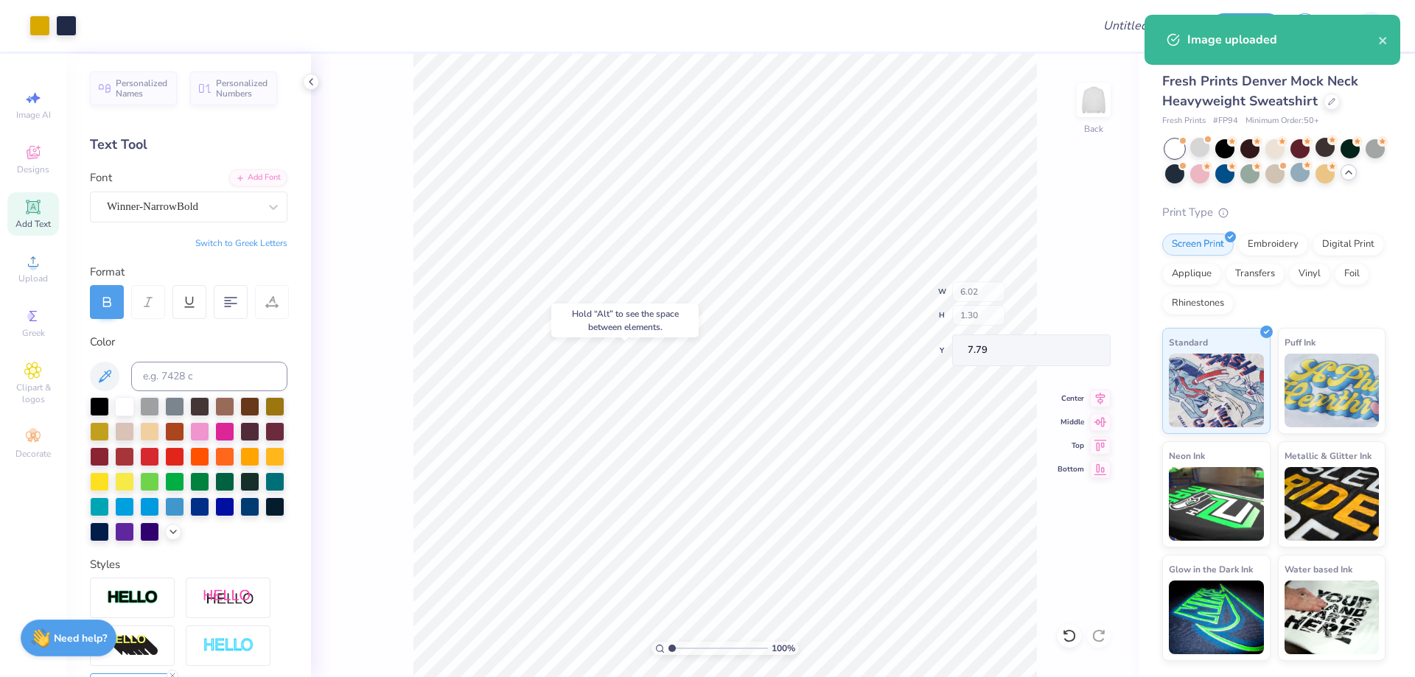
type input "7.79"
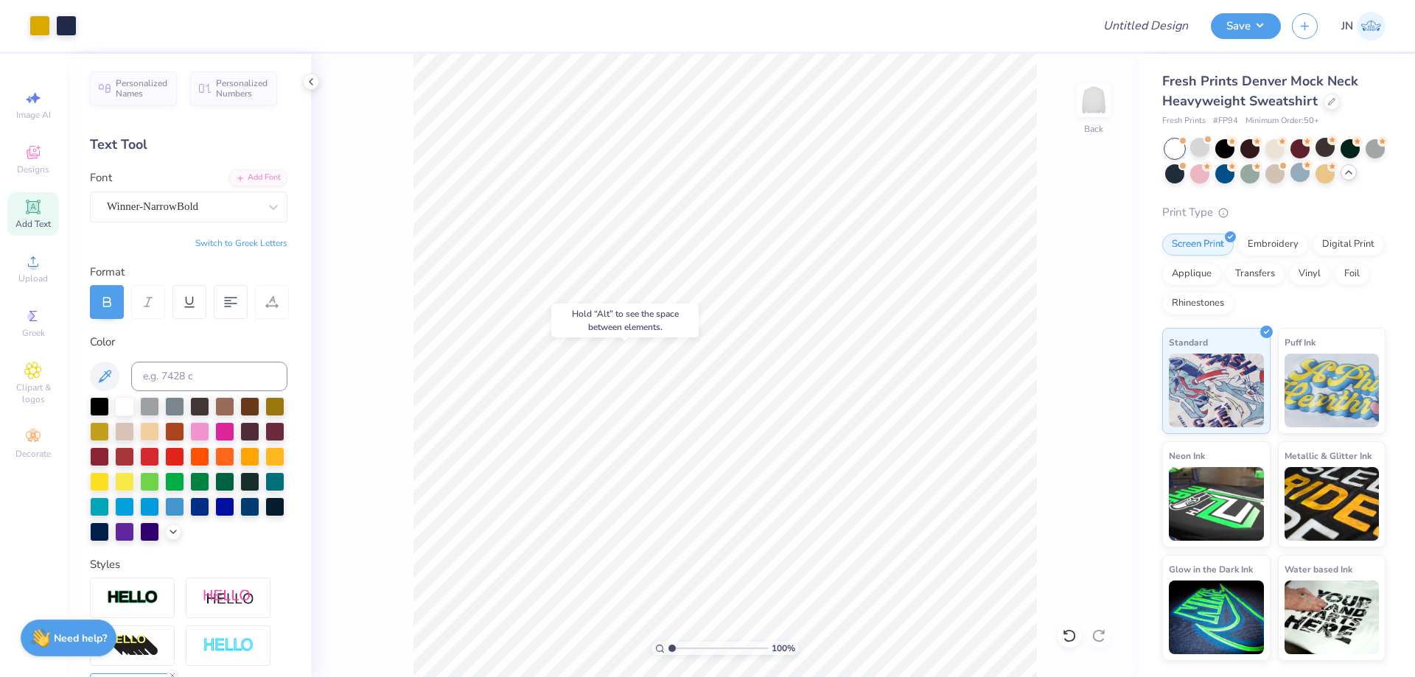
click at [30, 209] on icon at bounding box center [32, 206] width 11 height 11
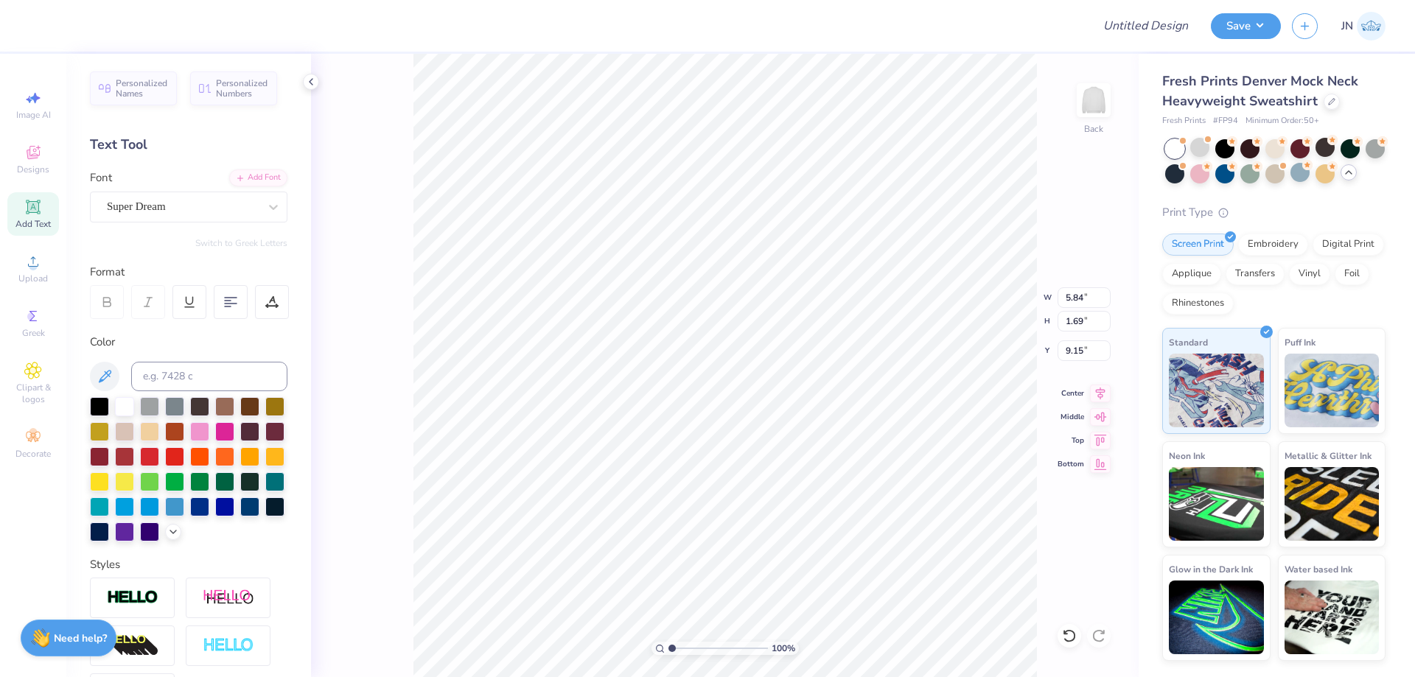
scroll to position [13, 2]
type textarea "T"
type textarea "DAD'S DAY"
type input "11.26"
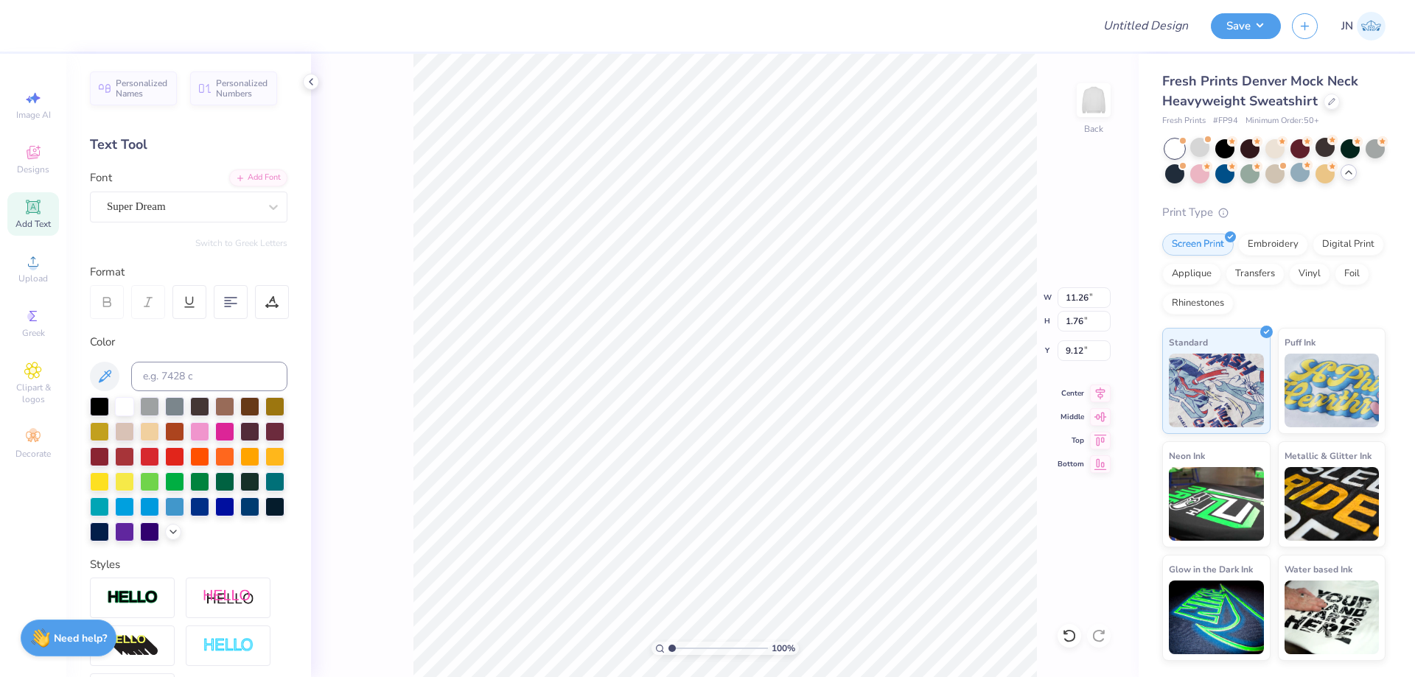
type input "1.76"
type input "9.12"
click at [145, 205] on div "Super Dream" at bounding box center [182, 206] width 155 height 23
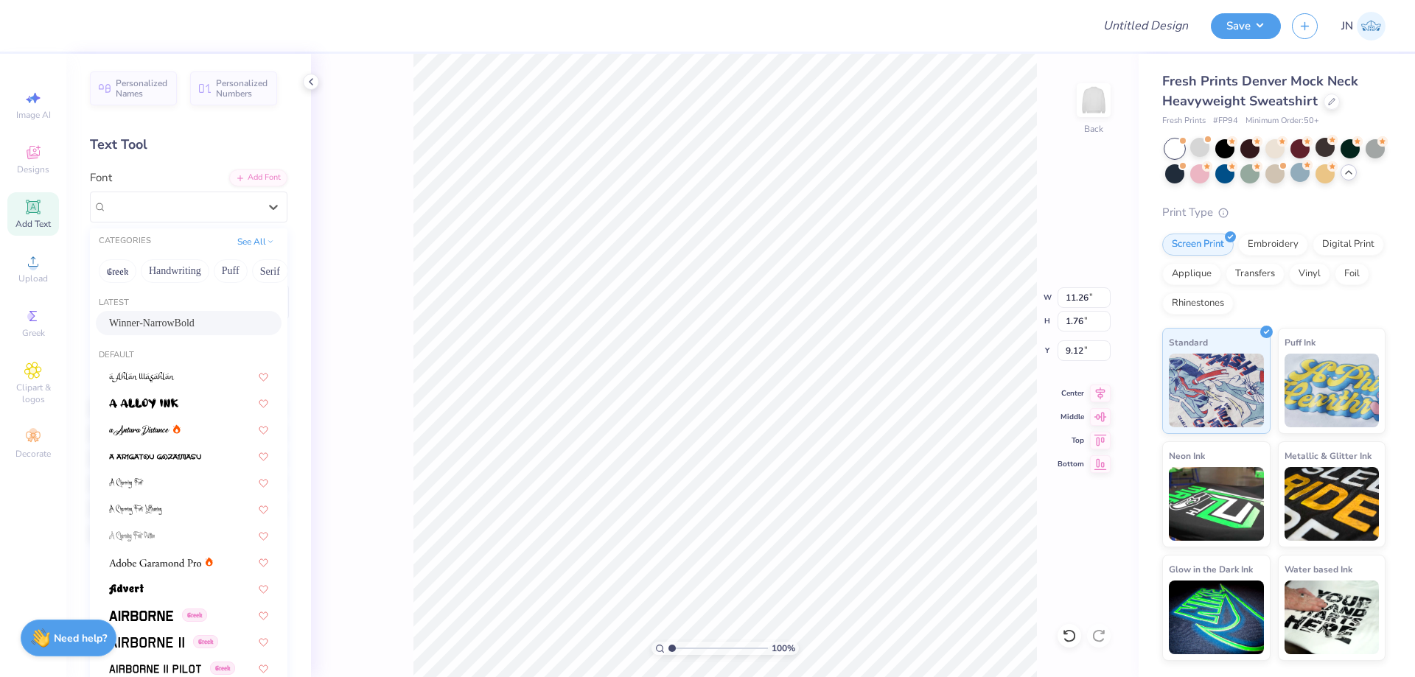
click at [172, 314] on div "Winner-NarrowBold" at bounding box center [189, 323] width 186 height 24
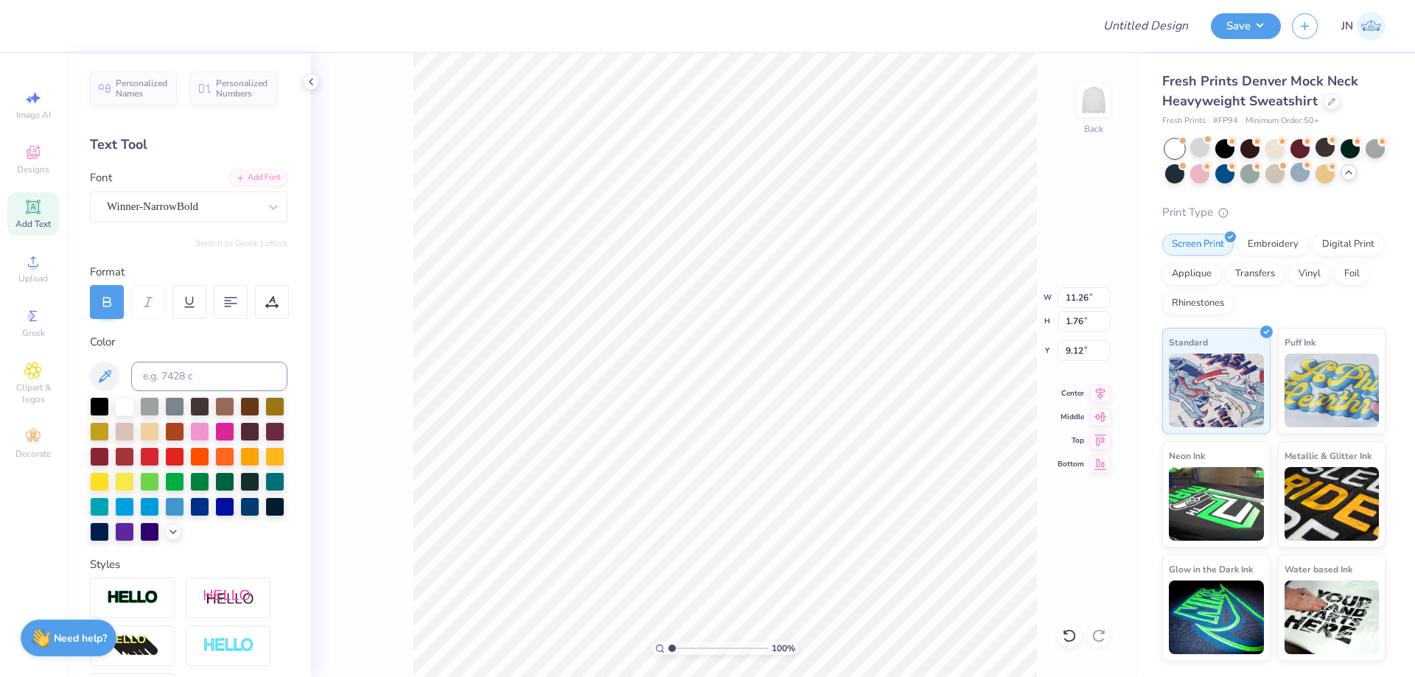
type input "11.90"
type input "1.93"
type input "9.03"
type input "4.10"
type input "0.67"
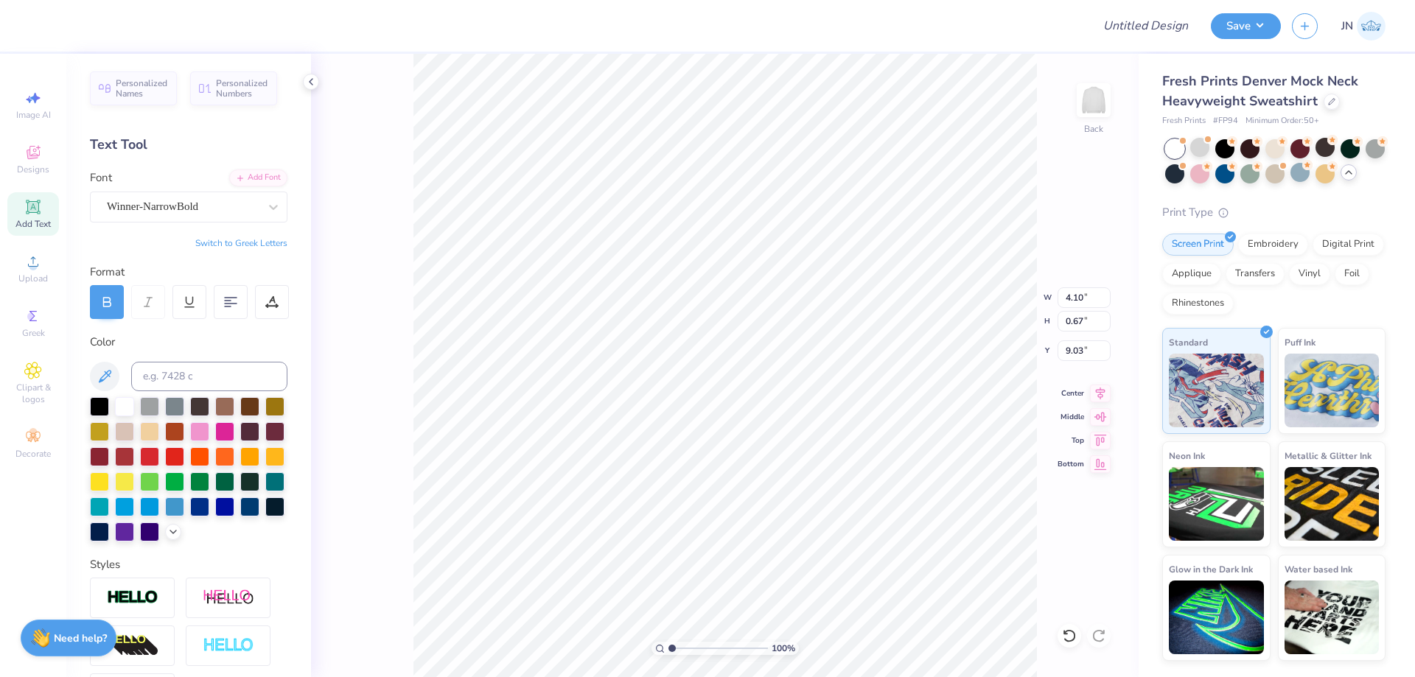
type input "8.11"
click at [167, 537] on icon at bounding box center [173, 531] width 12 height 12
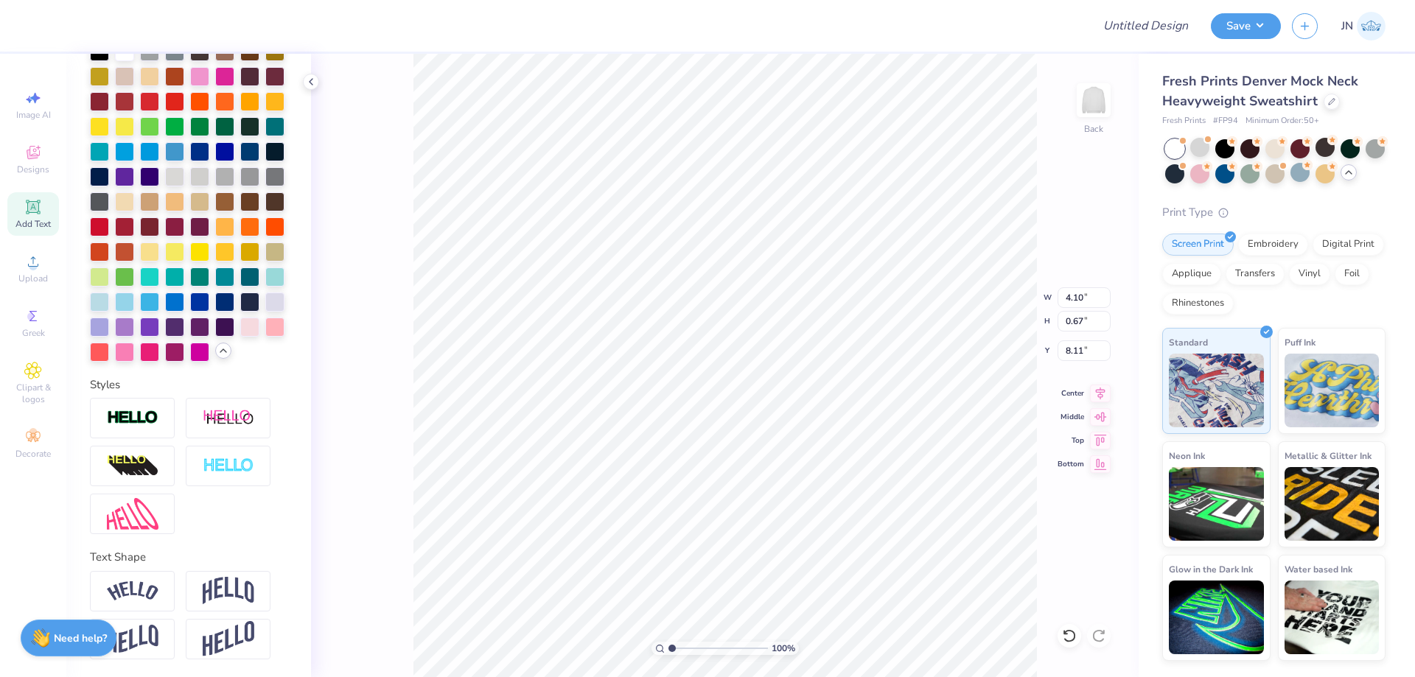
scroll to position [405, 0]
click at [240, 299] on div at bounding box center [249, 300] width 19 height 19
click at [240, 254] on div at bounding box center [249, 250] width 19 height 19
click at [240, 301] on div at bounding box center [249, 300] width 19 height 19
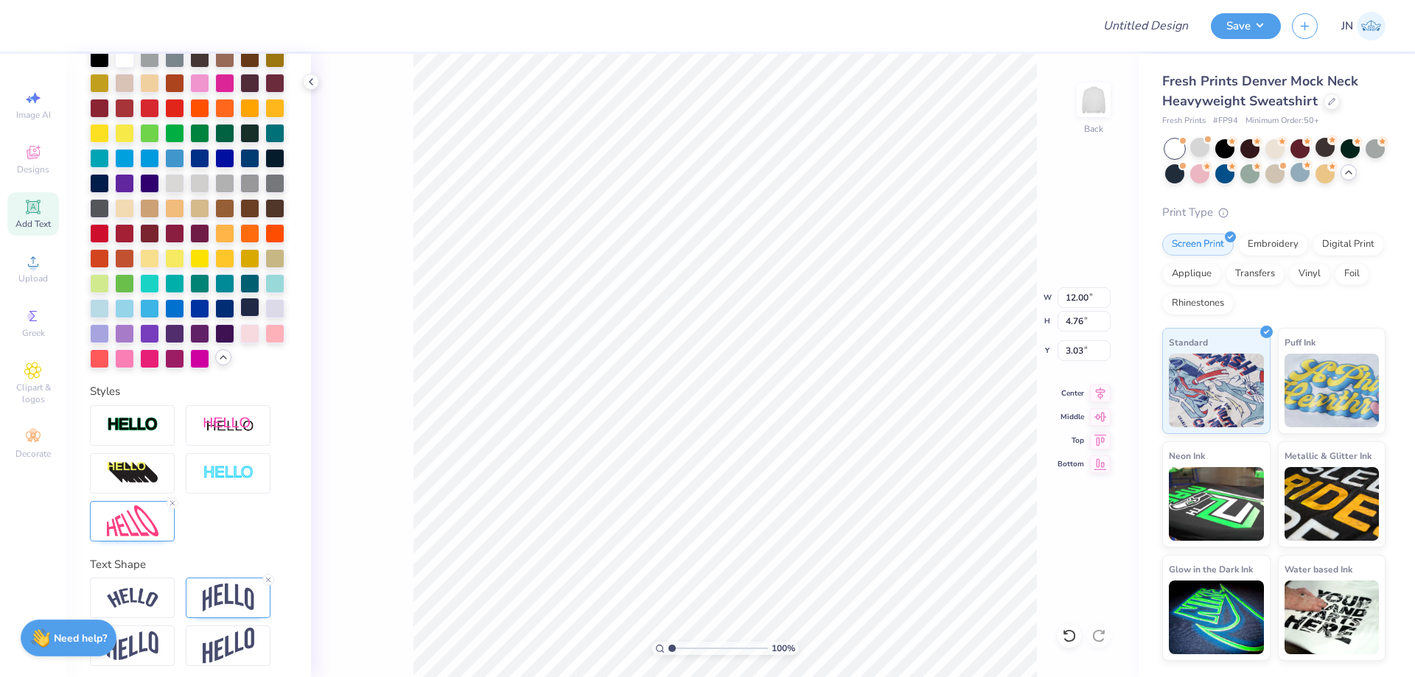
scroll to position [462, 0]
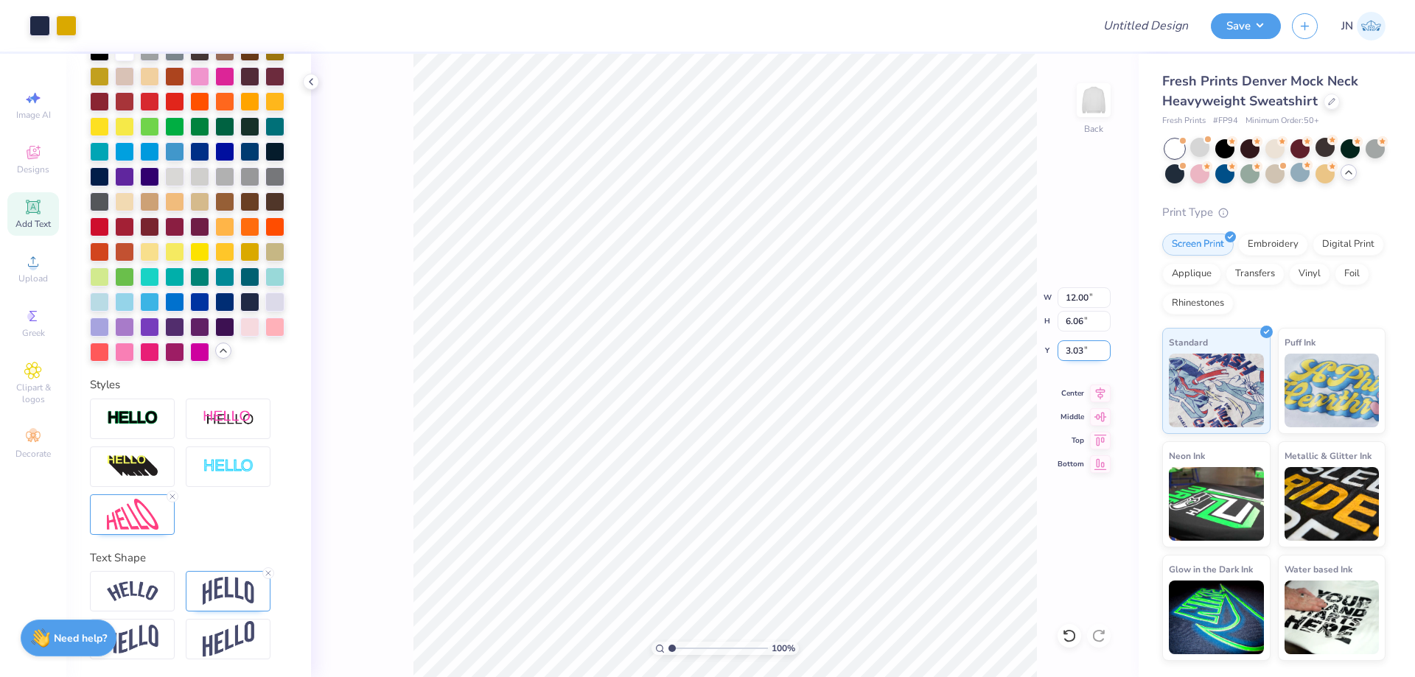
click at [1075, 355] on input "3.03" at bounding box center [1084, 351] width 53 height 21
type input "2.50"
click at [1176, 24] on input "Design Title" at bounding box center [1127, 25] width 144 height 29
paste input "FPS239919"
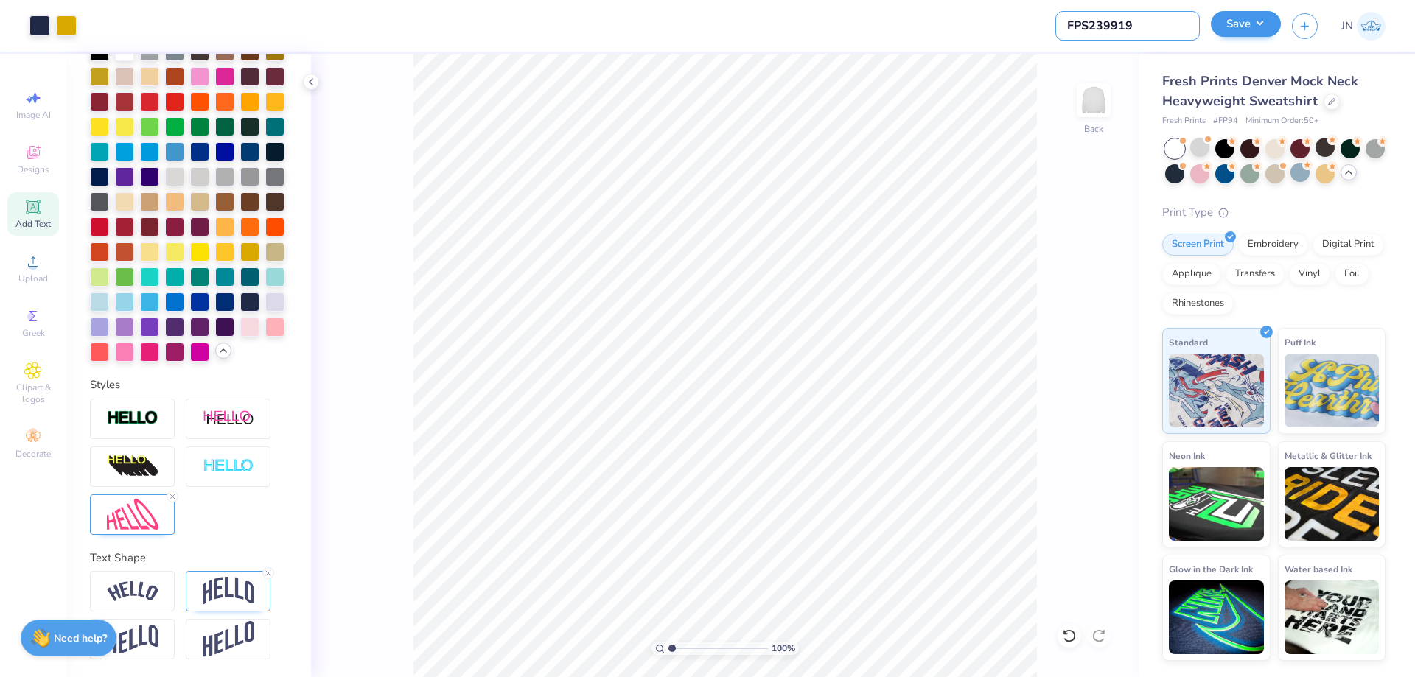
type input "FPS239919"
click at [1229, 18] on button "Save" at bounding box center [1246, 24] width 70 height 26
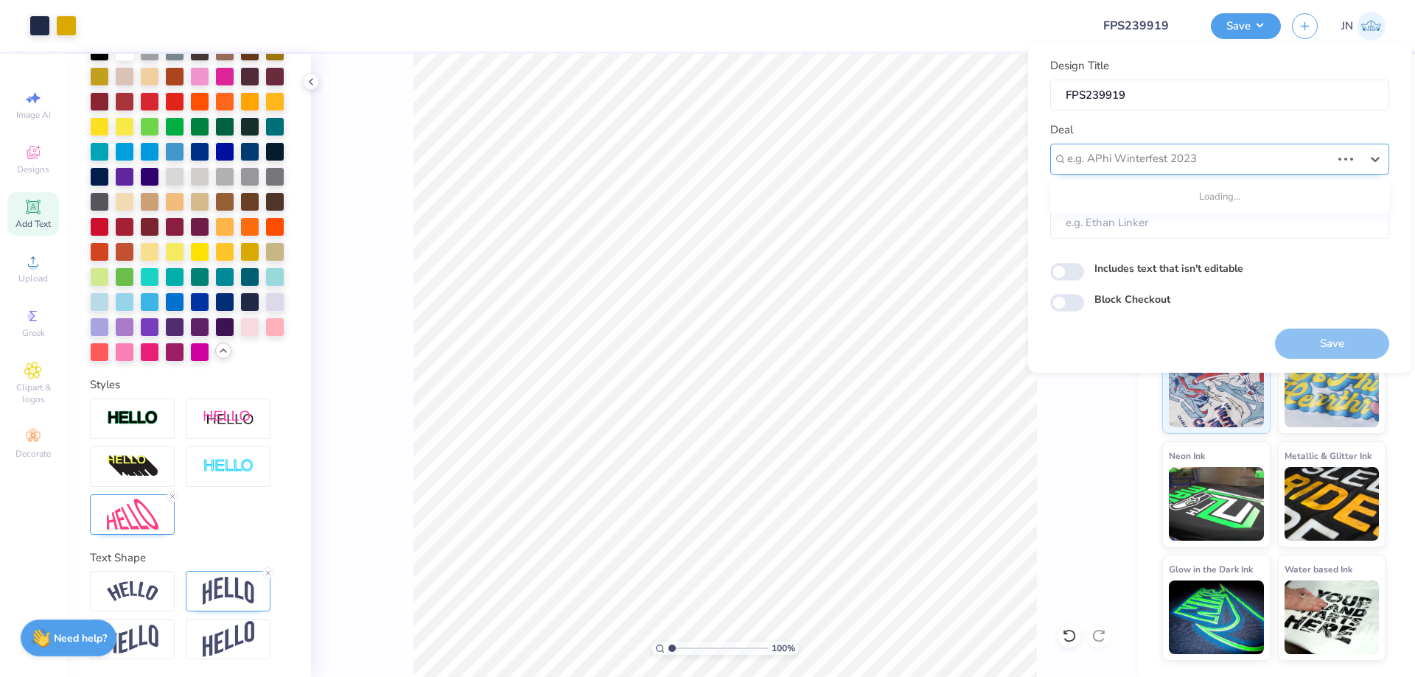
click at [1212, 148] on div "e.g. APhi Winterfest 2023" at bounding box center [1199, 158] width 267 height 23
click at [1211, 202] on div "Design Tool Gallery" at bounding box center [1219, 198] width 327 height 24
type input "DESIGN TOOL GALLERY"
type input "Design Tool Gallery User"
click at [1299, 337] on button "Save" at bounding box center [1332, 344] width 114 height 30
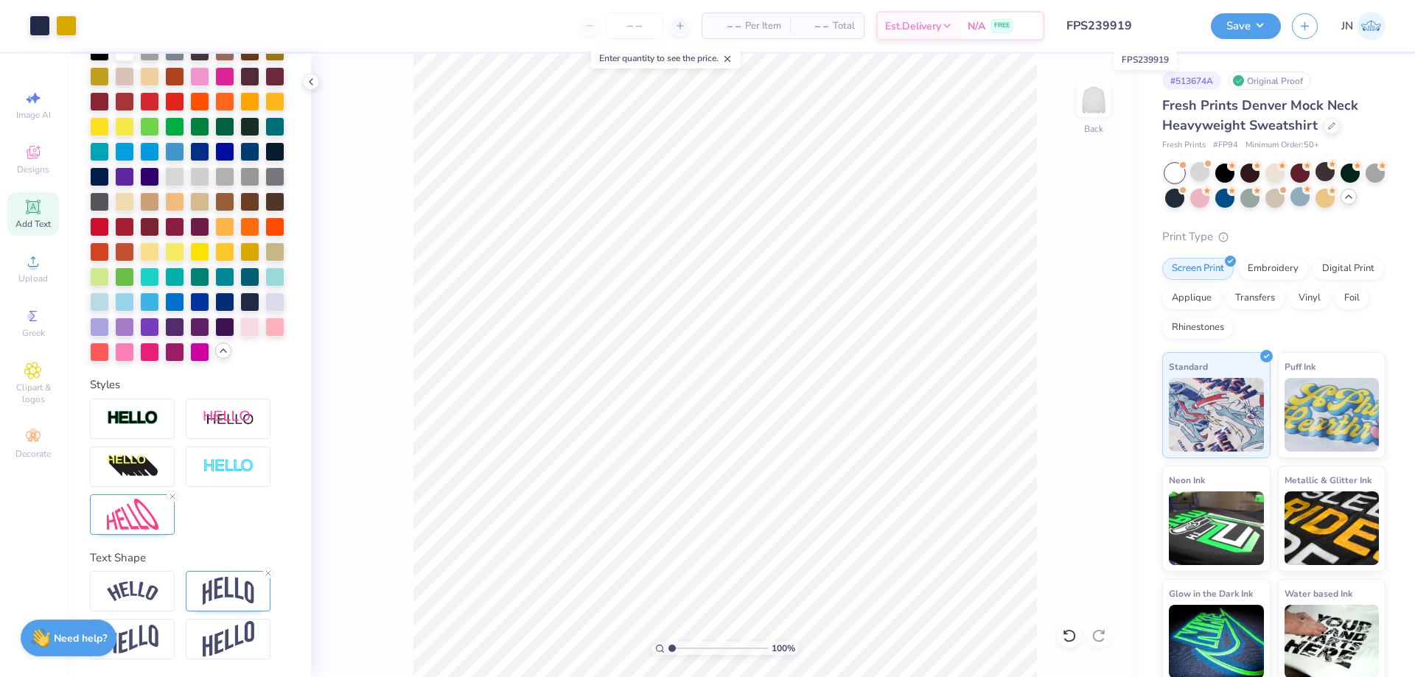
click at [1139, 22] on input "FPS239919" at bounding box center [1127, 25] width 144 height 29
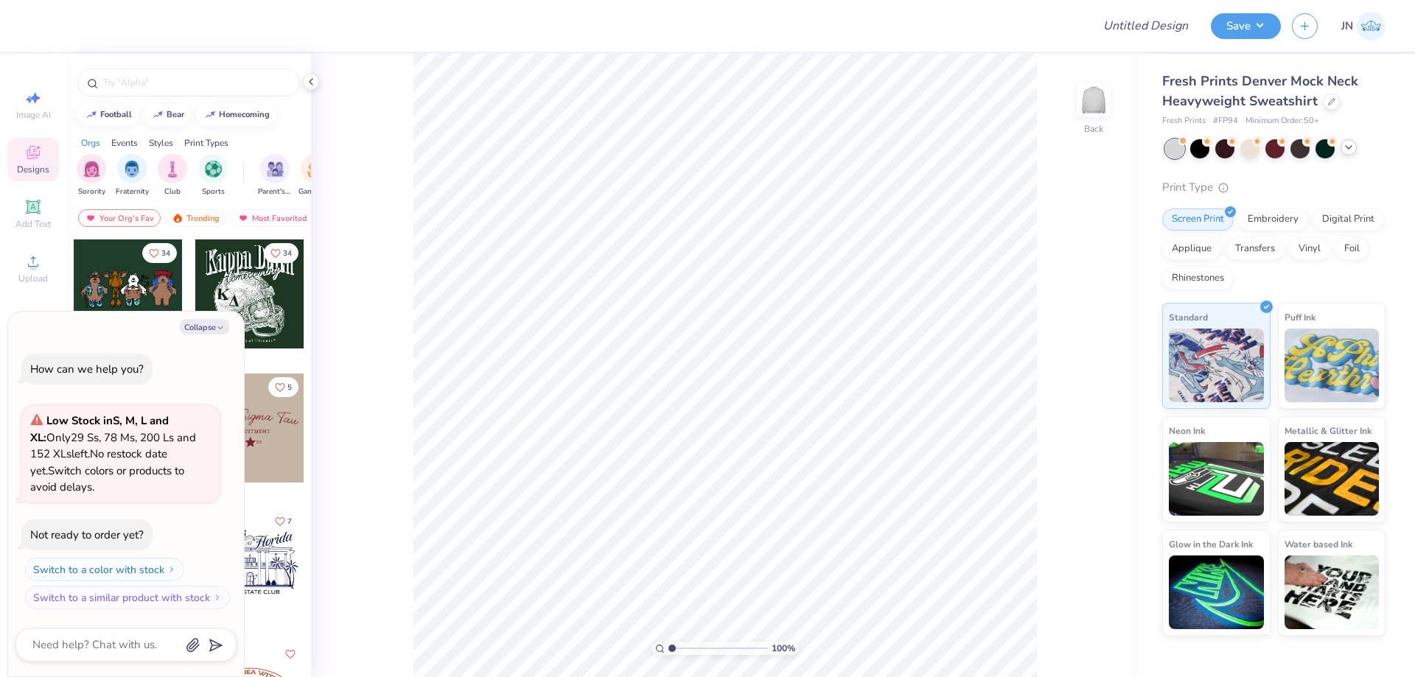
click at [1342, 148] on div at bounding box center [1349, 147] width 16 height 16
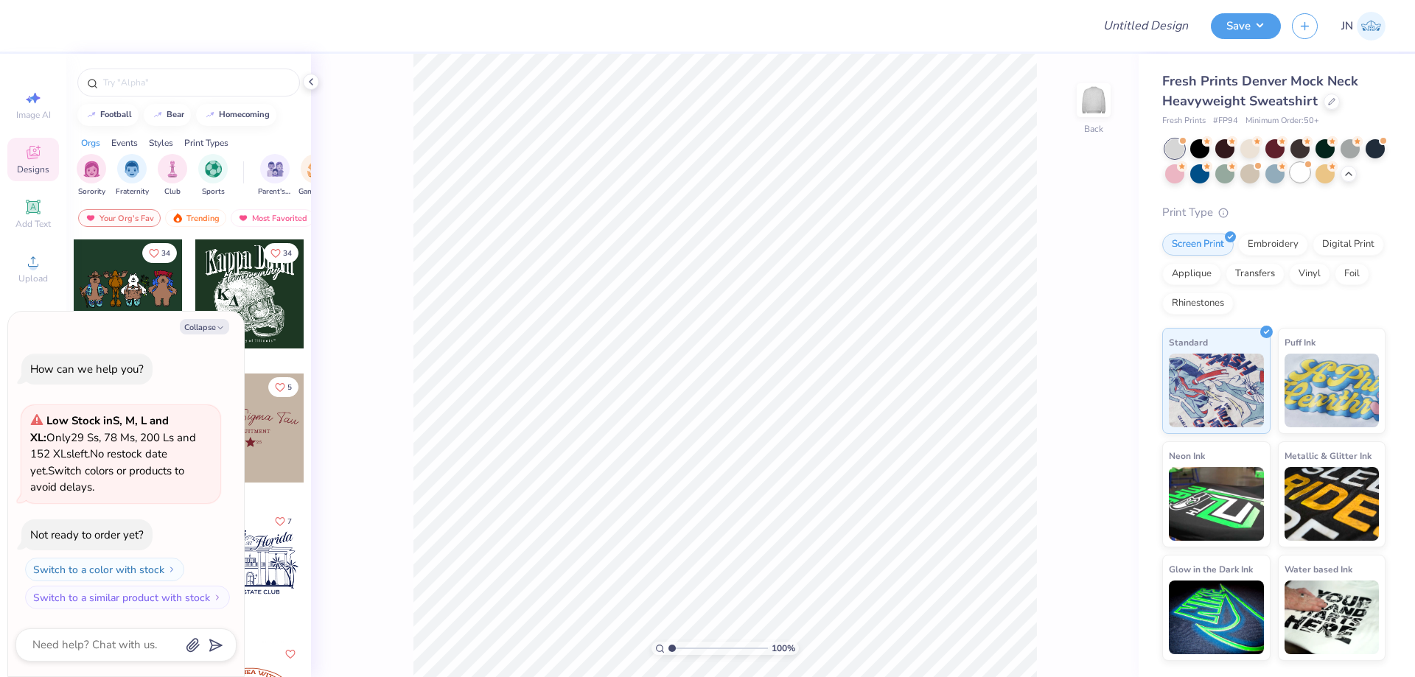
click at [1299, 175] on div at bounding box center [1300, 172] width 19 height 19
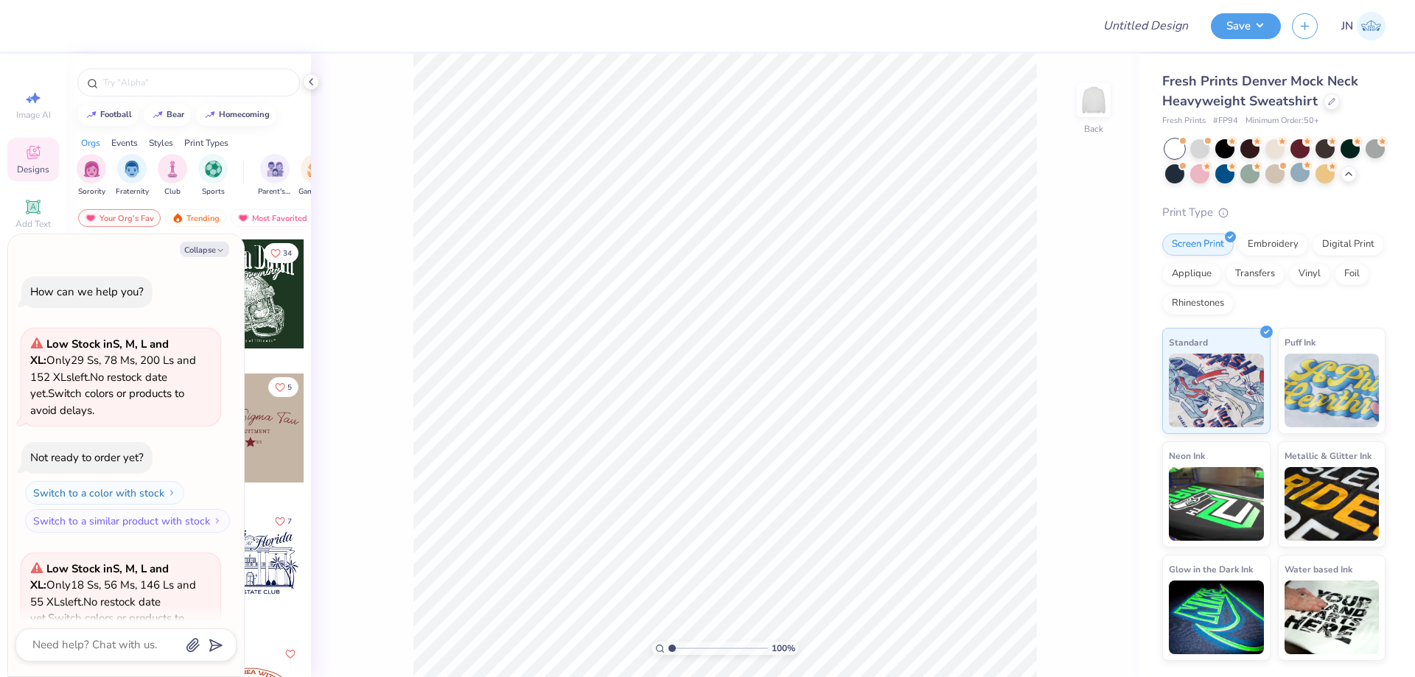
scroll to position [148, 0]
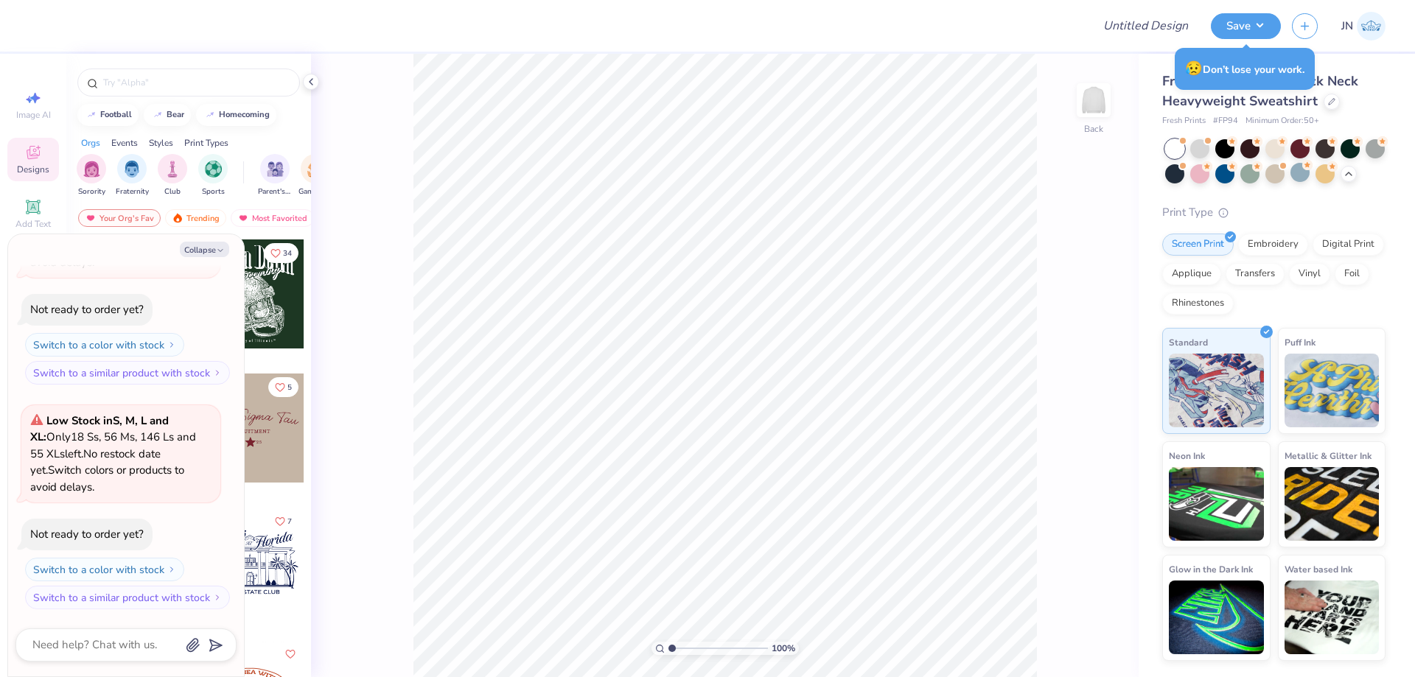
type textarea "x"
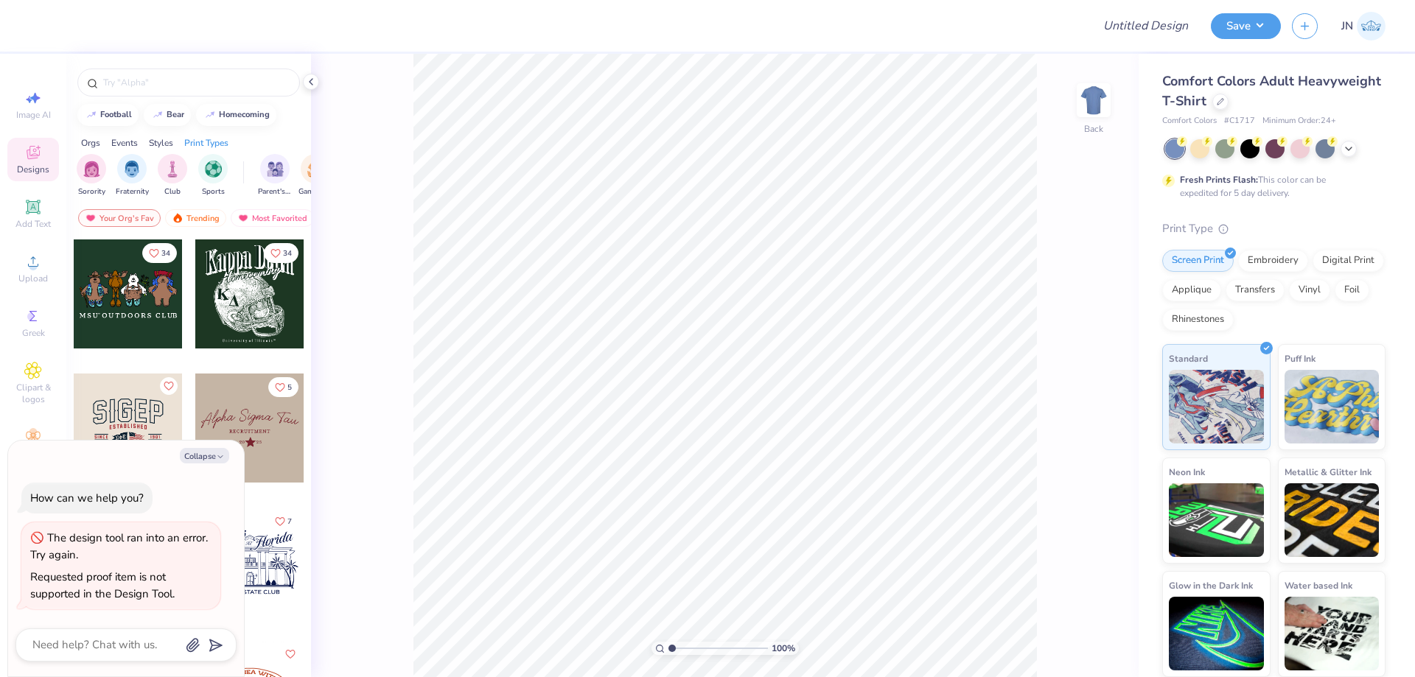
type textarea "x"
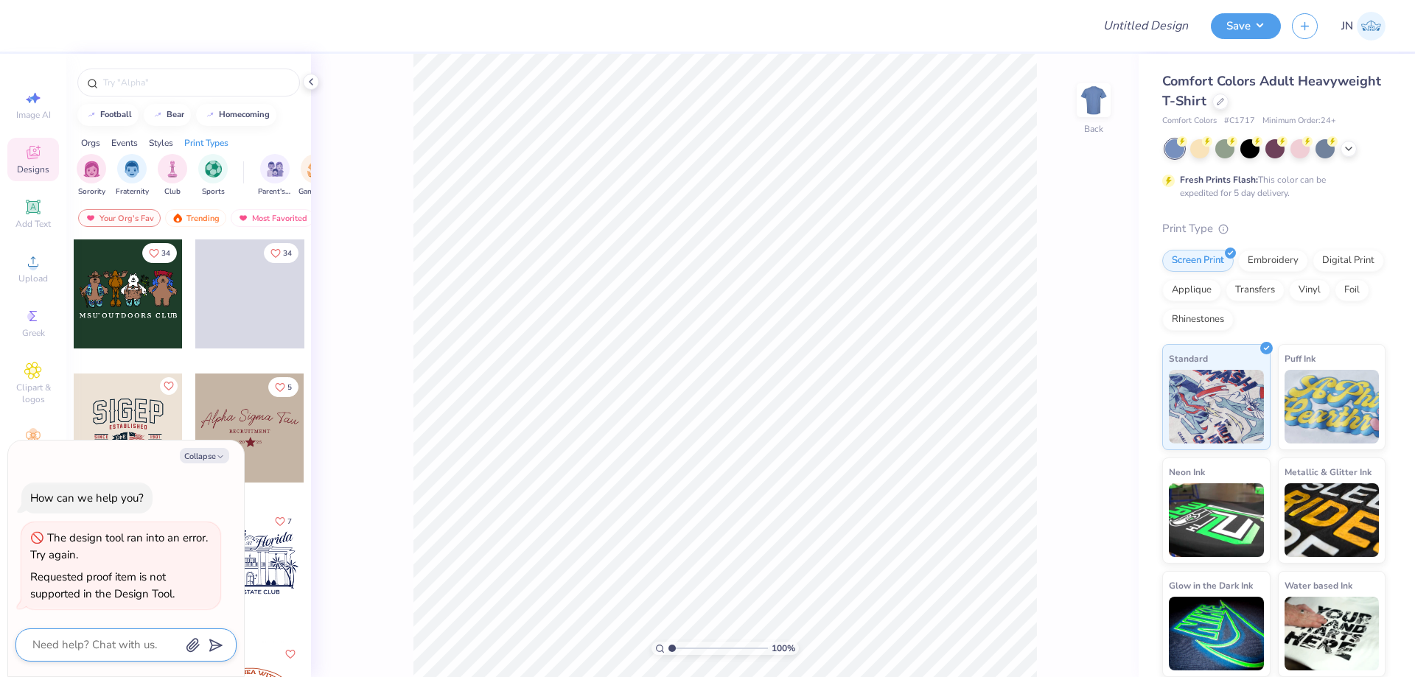
click at [85, 651] on textarea at bounding box center [106, 645] width 150 height 20
click at [1220, 103] on icon at bounding box center [1220, 100] width 7 height 7
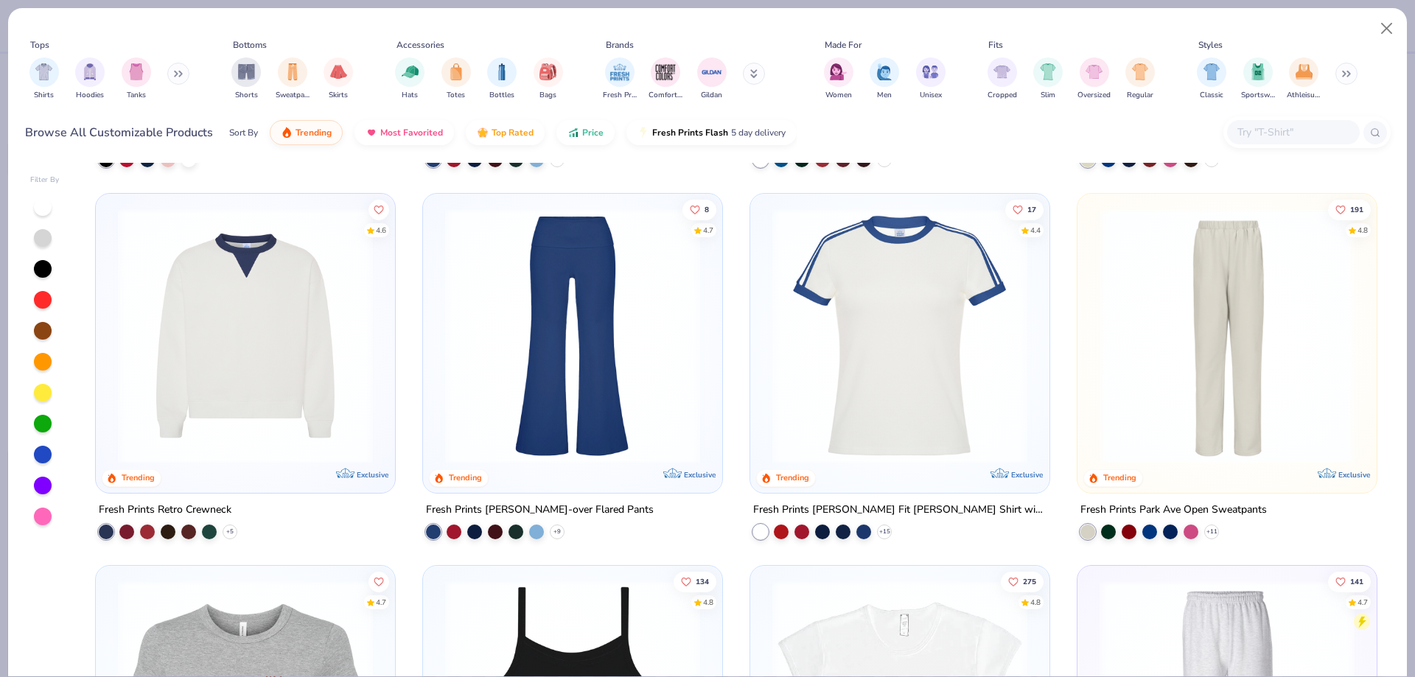
scroll to position [1548, 0]
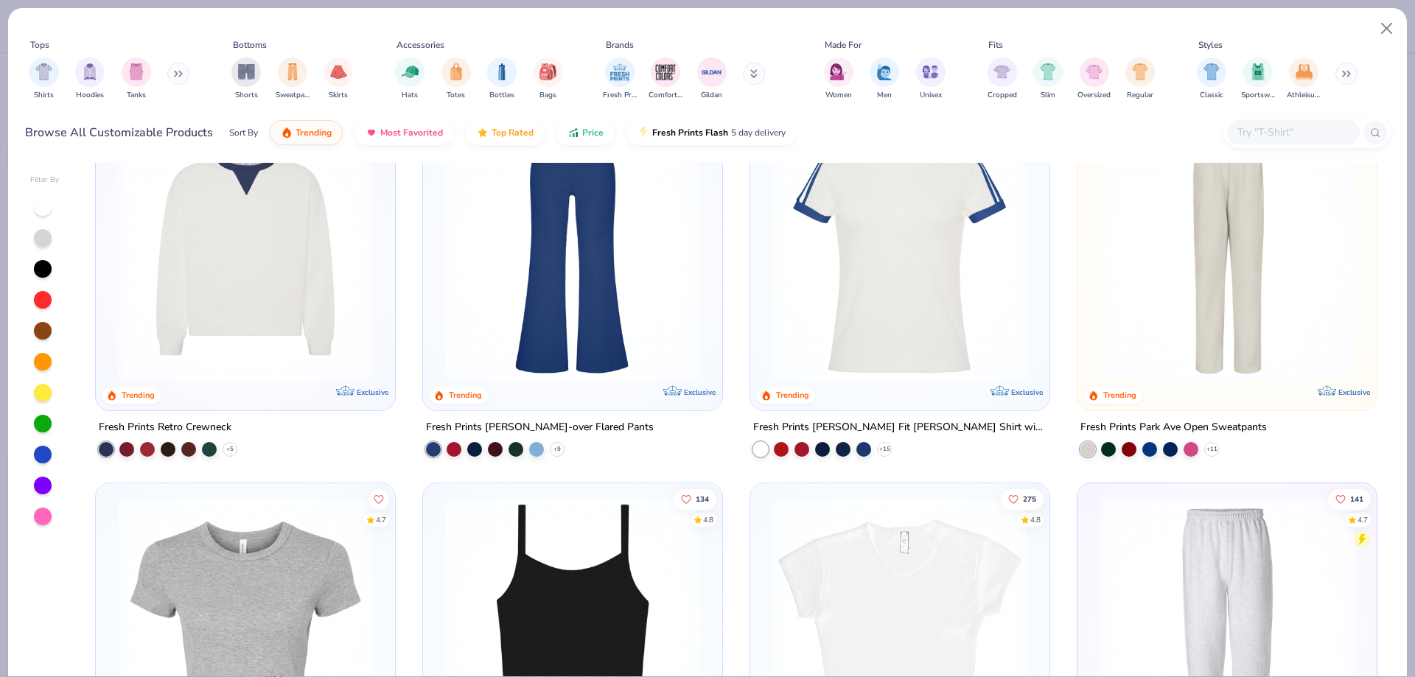
click at [279, 305] on img at bounding box center [246, 253] width 270 height 255
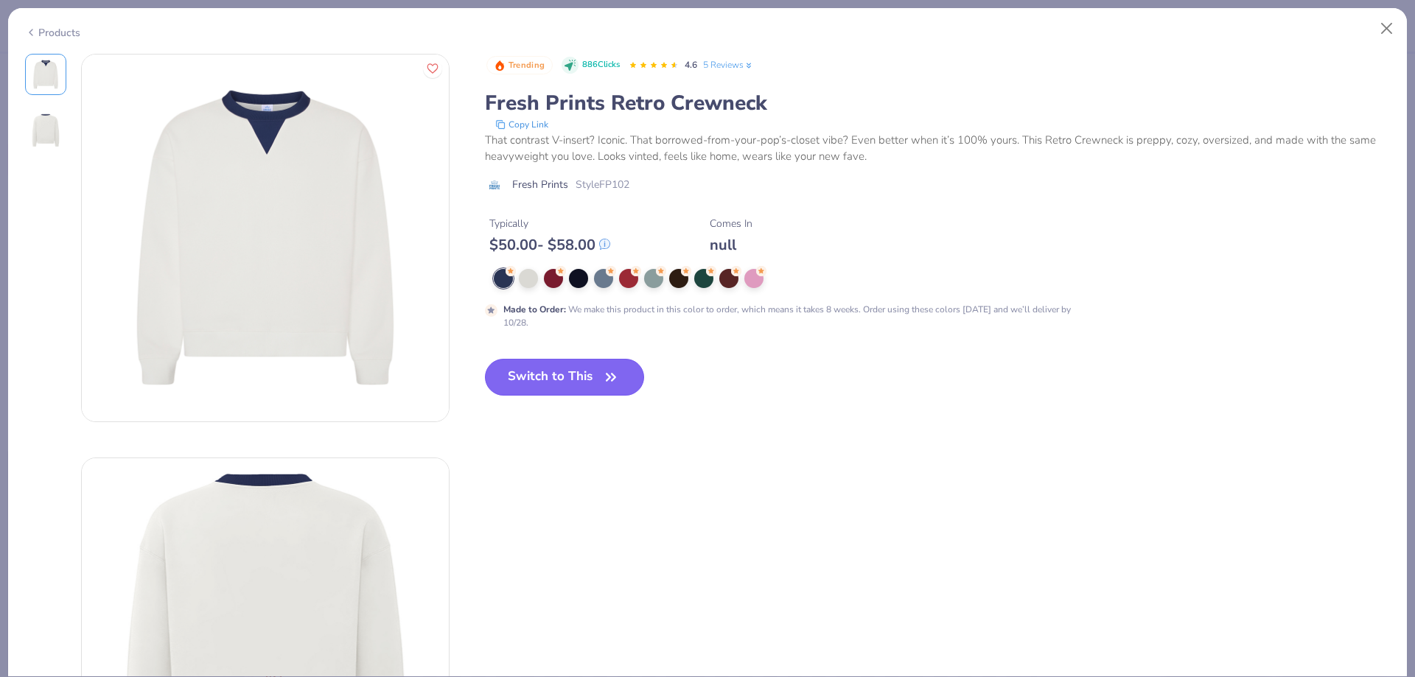
click at [549, 366] on button "Switch to This" at bounding box center [565, 377] width 160 height 37
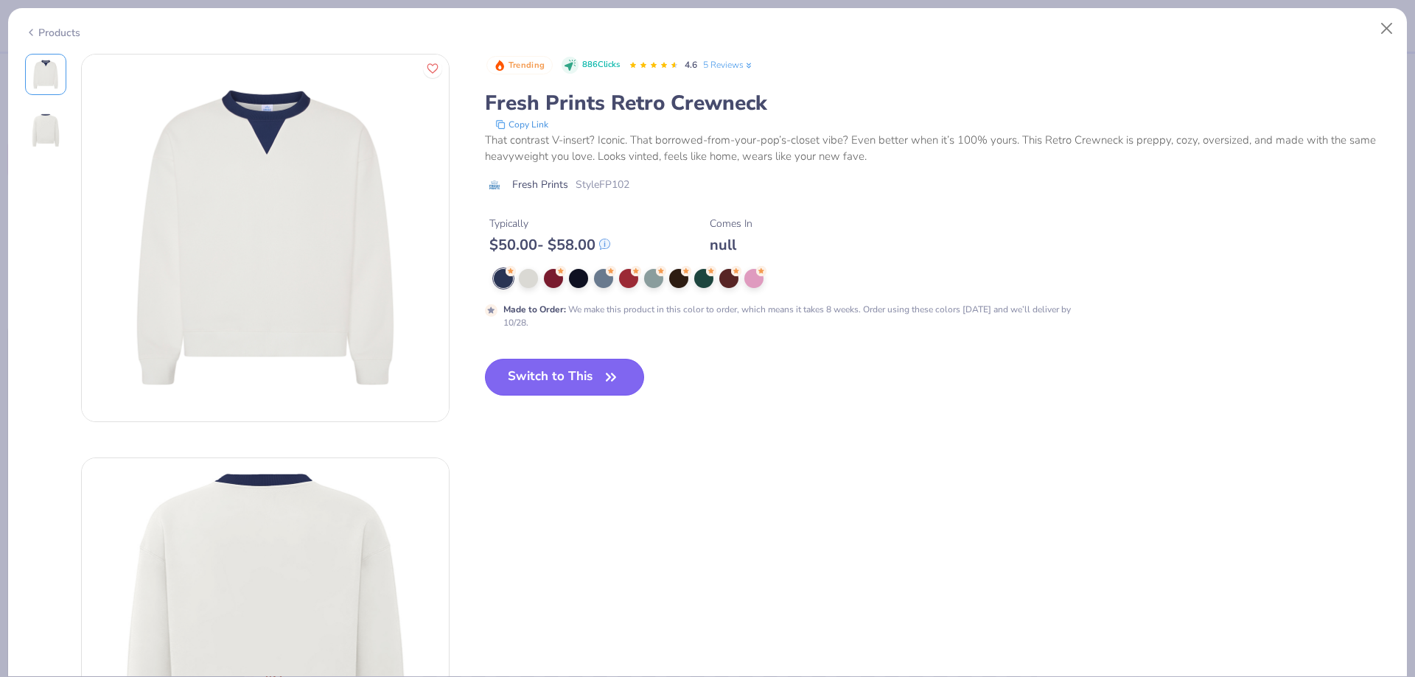
click at [546, 373] on button "Switch to This" at bounding box center [565, 377] width 160 height 37
click at [463, 286] on div "Trending 886 Clicks 4.6 5 Reviews Fresh Prints Retro Crewneck Copy Link That co…" at bounding box center [708, 440] width 1366 height 772
click at [578, 363] on button "Switch to This" at bounding box center [565, 377] width 160 height 37
click at [579, 369] on button "Switch to This" at bounding box center [565, 377] width 160 height 37
click at [252, 365] on img at bounding box center [265, 238] width 367 height 367
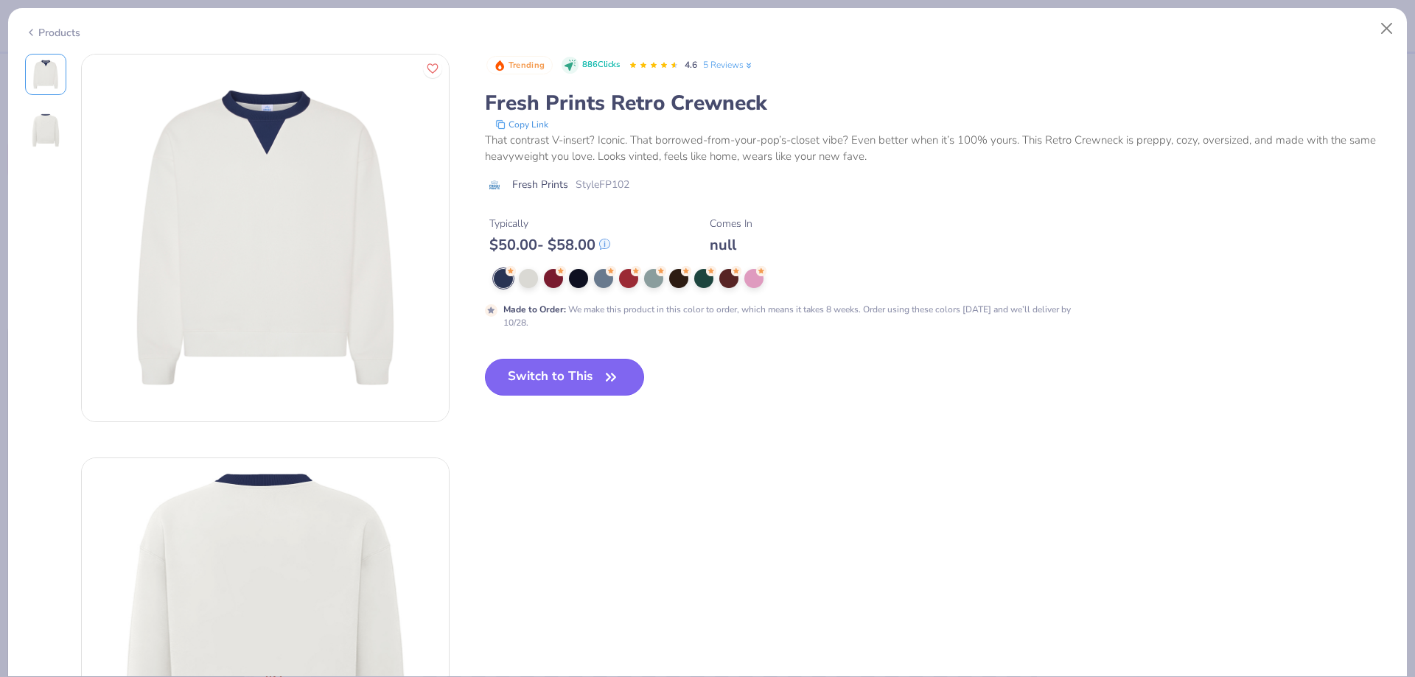
click at [586, 379] on button "Switch to This" at bounding box center [565, 377] width 160 height 37
click at [54, 88] on img at bounding box center [45, 74] width 35 height 35
click at [545, 389] on button "Switch to This" at bounding box center [565, 377] width 160 height 37
click at [3, 411] on div "Products Trending 886 Clicks 4.6 5 Reviews Fresh Prints Retro Crewneck Copy Lin…" at bounding box center [707, 338] width 1415 height 677
click at [1387, 20] on button "Close" at bounding box center [1387, 29] width 28 height 28
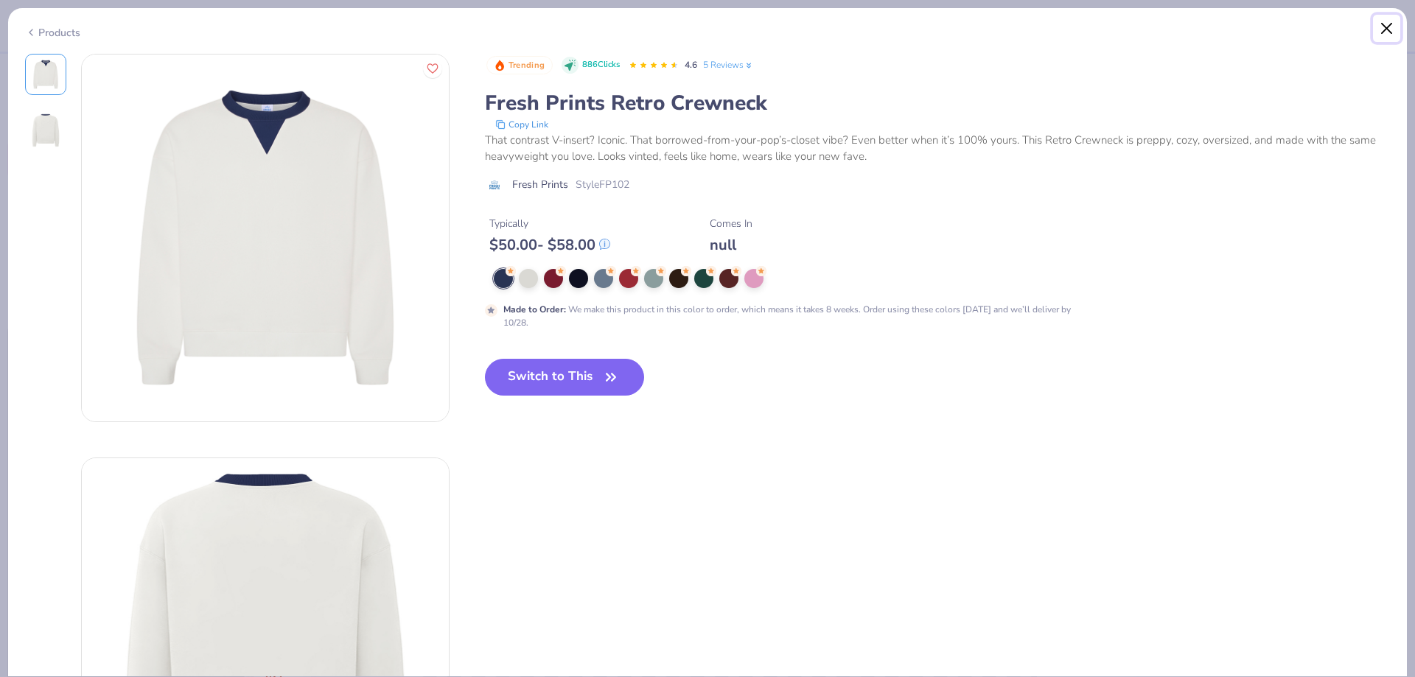
click at [1382, 22] on button "Close" at bounding box center [1387, 29] width 28 height 28
click at [1400, 7] on div "Products Trending 886 Clicks 4.6 5 Reviews Fresh Prints Retro Crewneck Copy Lin…" at bounding box center [707, 338] width 1415 height 677
click at [997, 59] on div "Trending 886 Clicks 4.6 5 Reviews" at bounding box center [938, 66] width 904 height 24
click at [559, 364] on button "Switch to This" at bounding box center [565, 377] width 160 height 37
click at [559, 363] on button "Switch to This" at bounding box center [565, 377] width 160 height 37
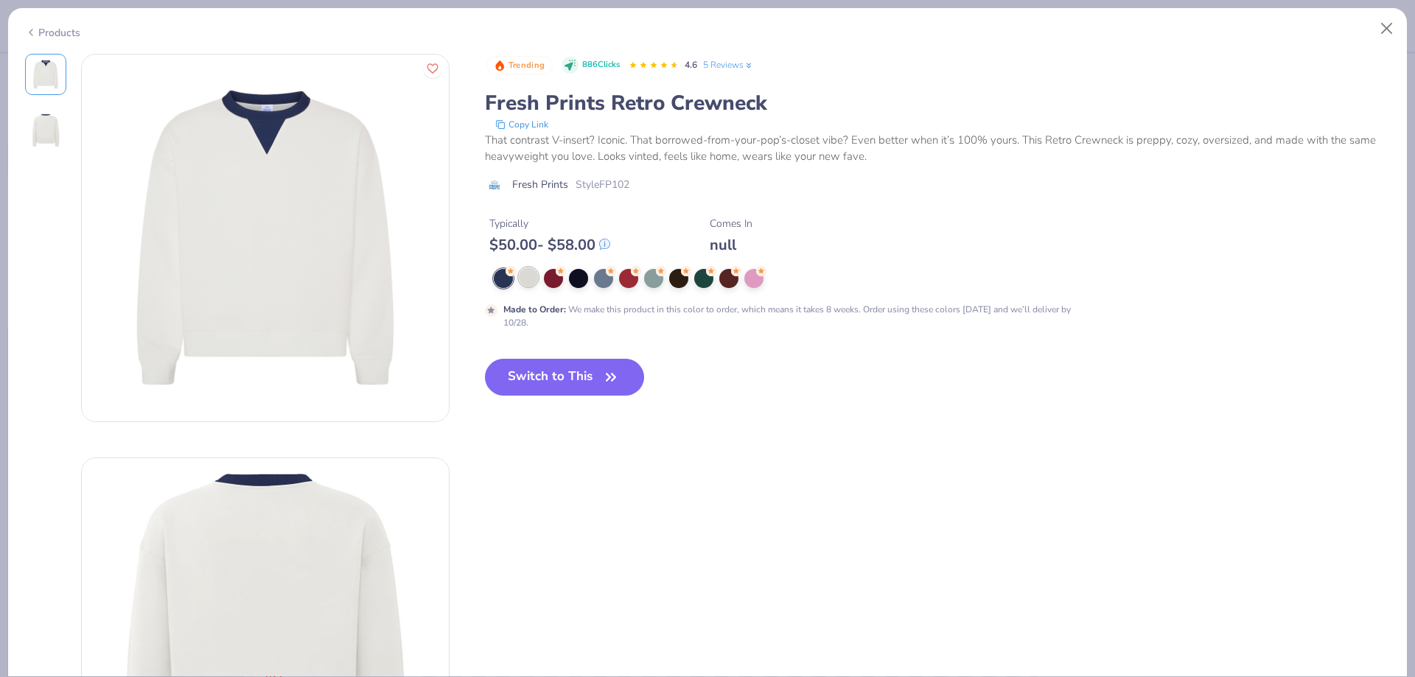
click at [523, 273] on div at bounding box center [528, 277] width 19 height 19
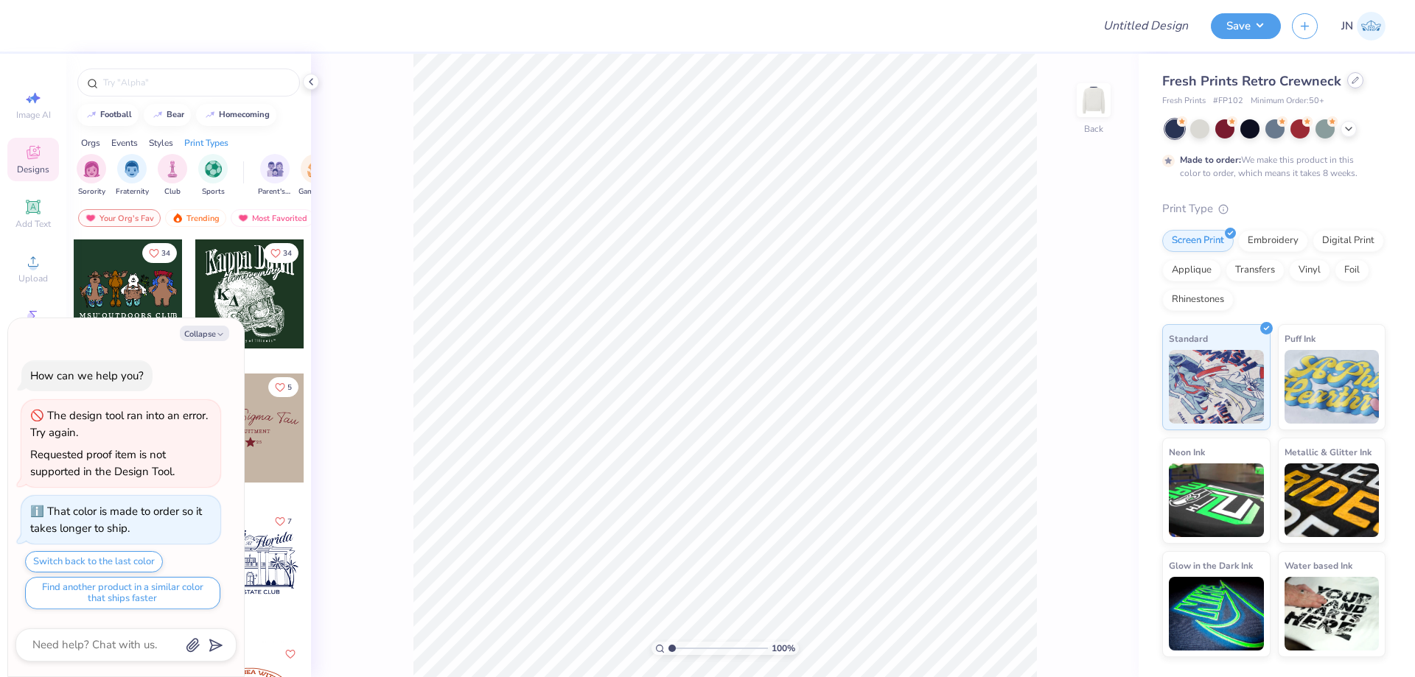
click at [1344, 85] on div "Fresh Prints Retro Crewneck" at bounding box center [1273, 81] width 223 height 20
type textarea "x"
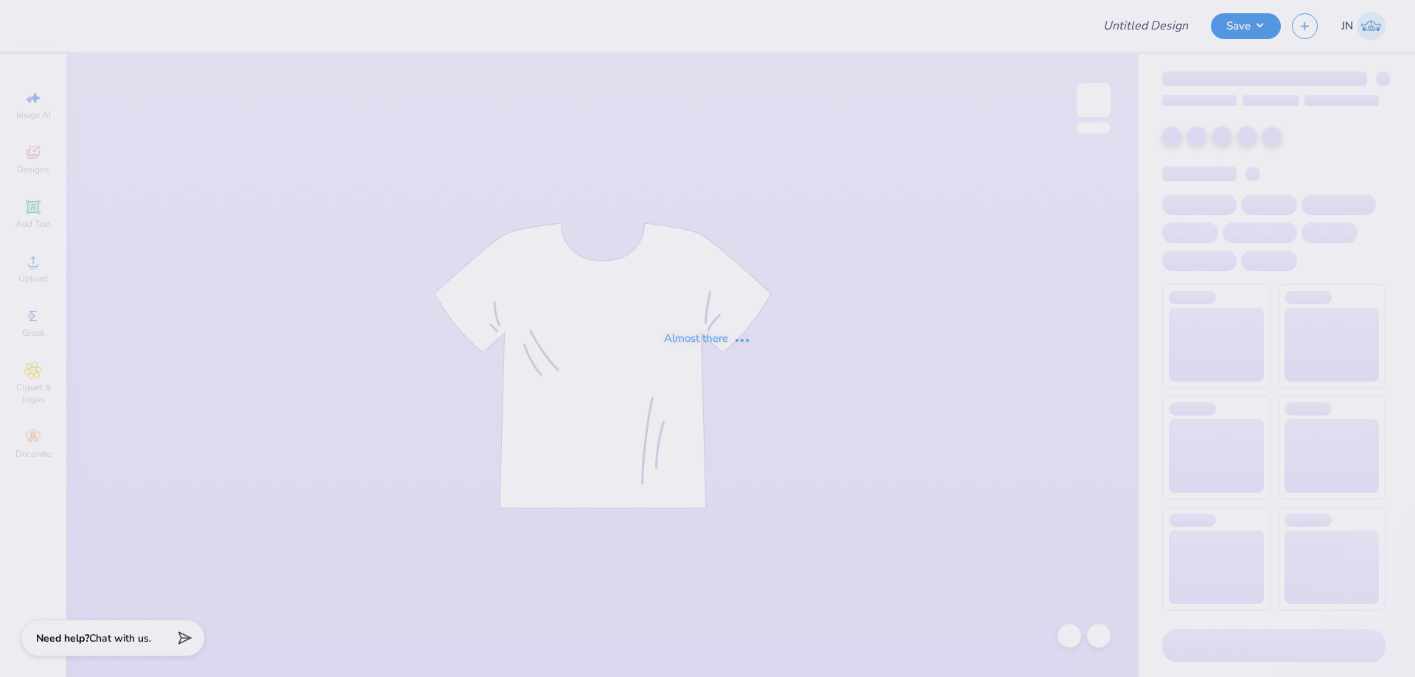
type input "FPS239915"
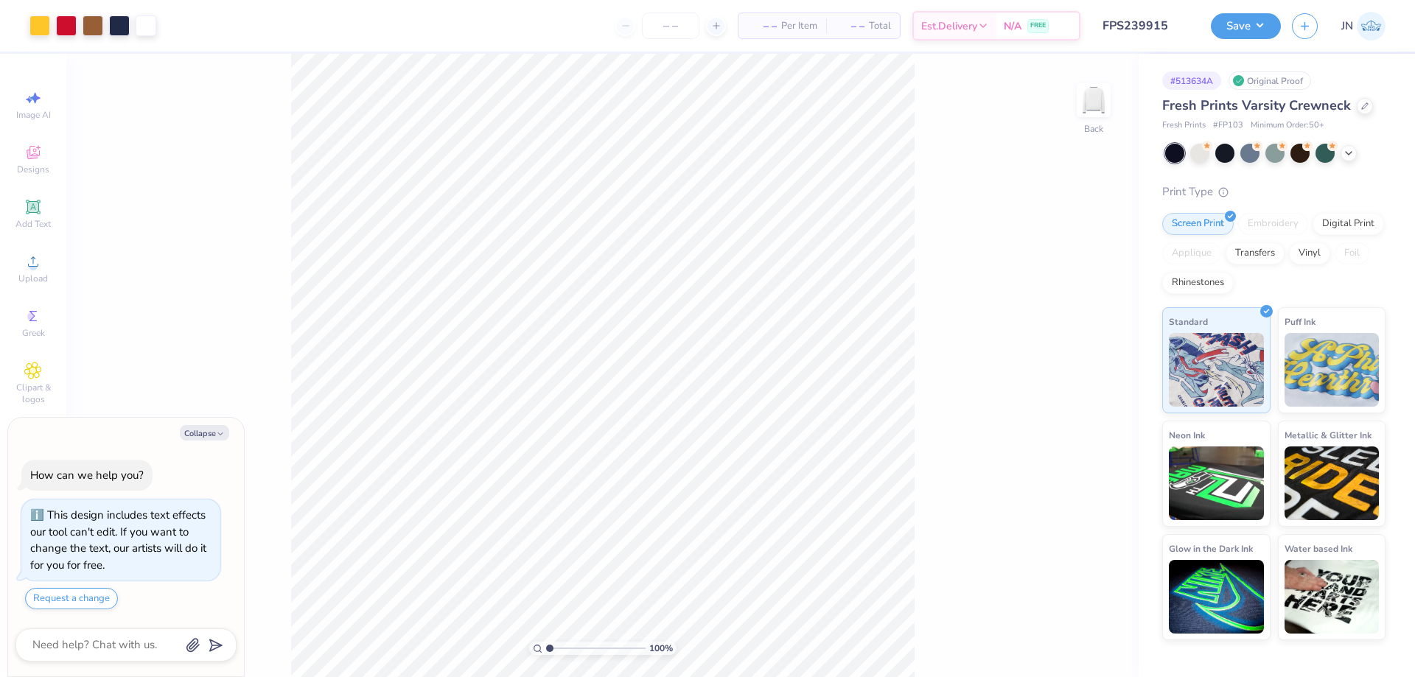
type textarea "x"
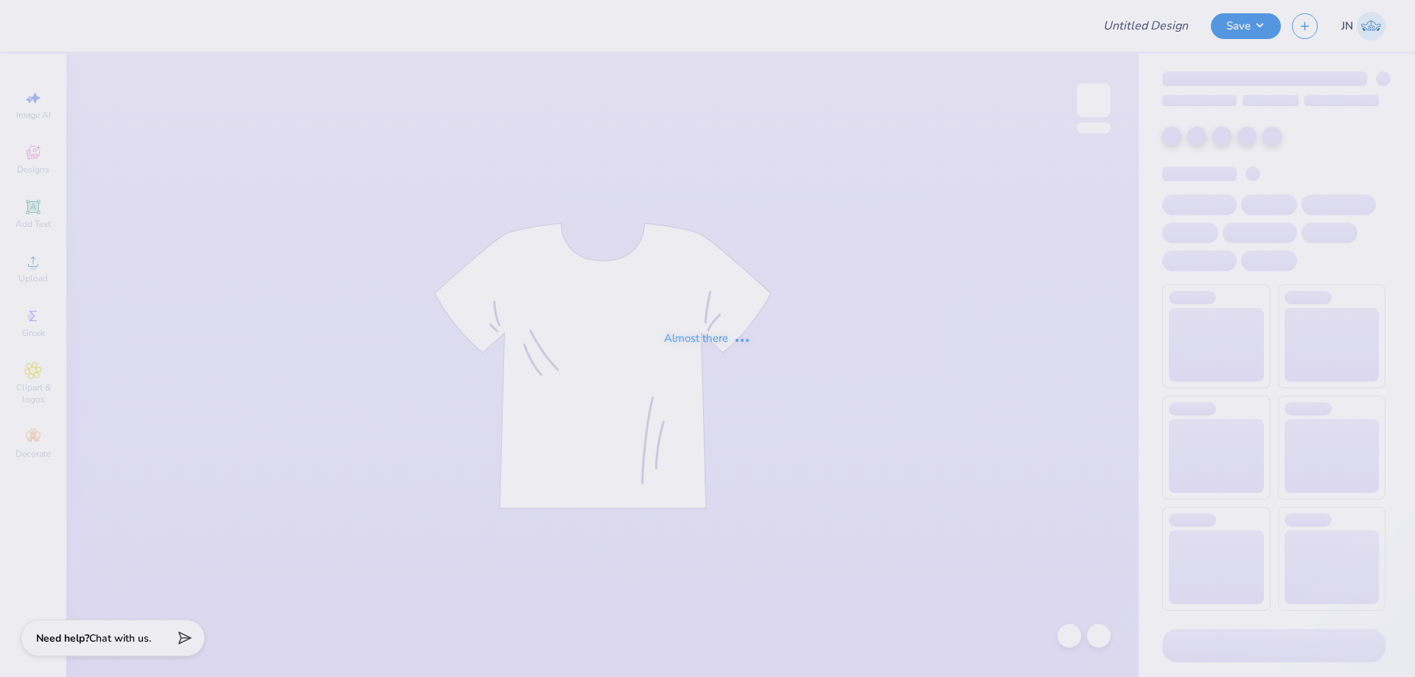
type input "FPS239919"
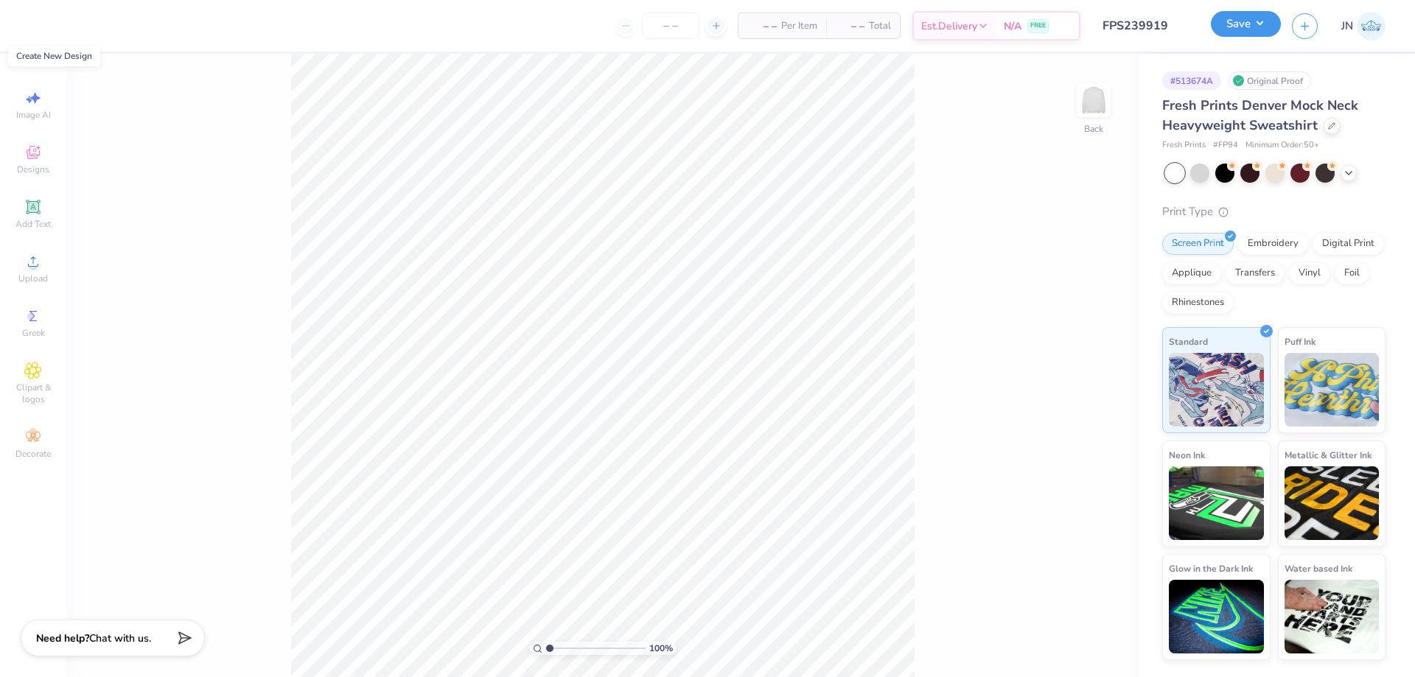
click at [1251, 24] on button "Save" at bounding box center [1246, 24] width 70 height 26
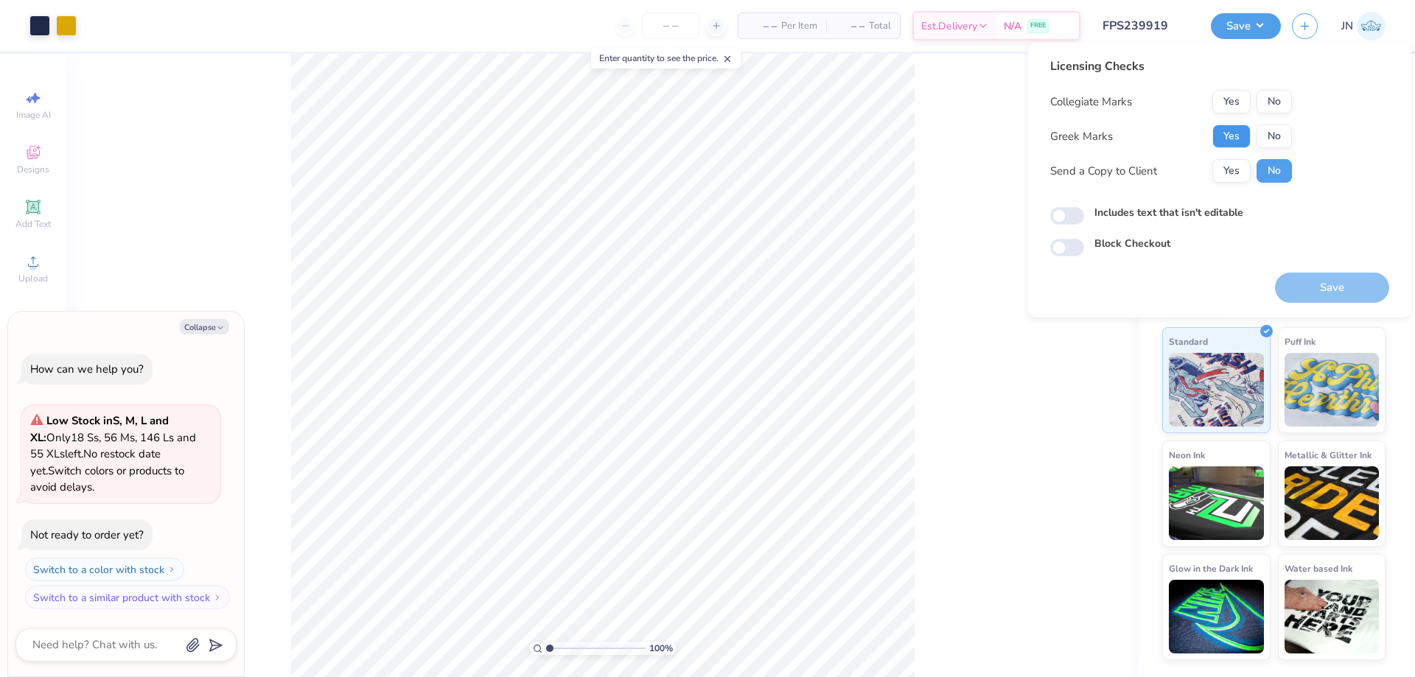
click at [1245, 136] on button "Yes" at bounding box center [1231, 137] width 38 height 24
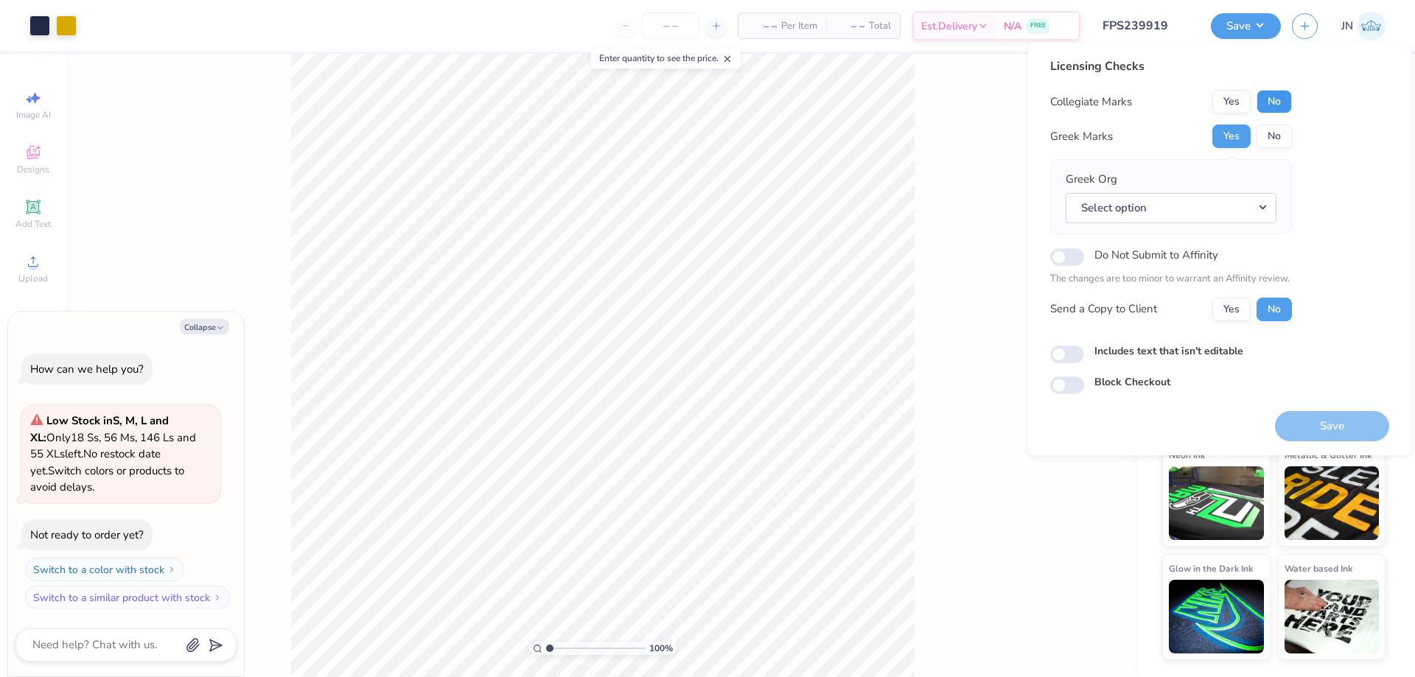
click at [1279, 91] on button "No" at bounding box center [1274, 102] width 35 height 24
click at [1228, 218] on button "Select option" at bounding box center [1171, 208] width 211 height 30
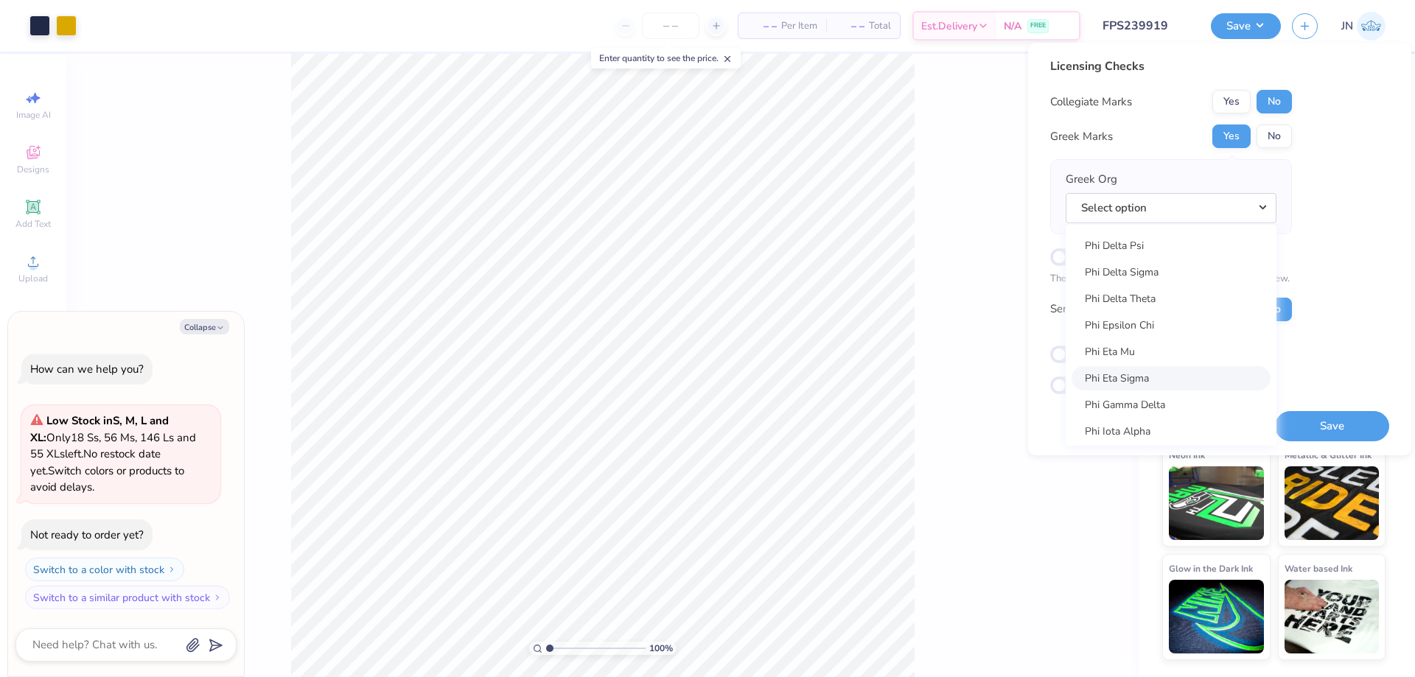
scroll to position [7739, 0]
click at [1148, 331] on link "Phi Gamma Delta" at bounding box center [1171, 331] width 199 height 24
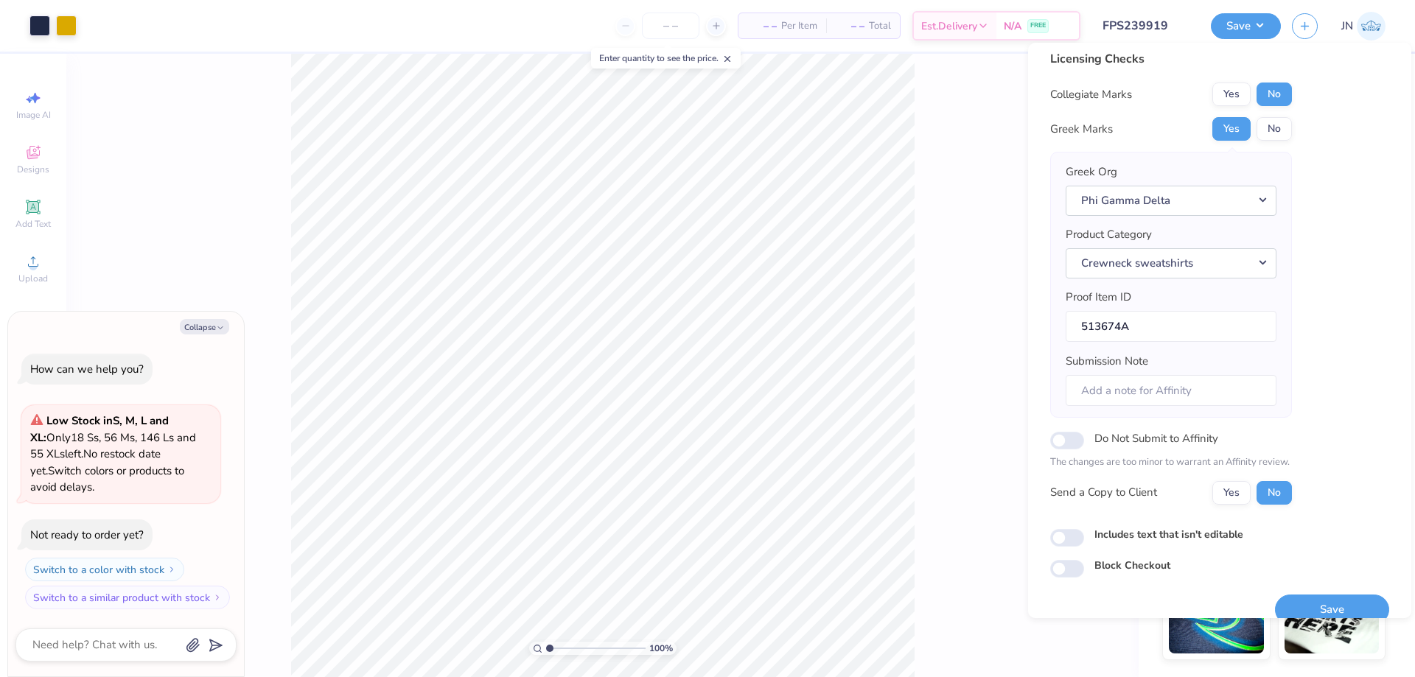
scroll to position [28, 0]
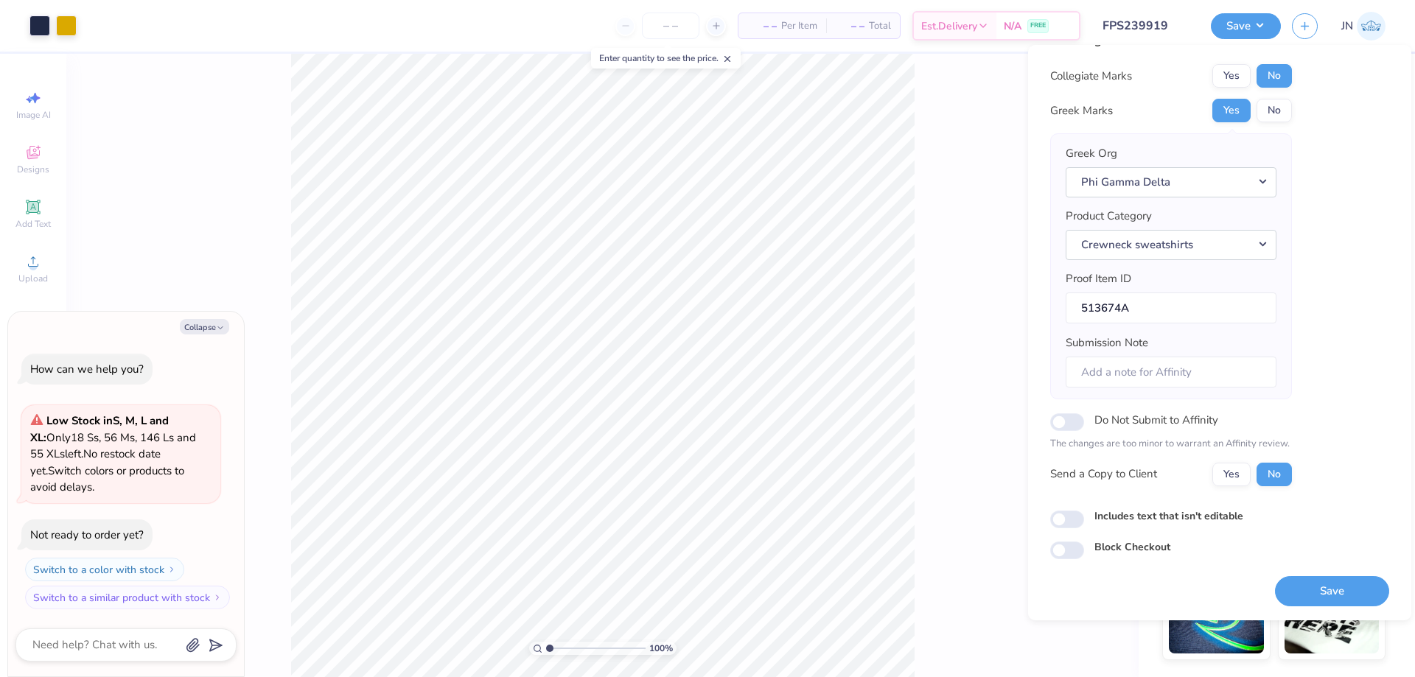
click at [1305, 583] on button "Save" at bounding box center [1332, 591] width 114 height 30
type textarea "x"
